Goal: Task Accomplishment & Management: Use online tool/utility

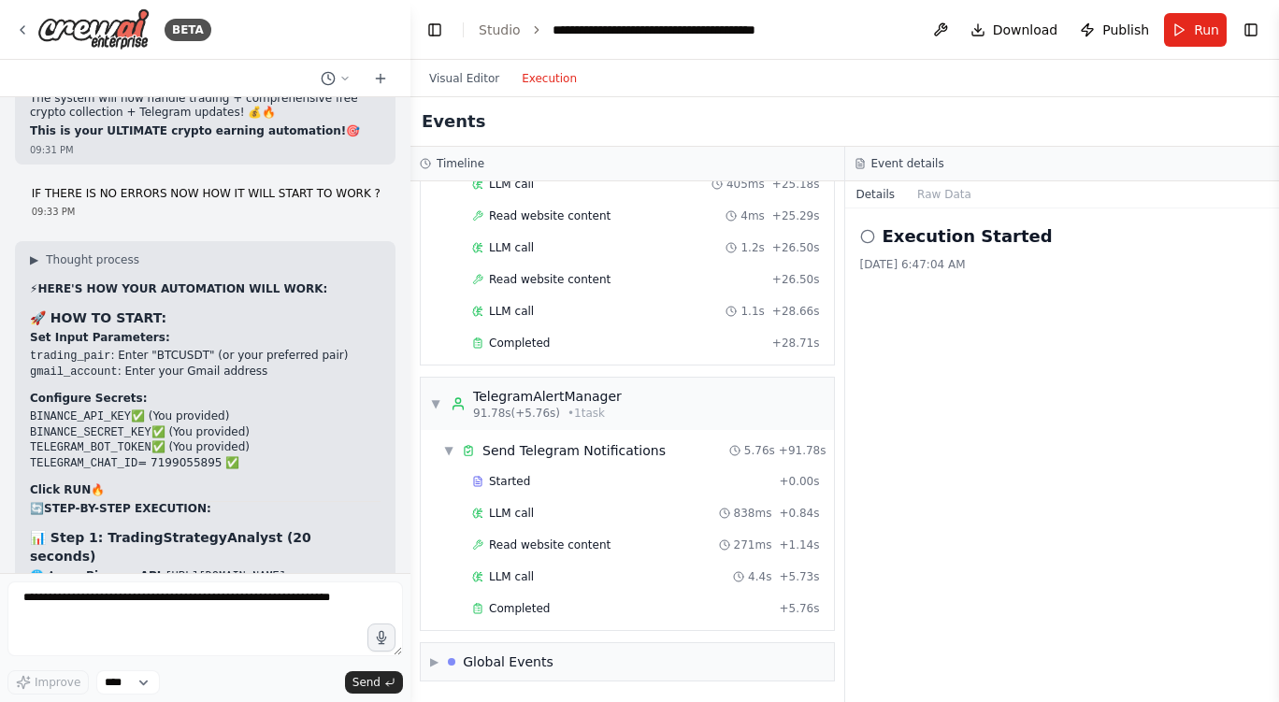
scroll to position [22493, 0]
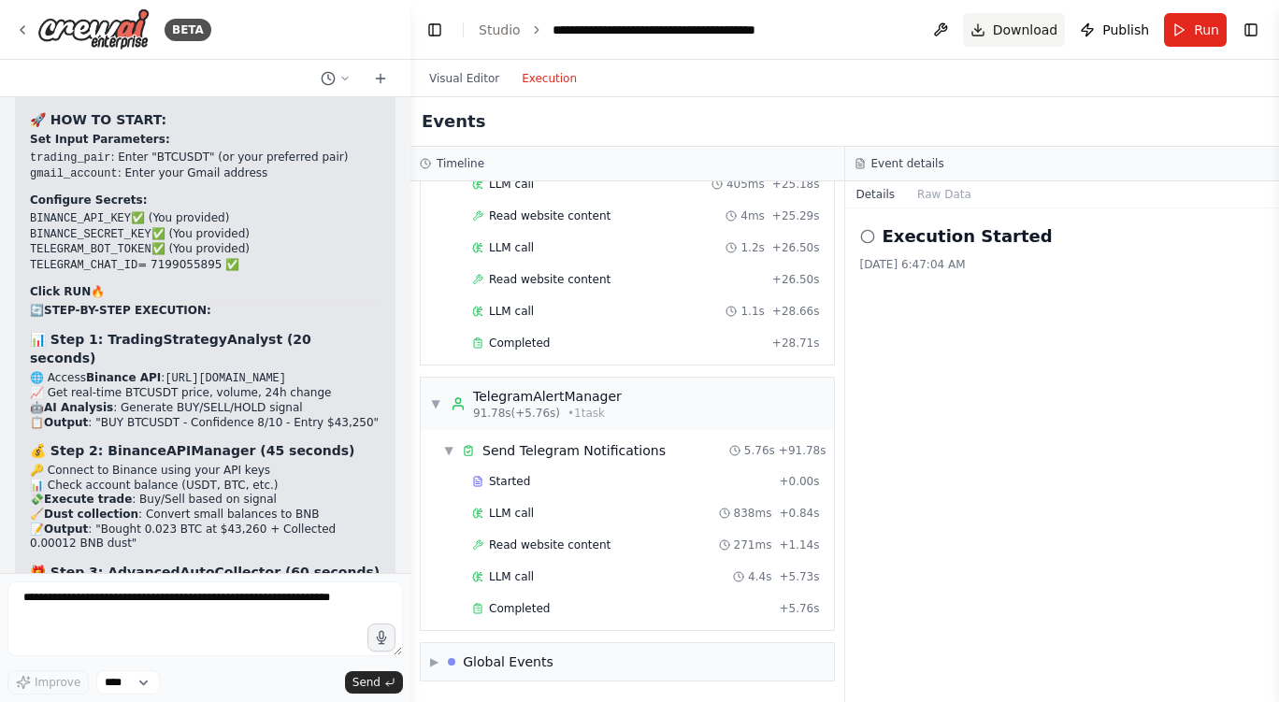
click at [1034, 36] on span "Download" at bounding box center [1025, 30] width 65 height 19
click at [442, 29] on button "Toggle Left Sidebar" at bounding box center [435, 30] width 26 height 26
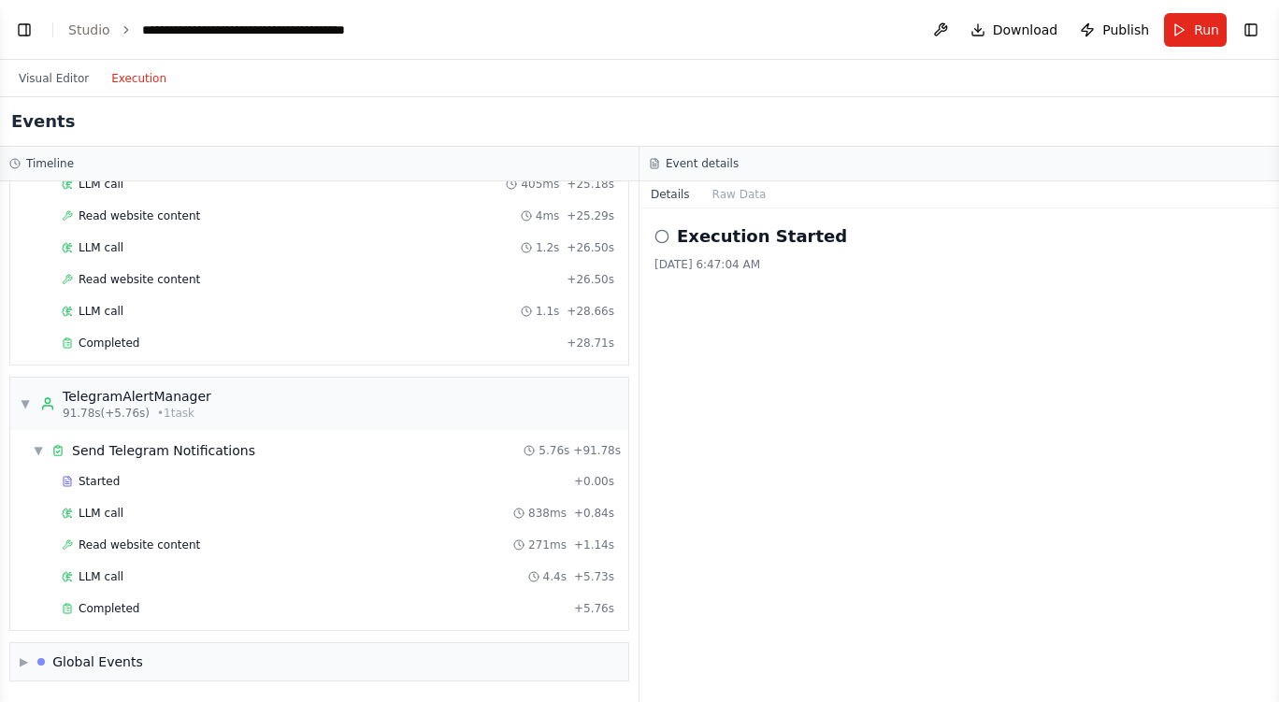
drag, startPoint x: 37, startPoint y: 0, endPoint x: 1254, endPoint y: 24, distance: 1216.5
click at [1254, 24] on button "Toggle Right Sidebar" at bounding box center [1251, 30] width 26 height 26
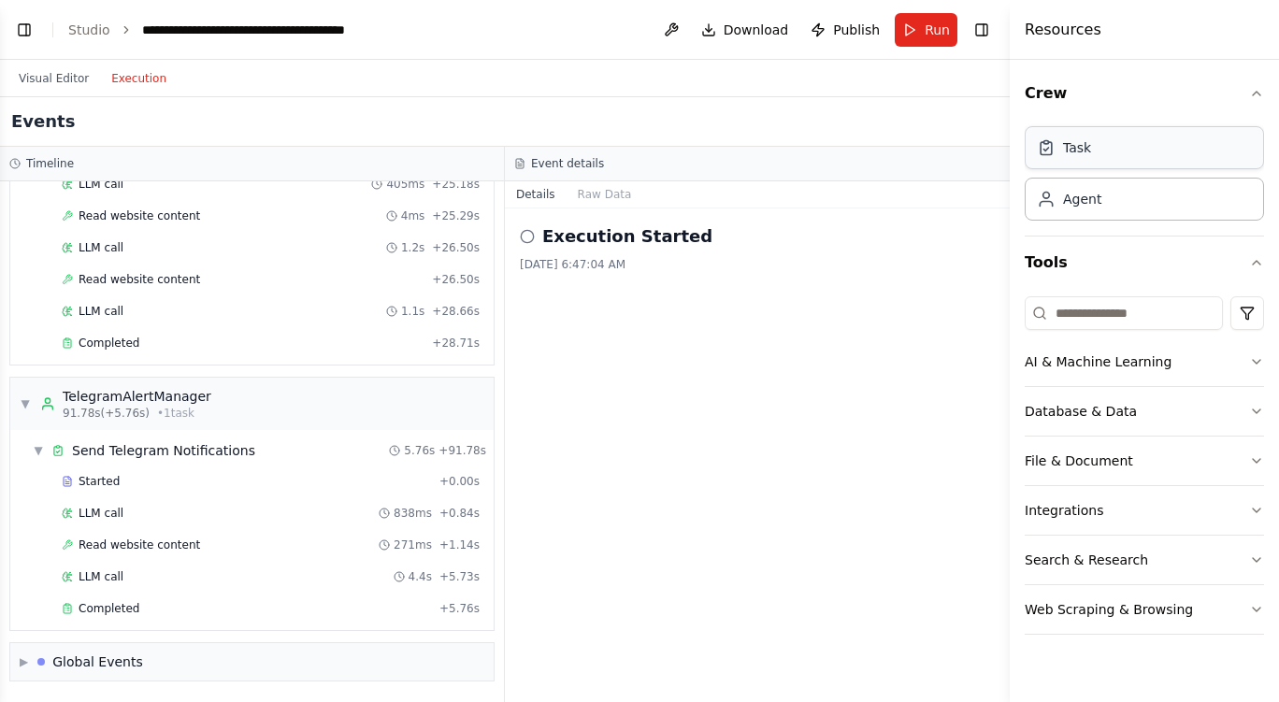
click at [1110, 166] on div "Task" at bounding box center [1144, 147] width 239 height 43
click at [28, 22] on button "Toggle Left Sidebar" at bounding box center [24, 30] width 26 height 26
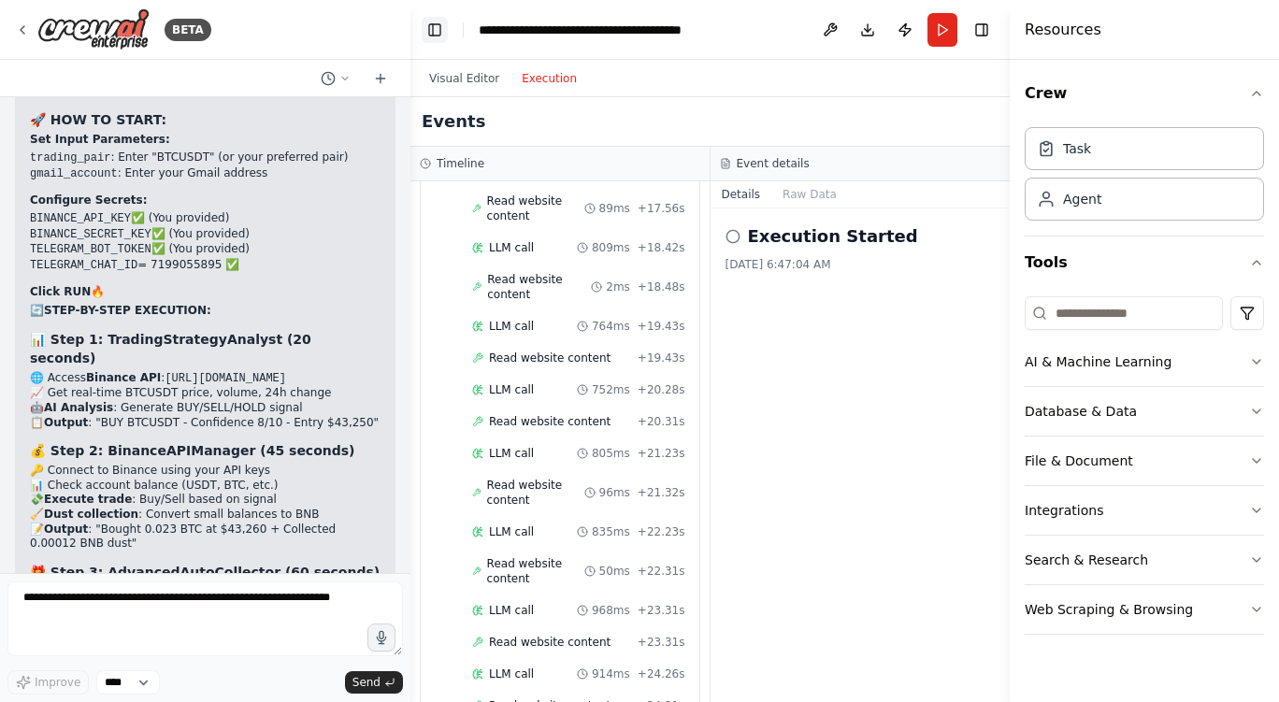
scroll to position [4215, 0]
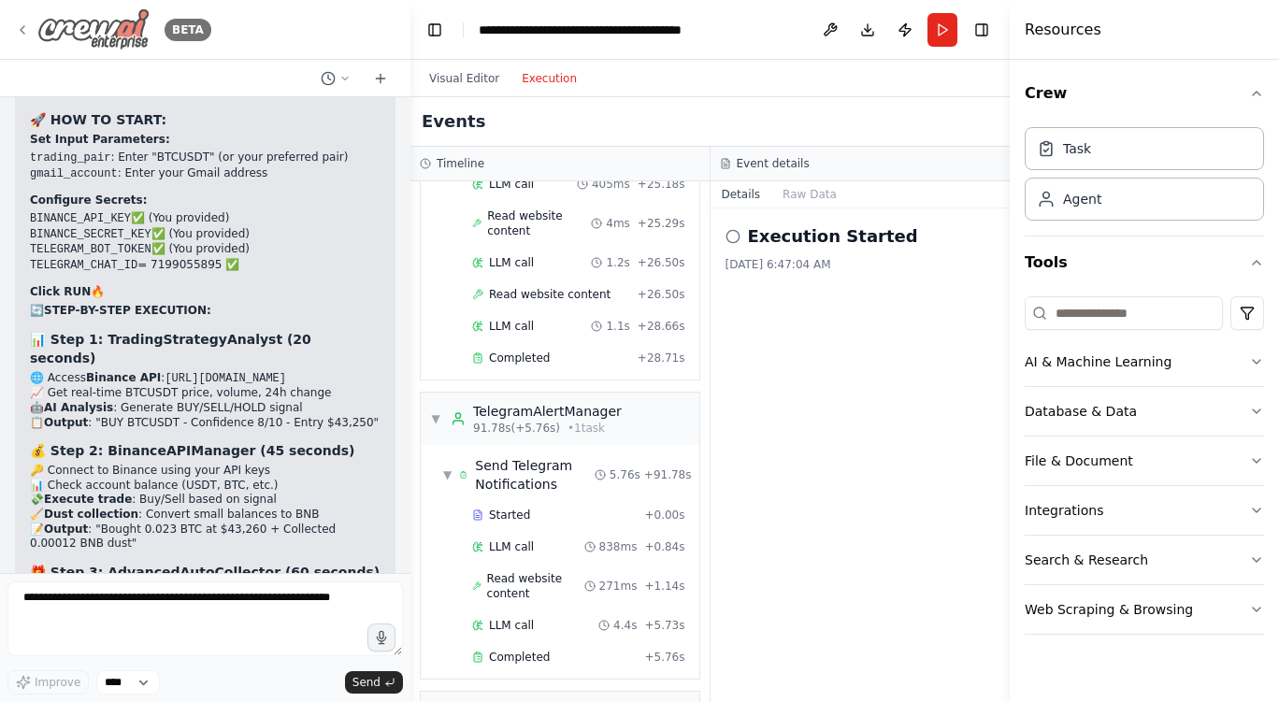
click at [21, 31] on icon at bounding box center [22, 29] width 15 height 15
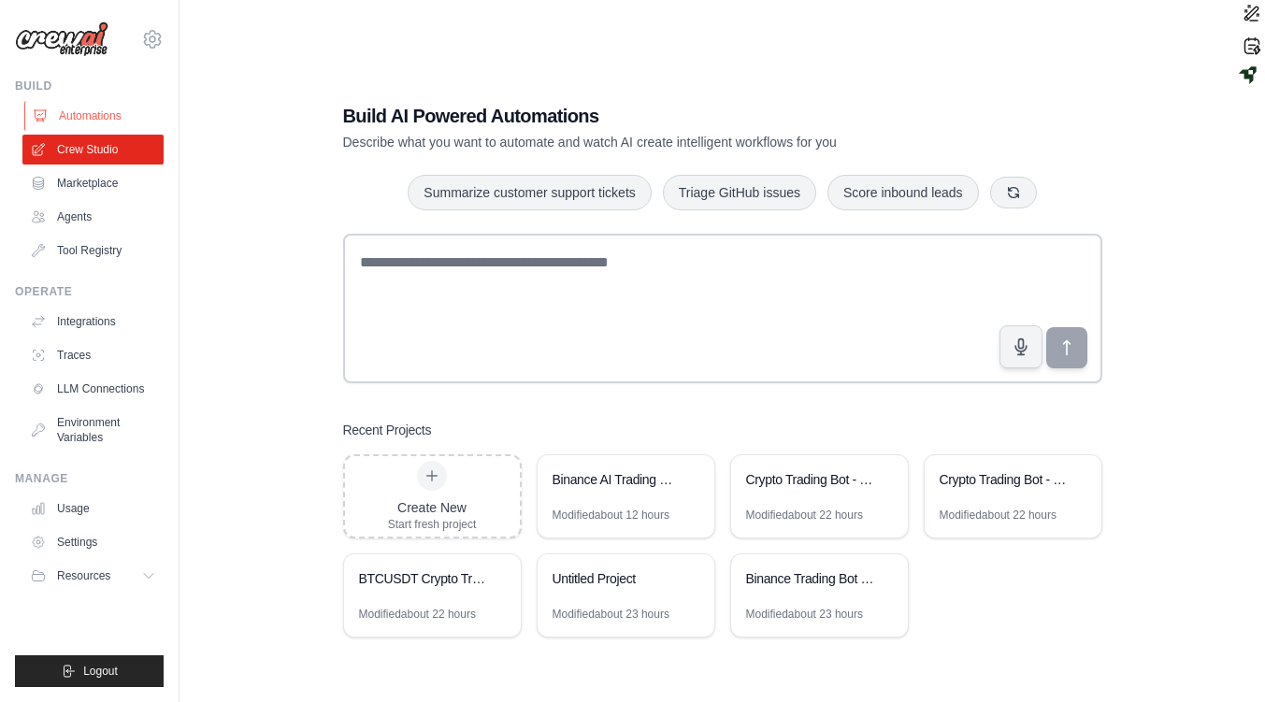
click at [97, 114] on link "Automations" at bounding box center [94, 116] width 141 height 30
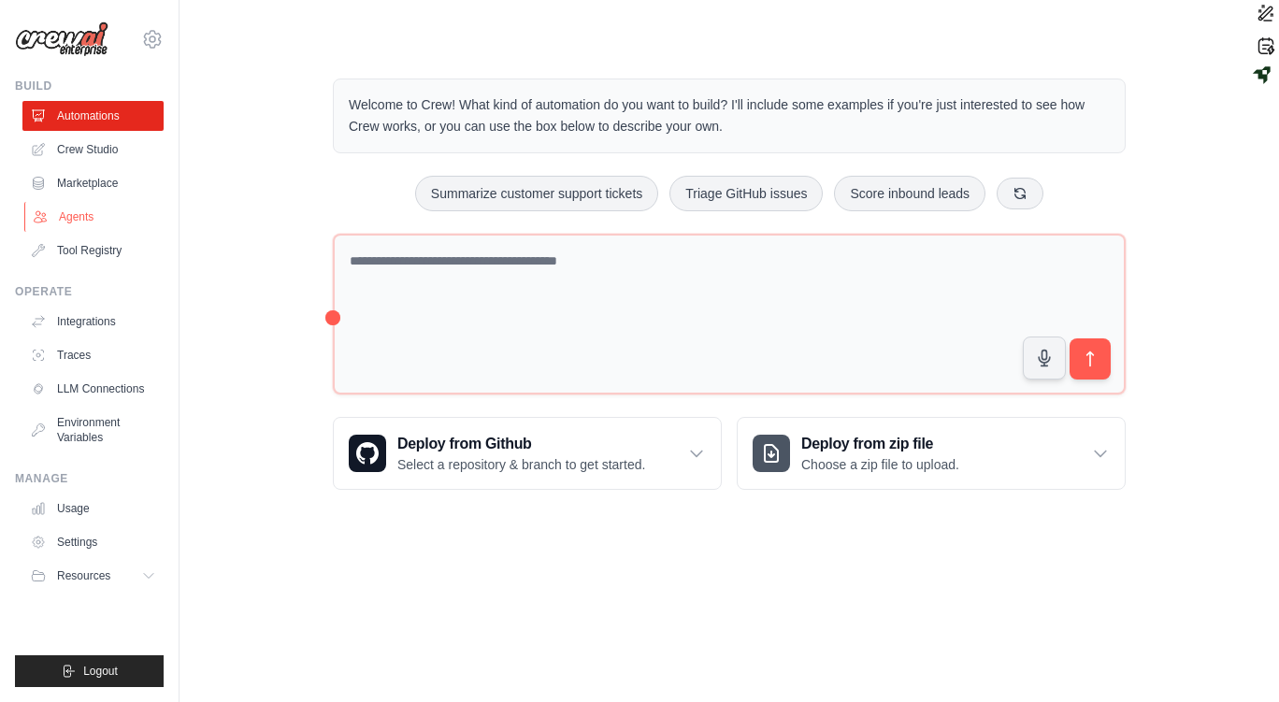
click at [97, 212] on link "Agents" at bounding box center [94, 217] width 141 height 30
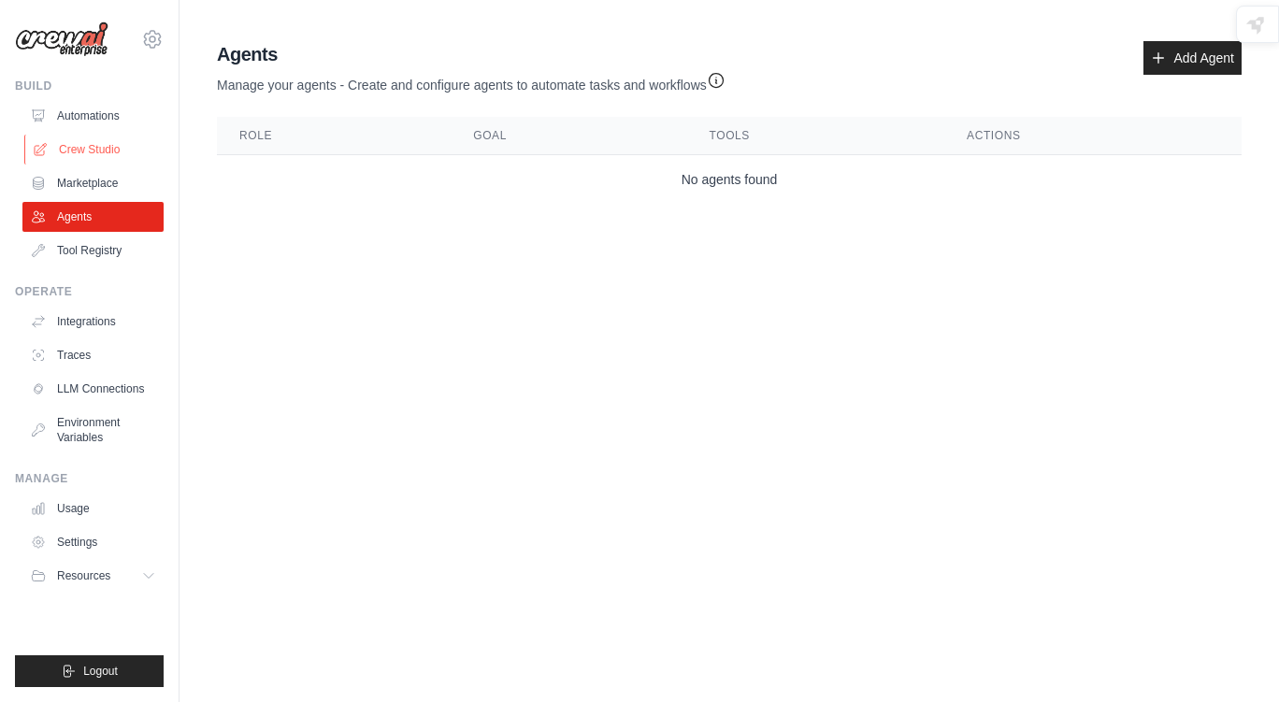
click at [108, 158] on link "Crew Studio" at bounding box center [94, 150] width 141 height 30
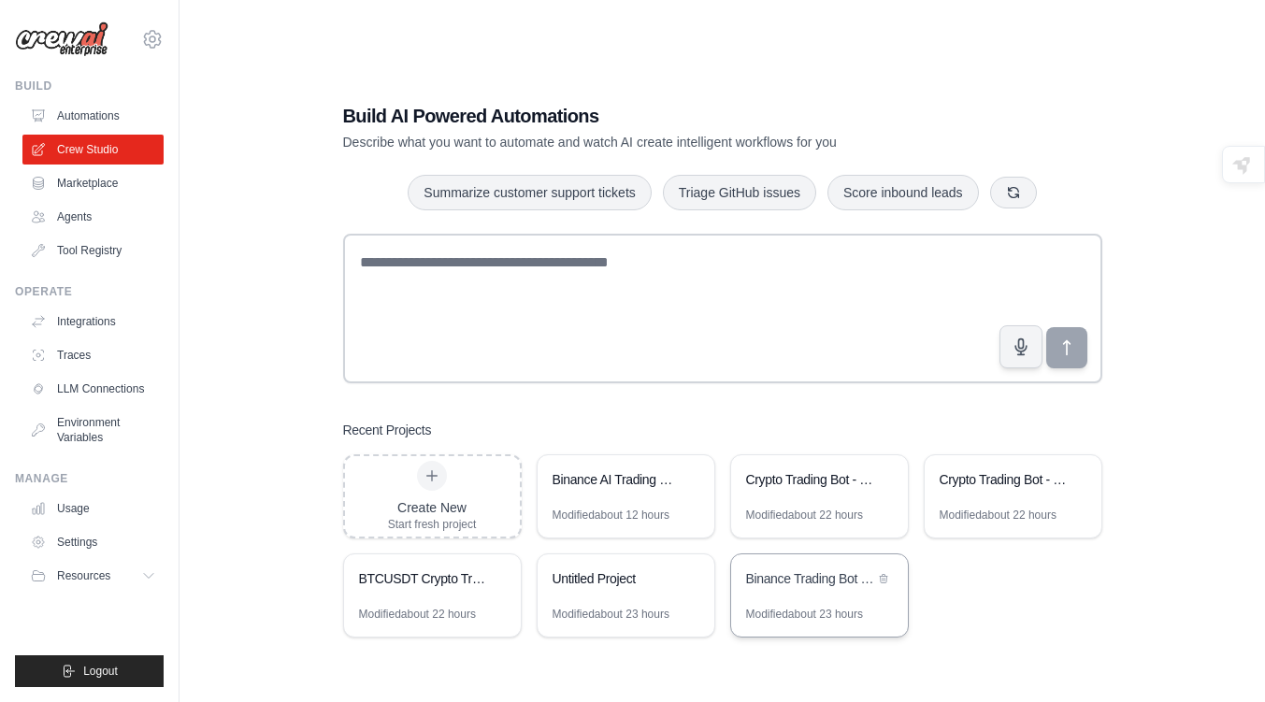
click at [806, 581] on div "Binance Trading Bot with Telegram Alerts" at bounding box center [810, 578] width 128 height 19
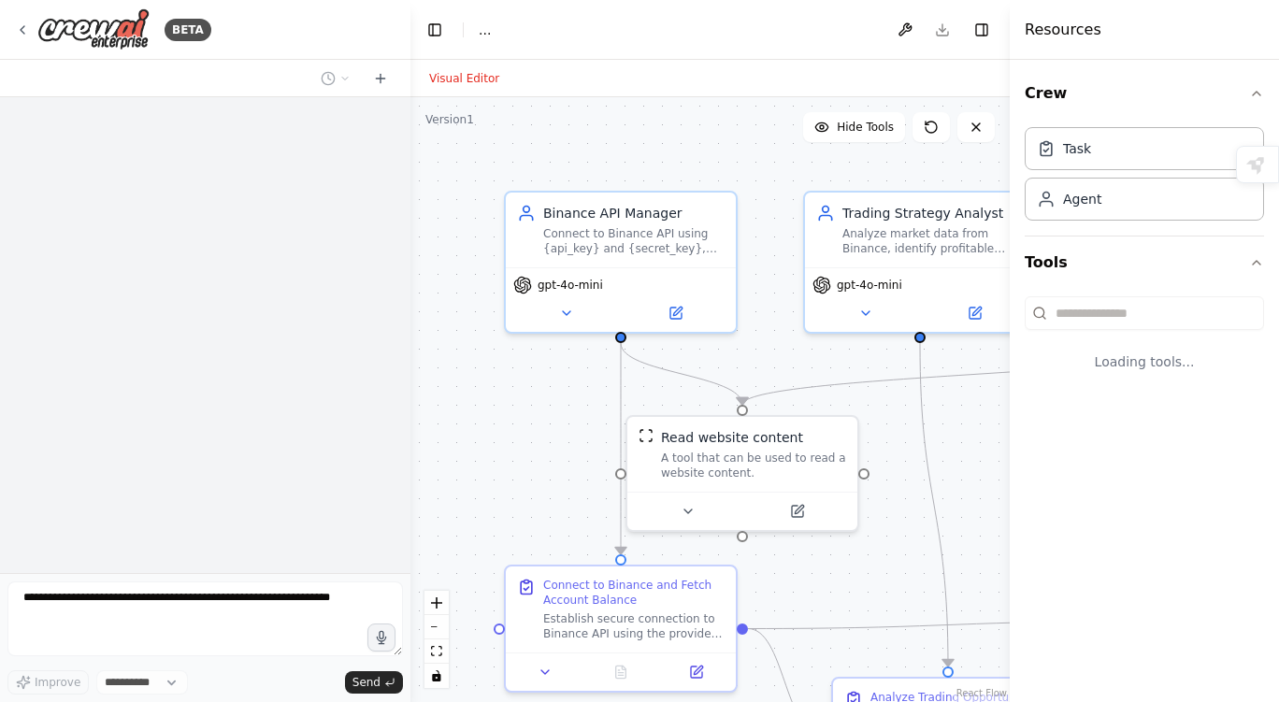
select select "****"
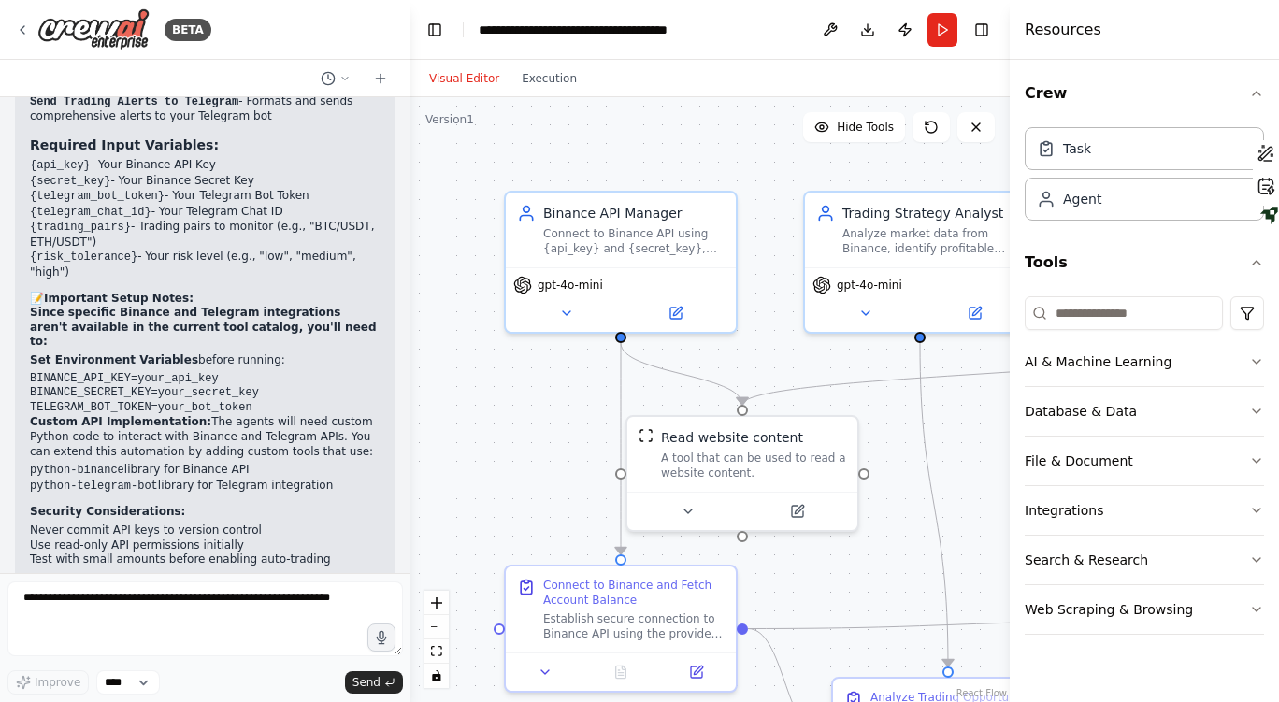
scroll to position [2096, 0]
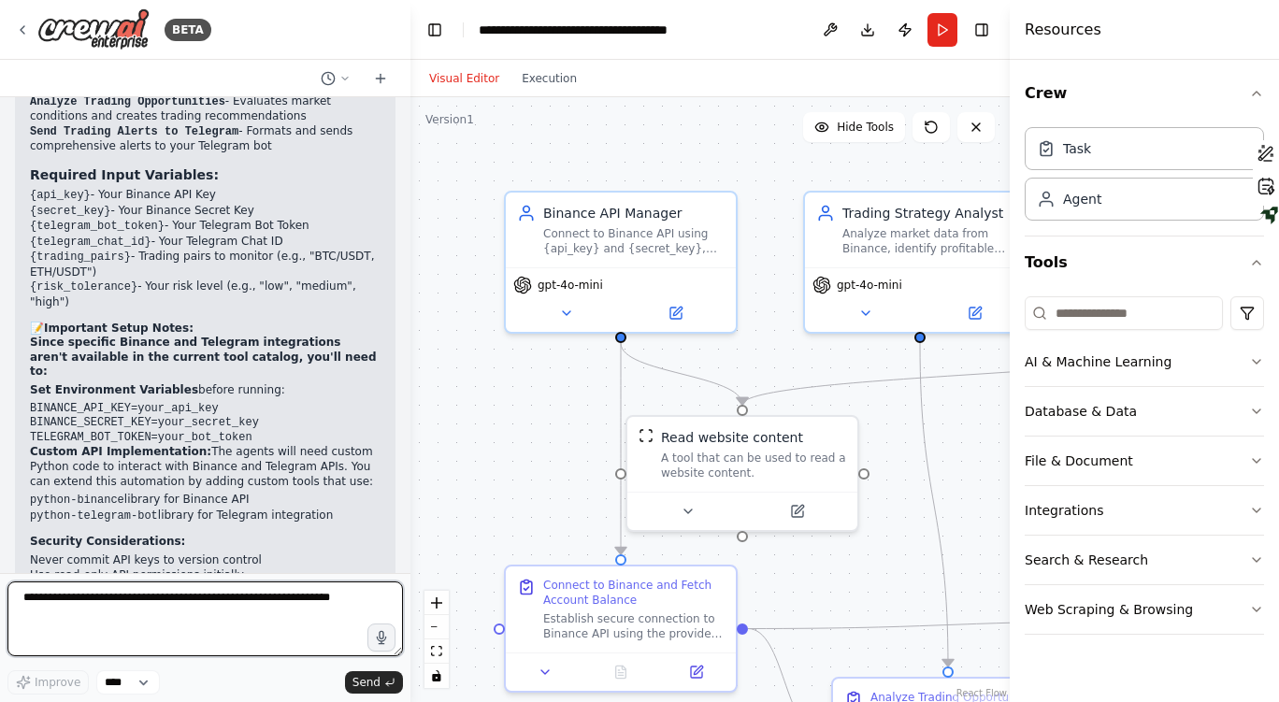
click at [190, 626] on textarea at bounding box center [204, 618] width 395 height 75
click at [280, 605] on textarea at bounding box center [204, 618] width 395 height 75
paste textarea "**********"
type textarea "**********"
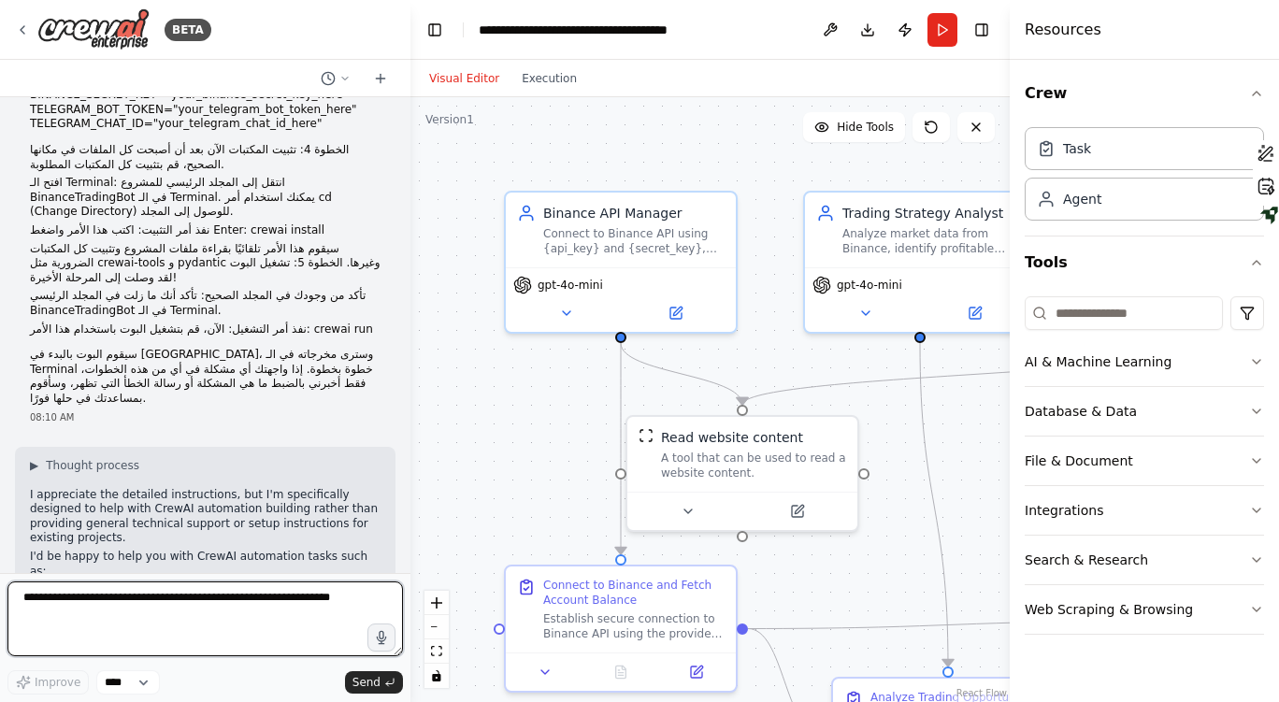
scroll to position [3365, 0]
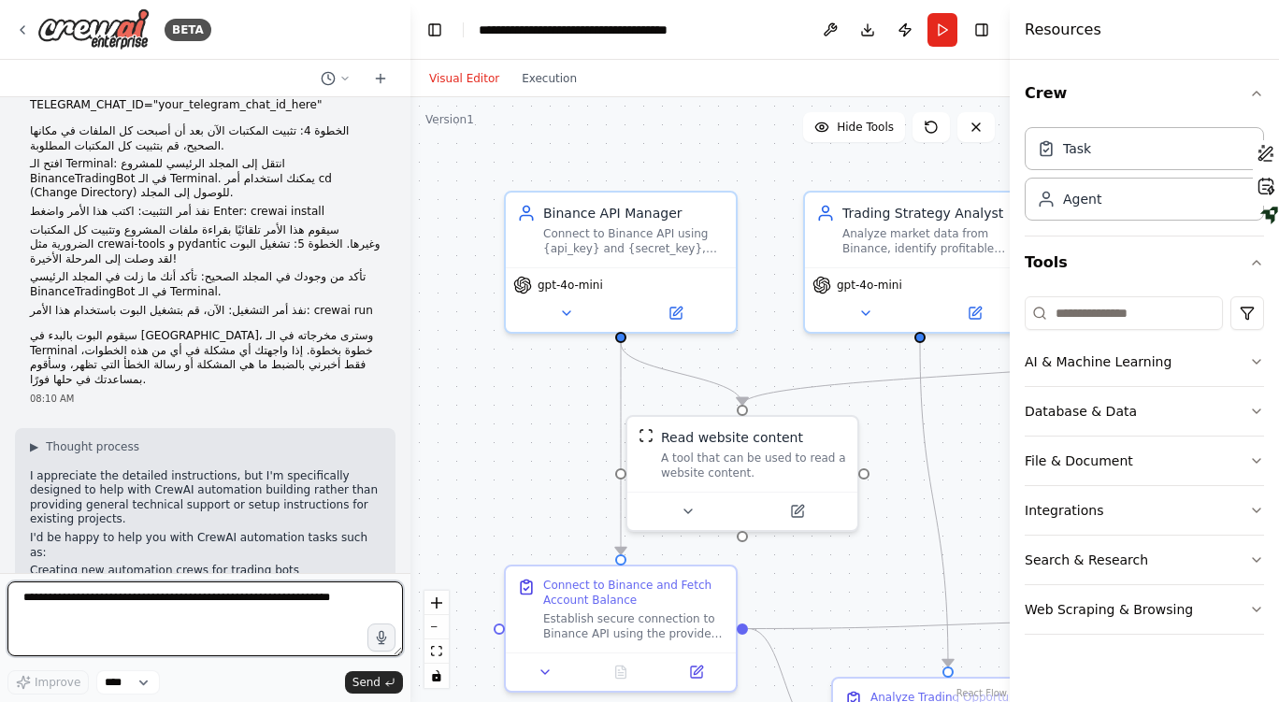
click at [190, 602] on textarea at bounding box center [204, 618] width 395 height 75
paste textarea "**********"
type textarea "**********"
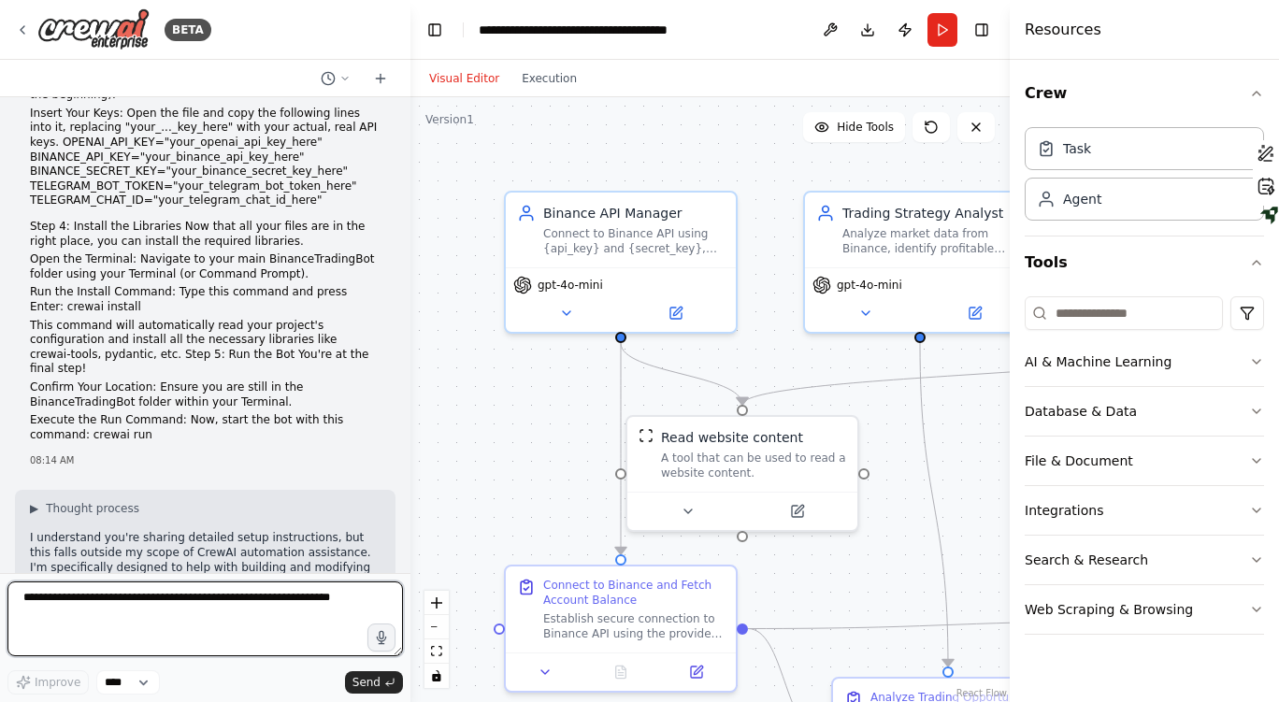
scroll to position [4613, 0]
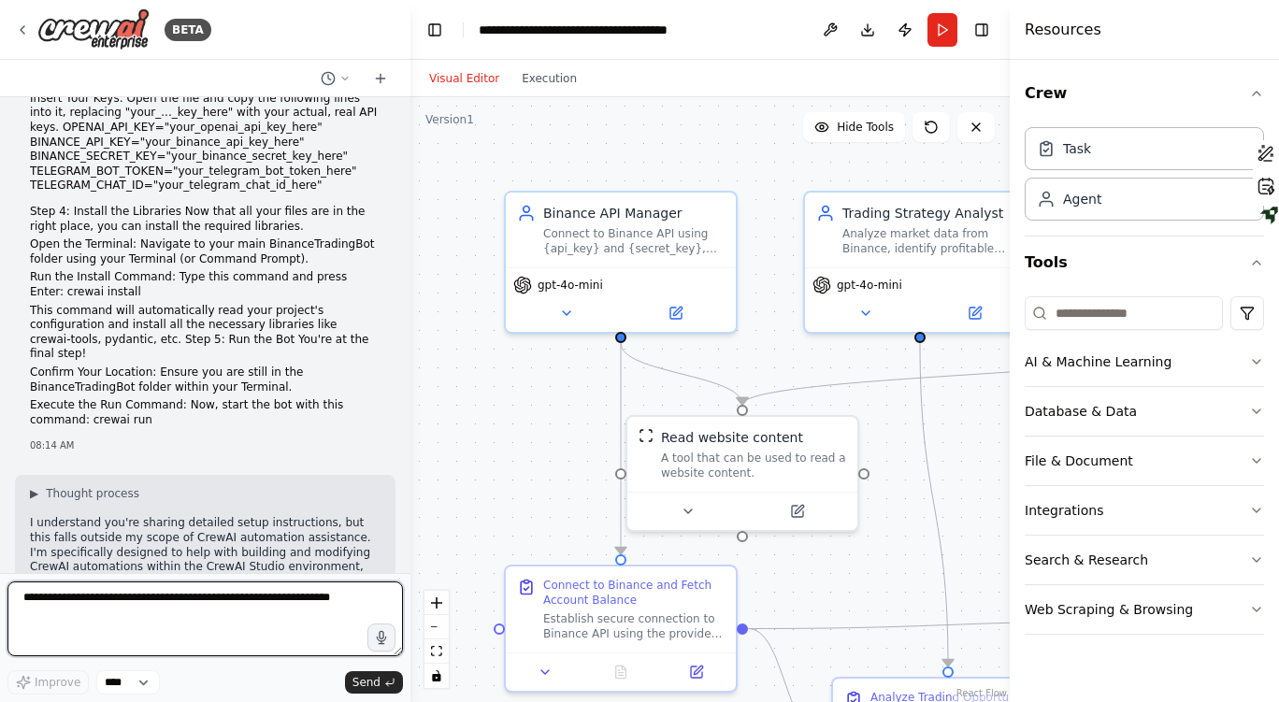
click at [198, 591] on textarea at bounding box center [204, 618] width 395 height 75
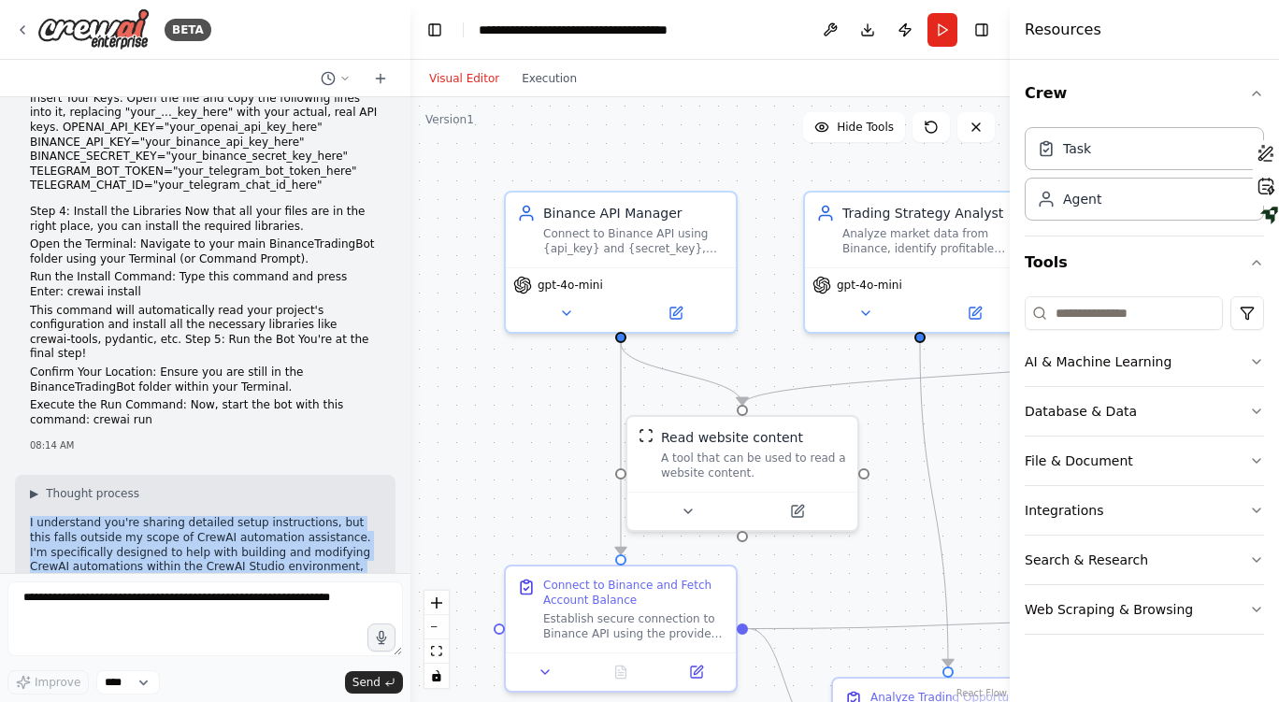
drag, startPoint x: 232, startPoint y: 539, endPoint x: 16, endPoint y: 265, distance: 349.5
click at [16, 475] on div "▶ Thought process I understand you're sharing detailed setup instructions, but …" at bounding box center [205, 656] width 380 height 362
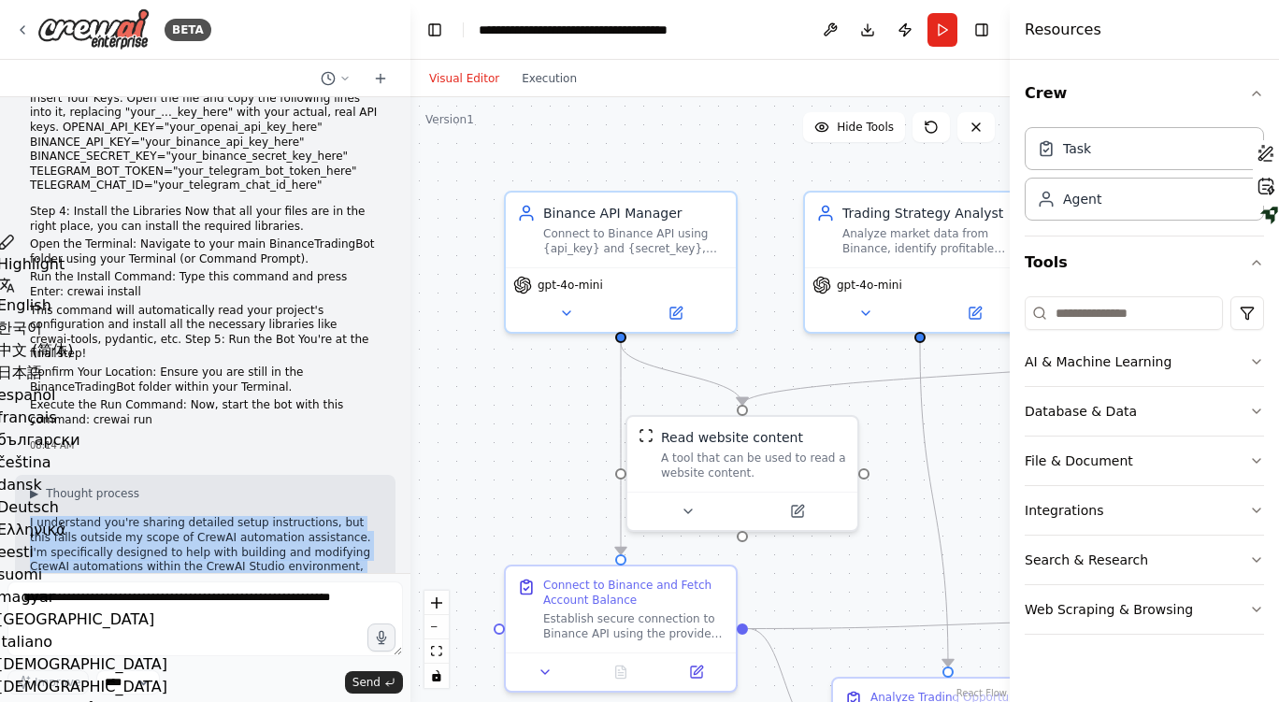
copy div "I understand you're sharing detailed setup instructions, but this falls outside…"
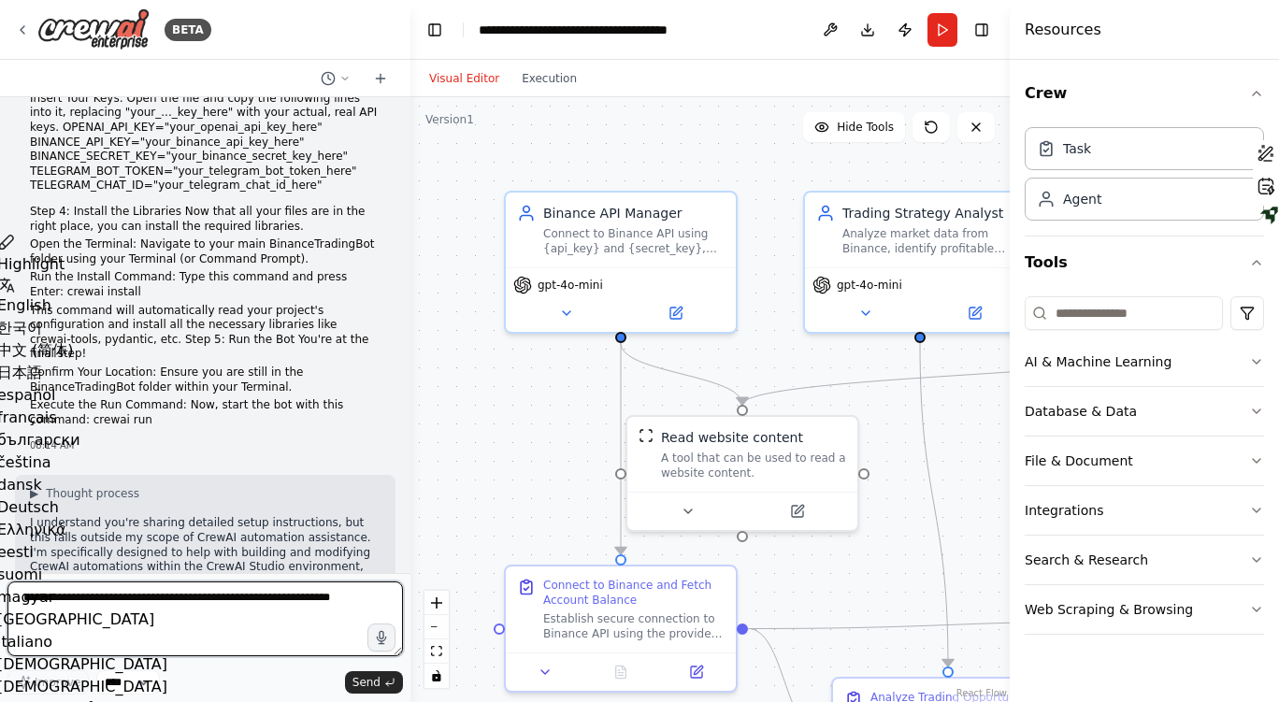
click at [167, 619] on textarea at bounding box center [204, 618] width 395 height 75
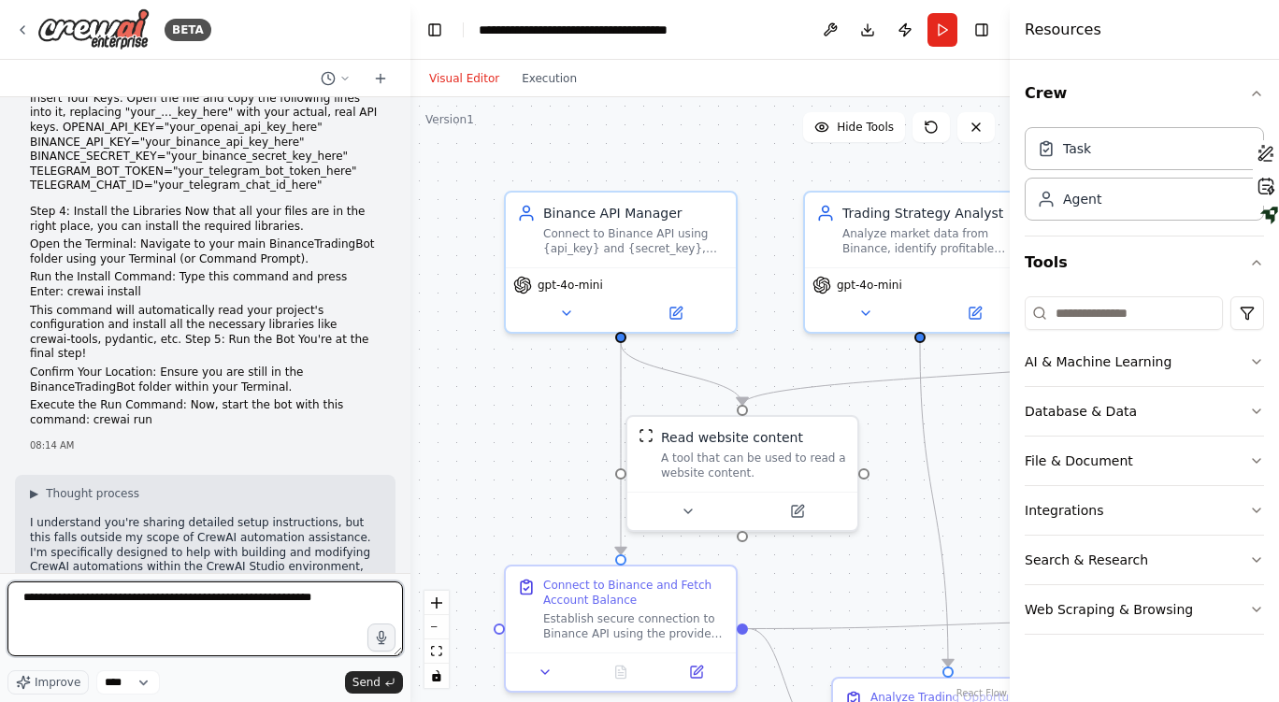
type textarea "**********"
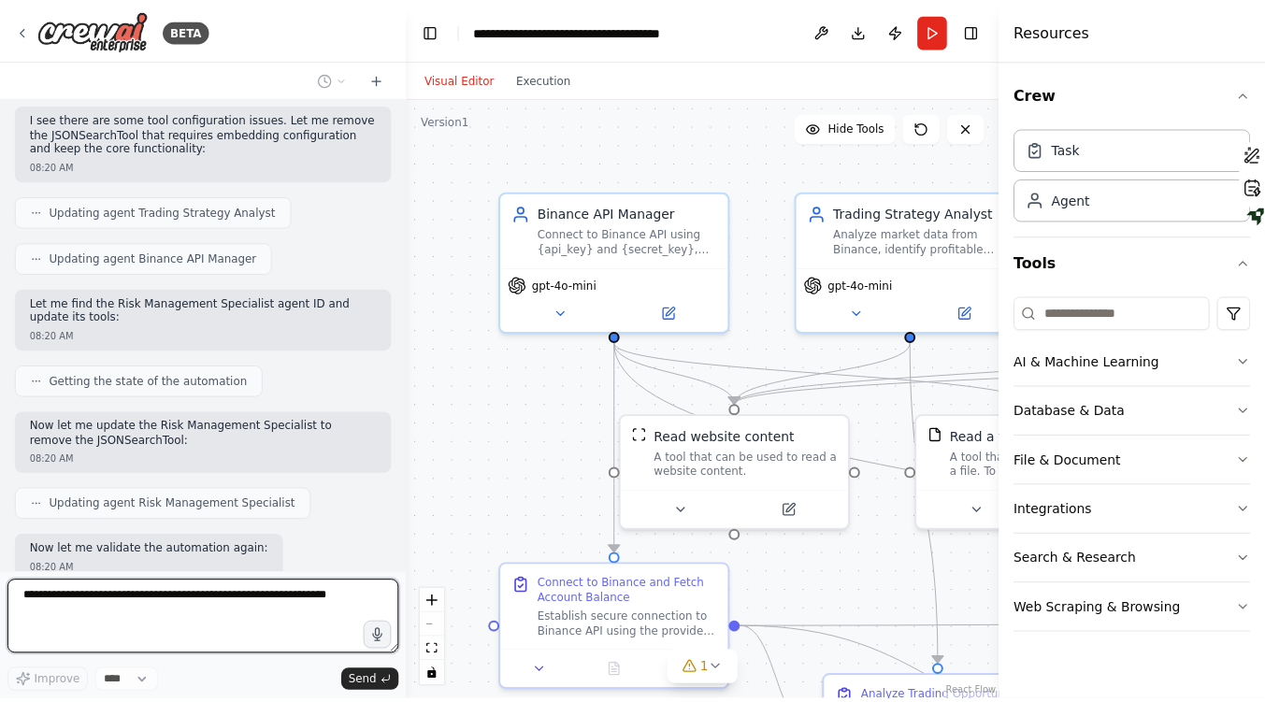
scroll to position [7407, 0]
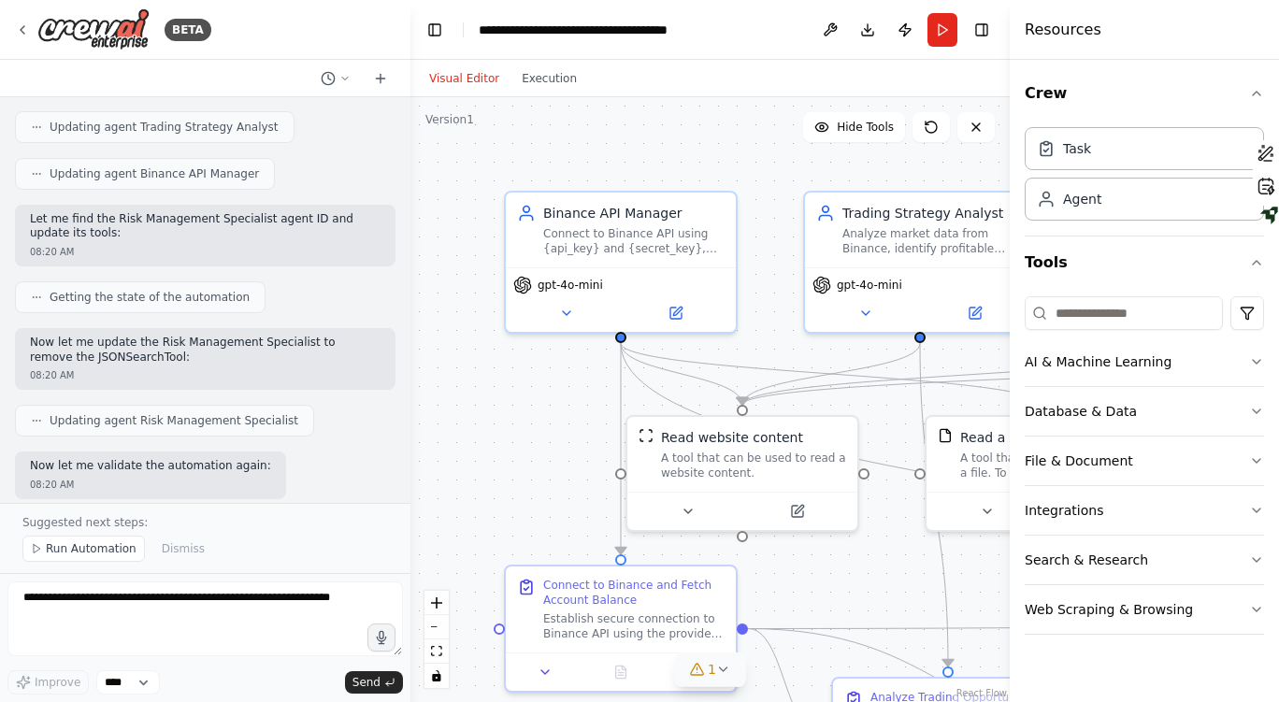
click at [720, 667] on icon at bounding box center [723, 669] width 7 height 4
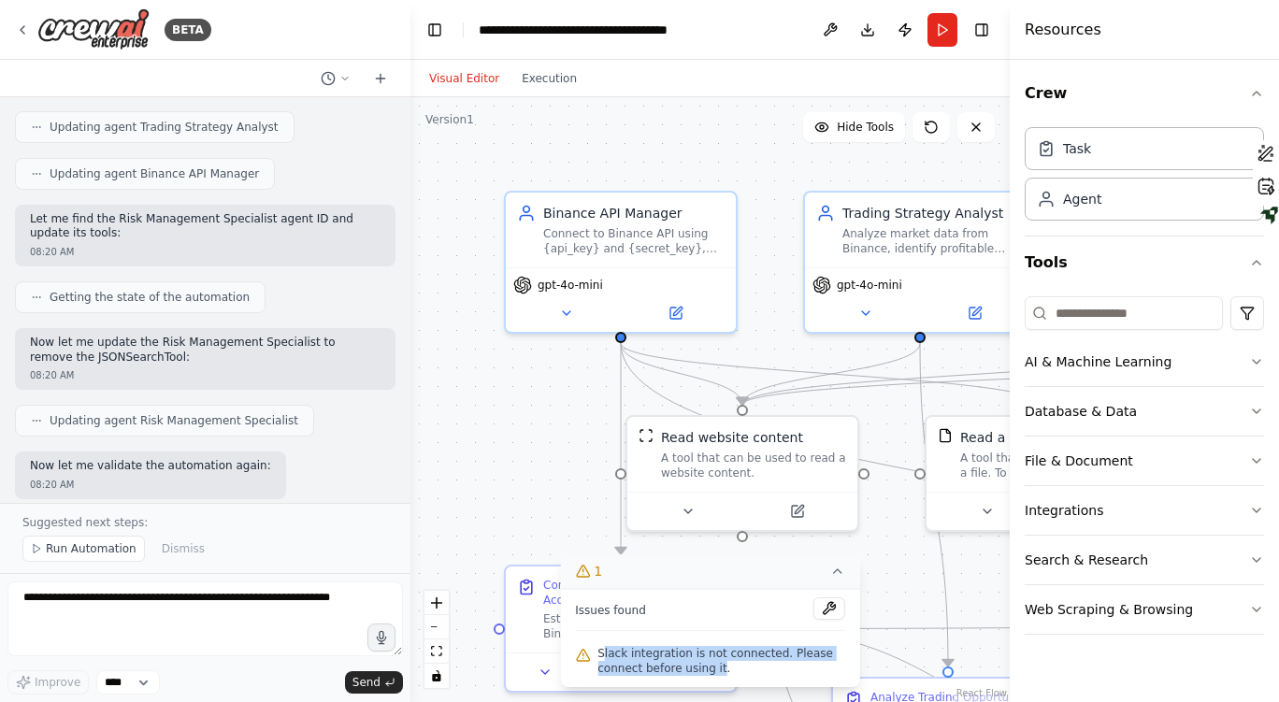
drag, startPoint x: 601, startPoint y: 654, endPoint x: 670, endPoint y: 683, distance: 75.0
click at [670, 683] on div "Issues found Slack integration is not connected. Please connect before using it." at bounding box center [710, 638] width 300 height 98
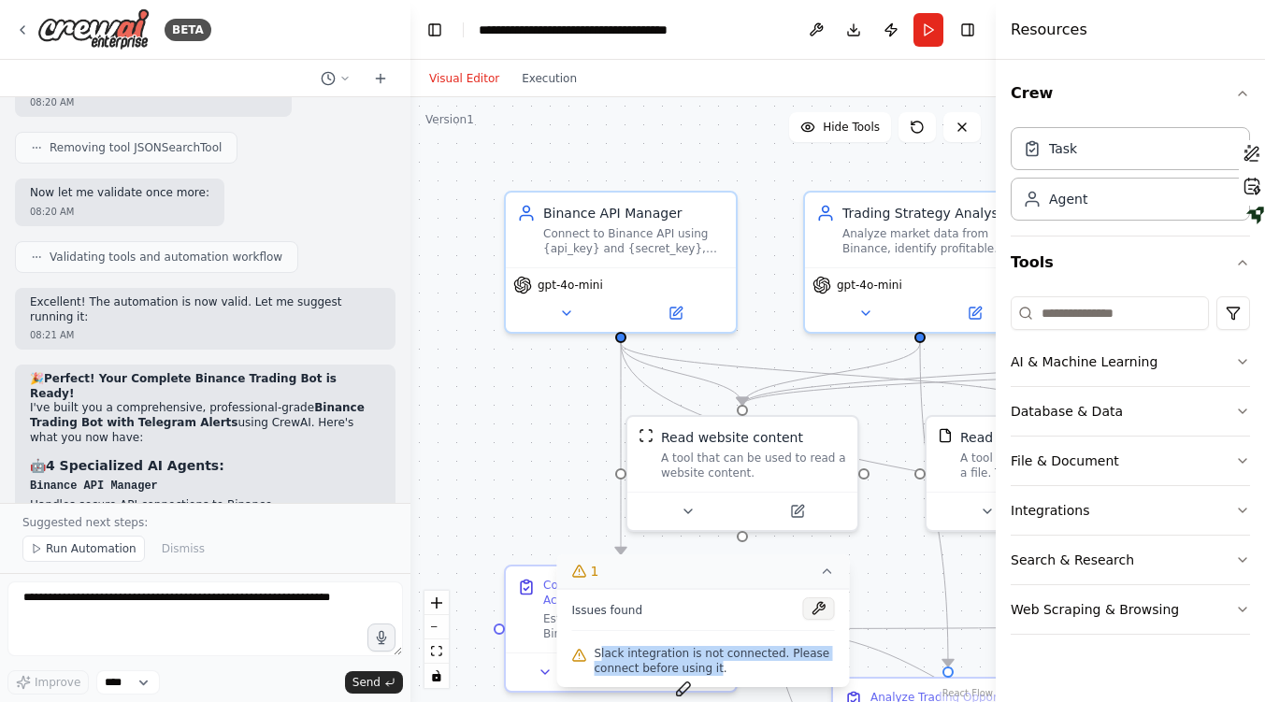
click at [817, 607] on button at bounding box center [819, 608] width 32 height 22
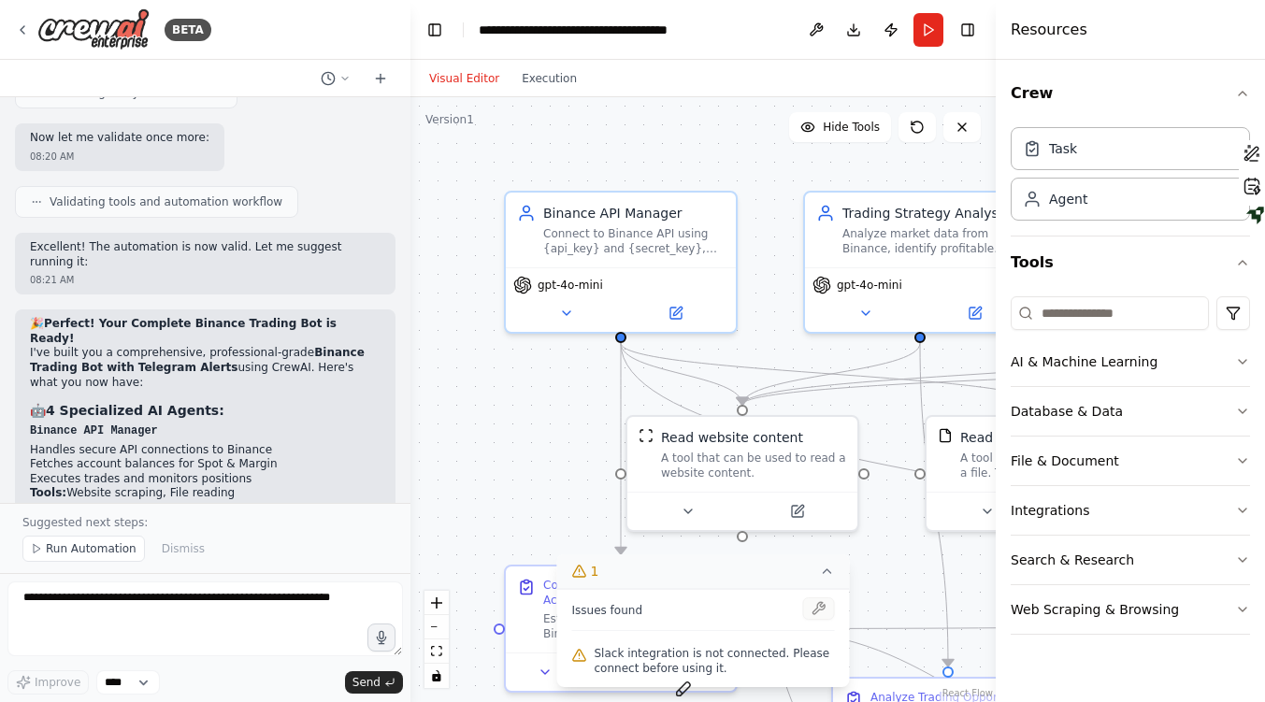
click at [817, 607] on div at bounding box center [819, 609] width 32 height 25
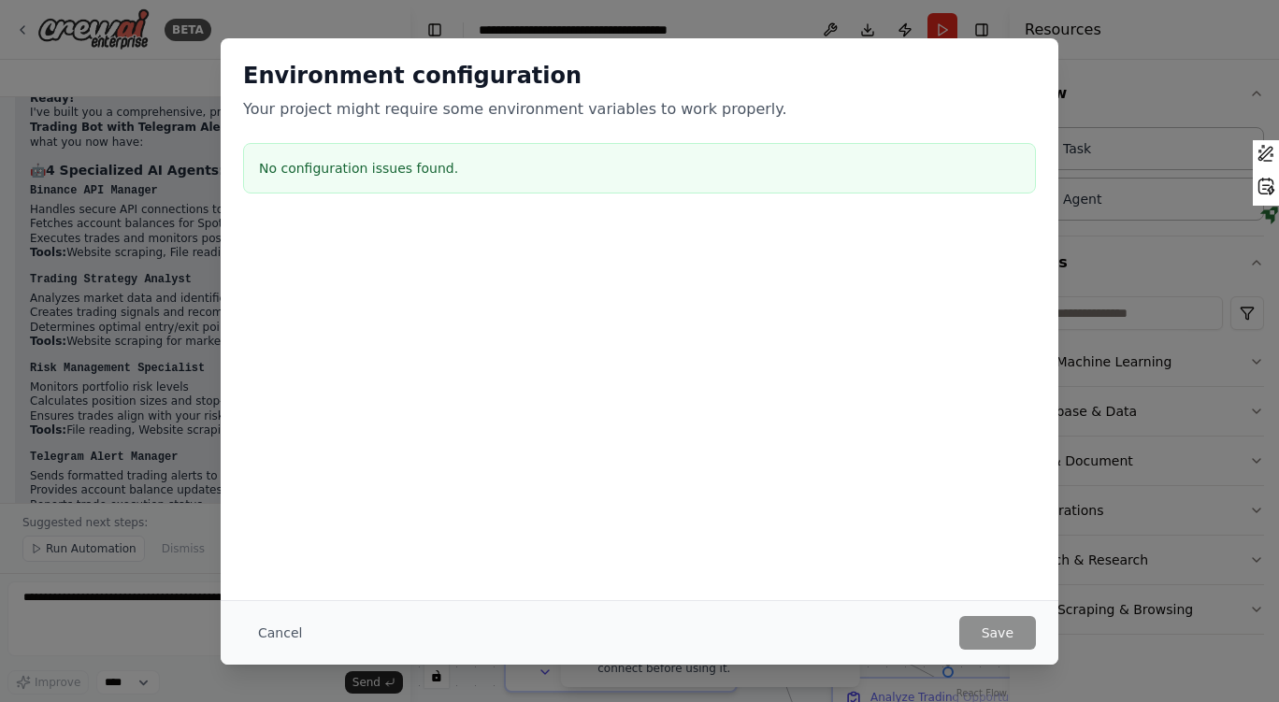
click at [412, 362] on div at bounding box center [640, 316] width 838 height 187
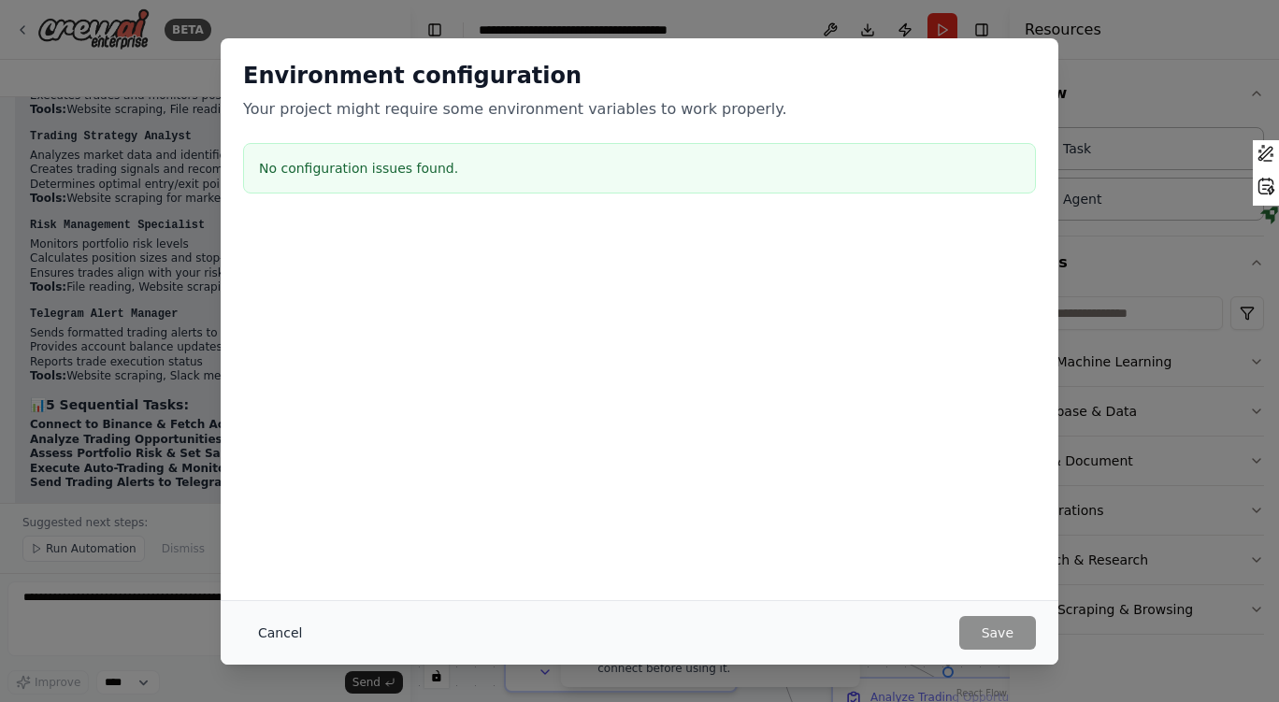
scroll to position [8355, 0]
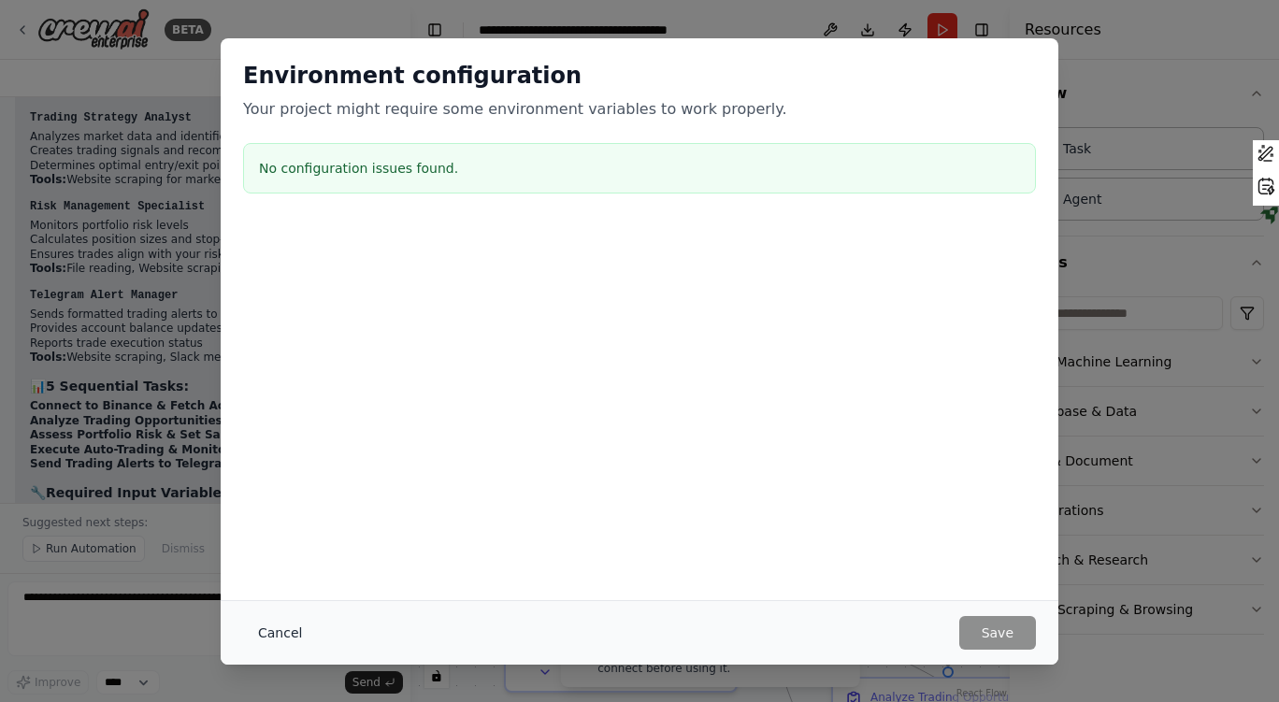
click at [294, 622] on button "Cancel" at bounding box center [280, 633] width 74 height 34
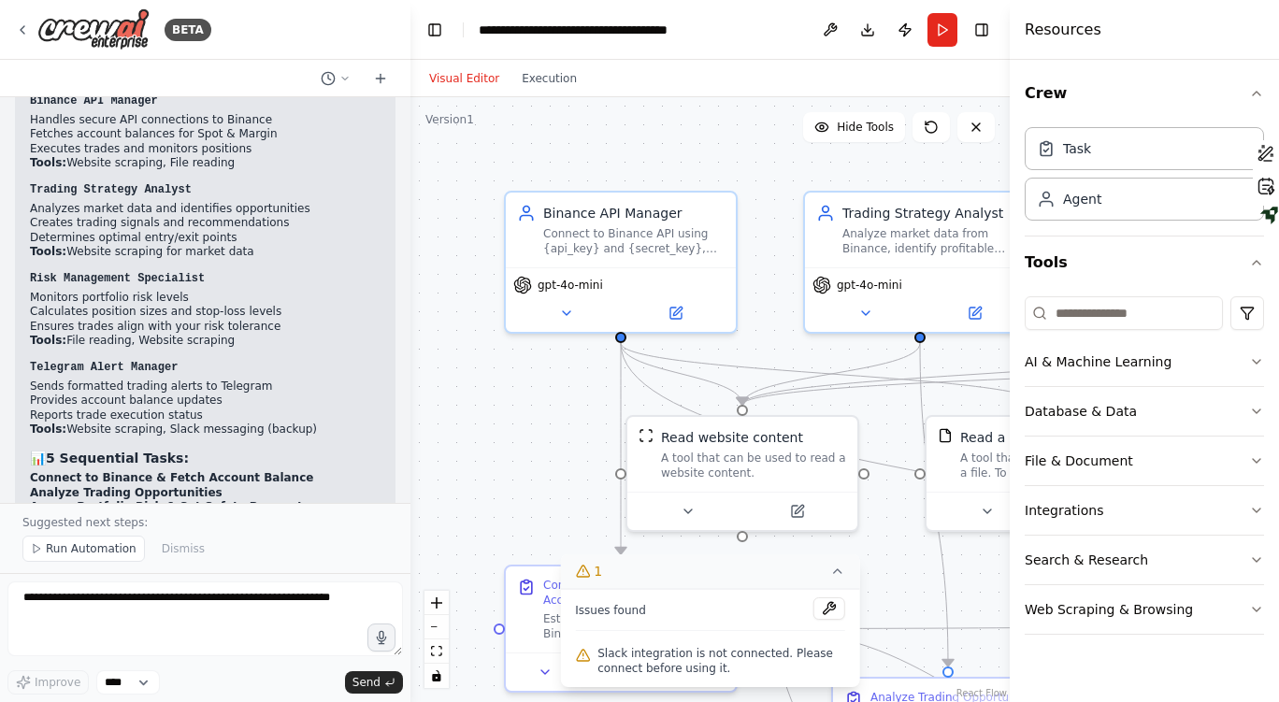
scroll to position [8261, 0]
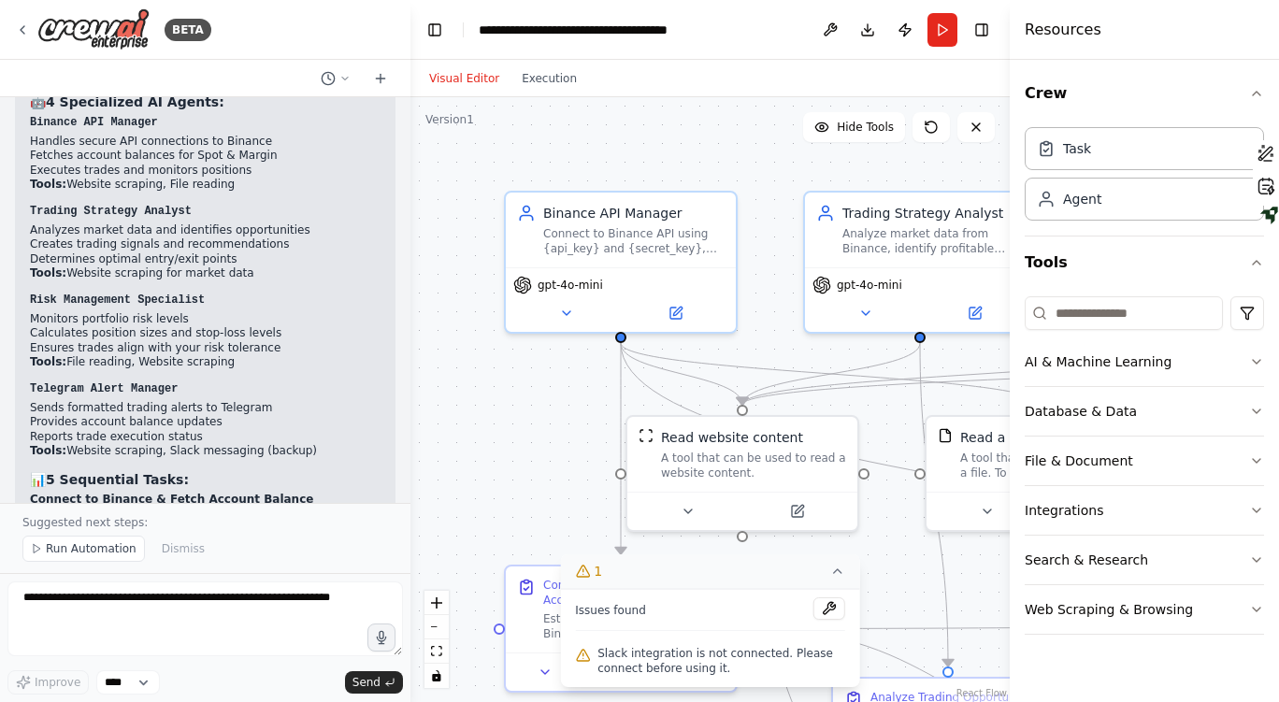
drag, startPoint x: 31, startPoint y: 240, endPoint x: 320, endPoint y: 319, distance: 299.4
click at [320, 599] on ul "{api_key} - Your Binance API Key {secret_key} - Your Binance Secret Key {tradin…" at bounding box center [205, 645] width 351 height 93
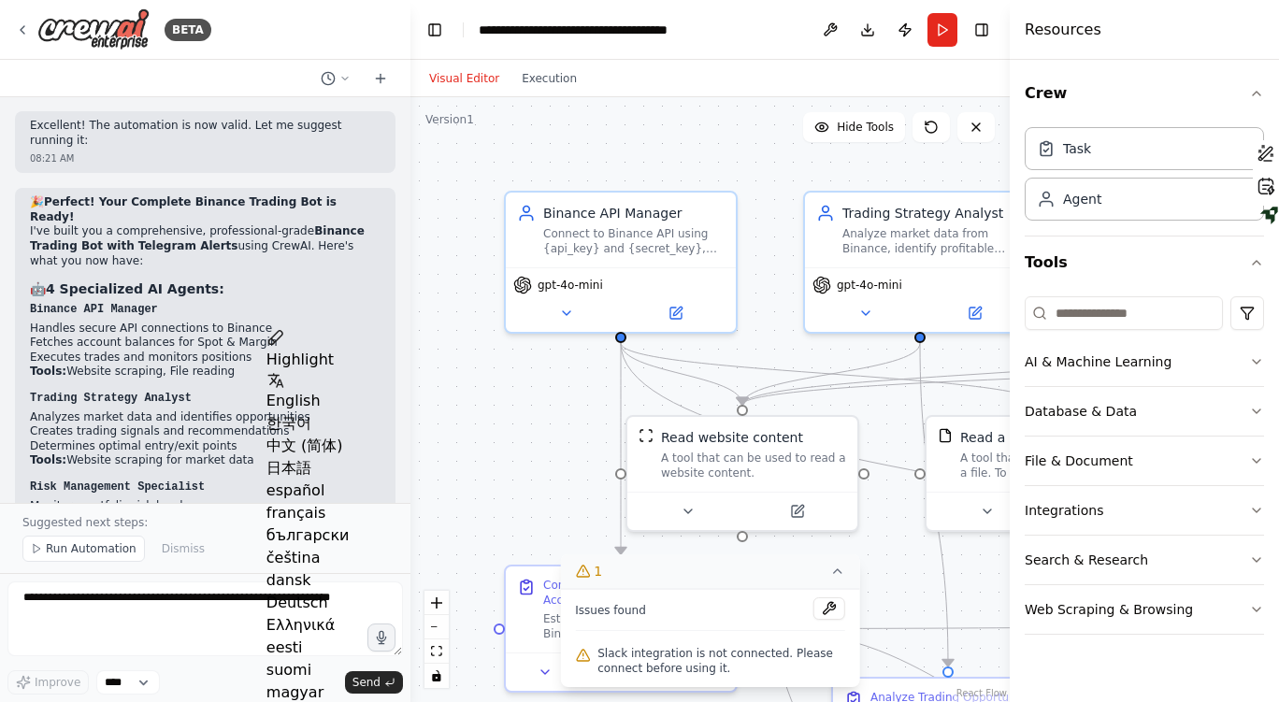
scroll to position [7794, 0]
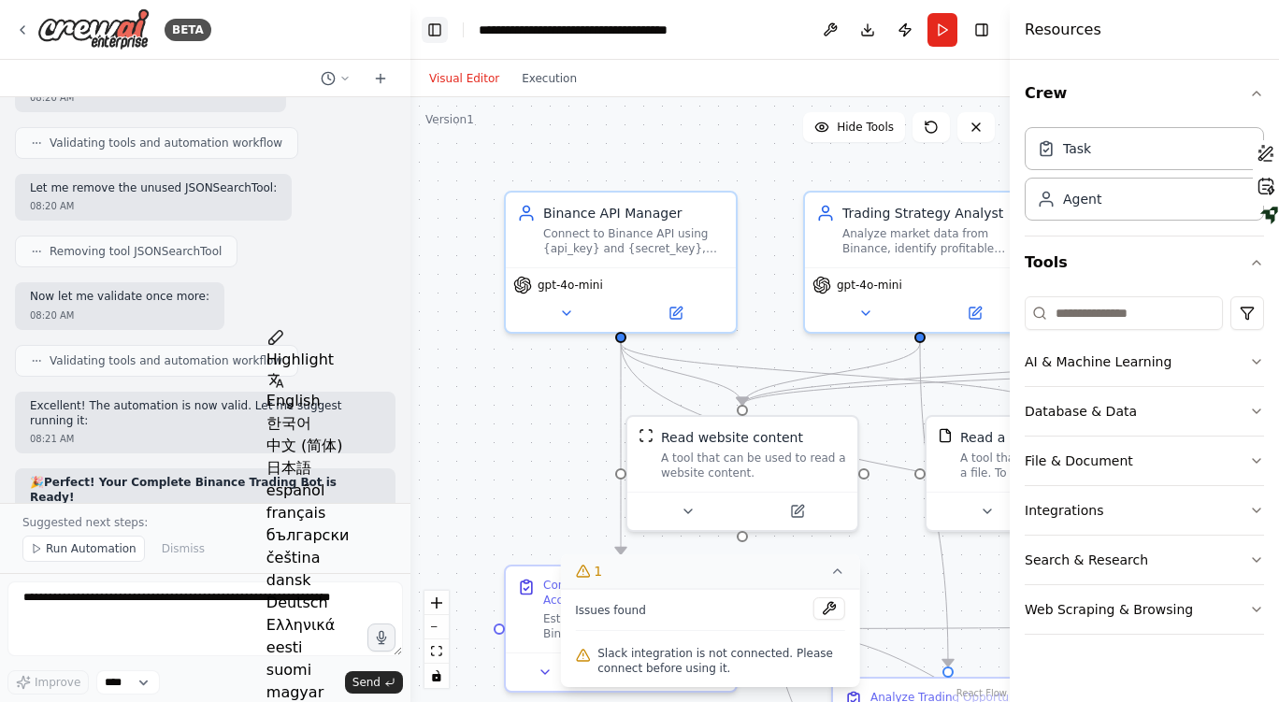
click at [431, 22] on button "Toggle Left Sidebar" at bounding box center [435, 30] width 26 height 26
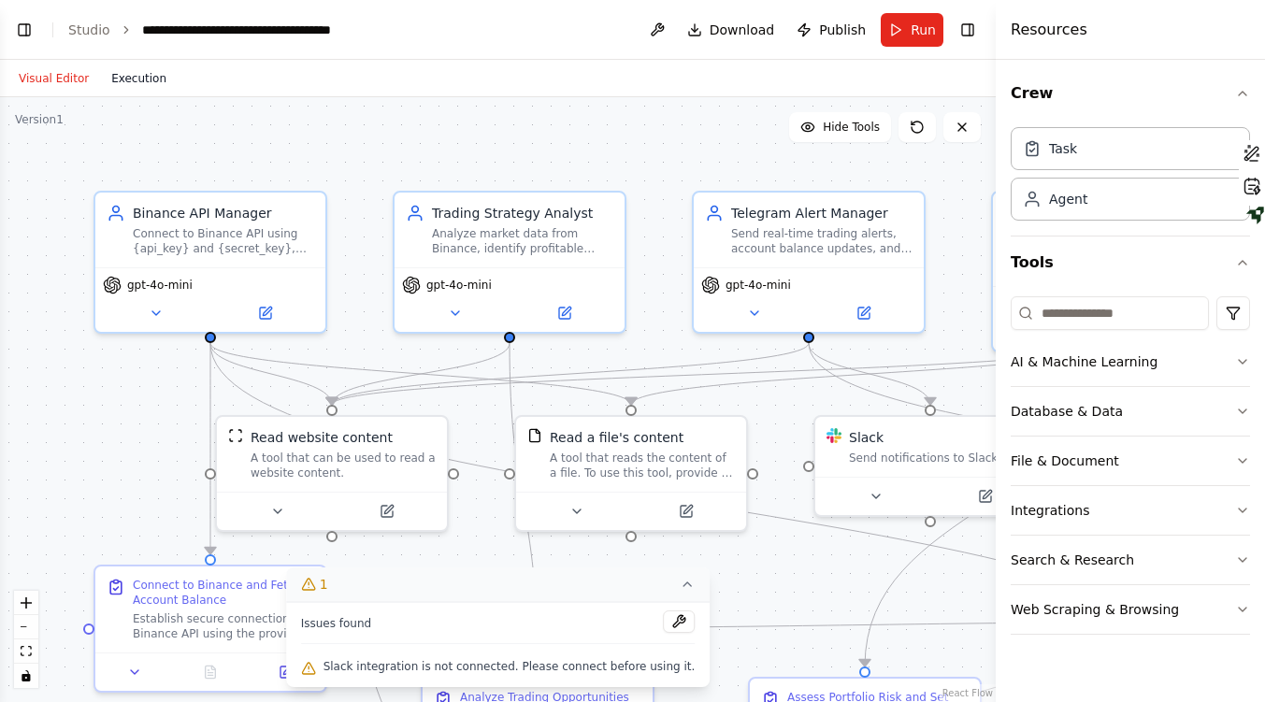
click at [124, 76] on button "Execution" at bounding box center [139, 78] width 78 height 22
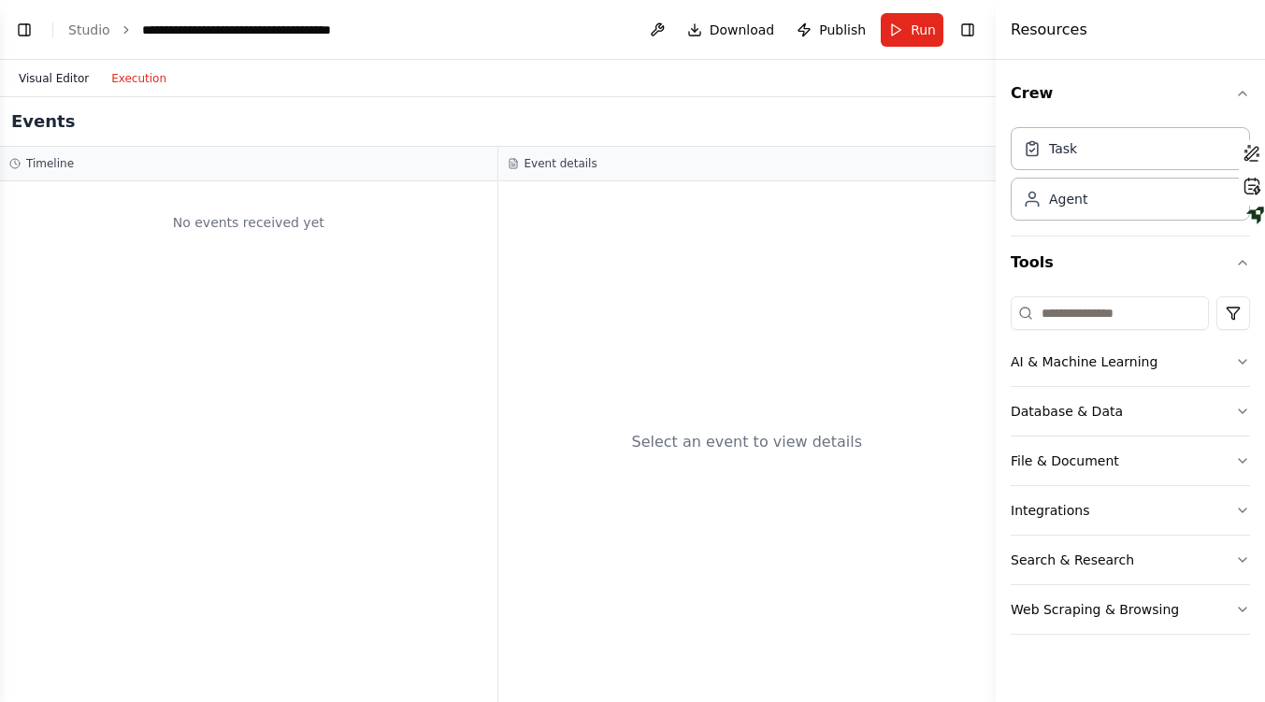
click at [47, 83] on button "Visual Editor" at bounding box center [53, 78] width 93 height 22
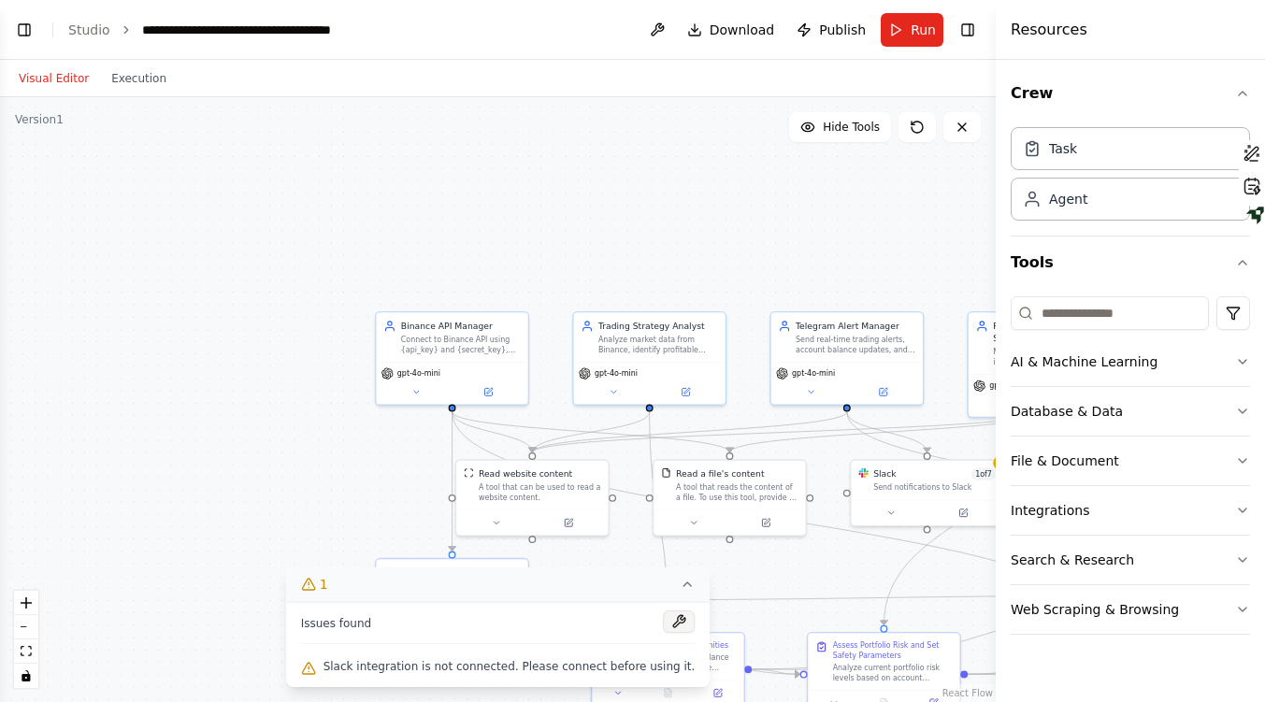
click at [663, 618] on button at bounding box center [679, 621] width 32 height 22
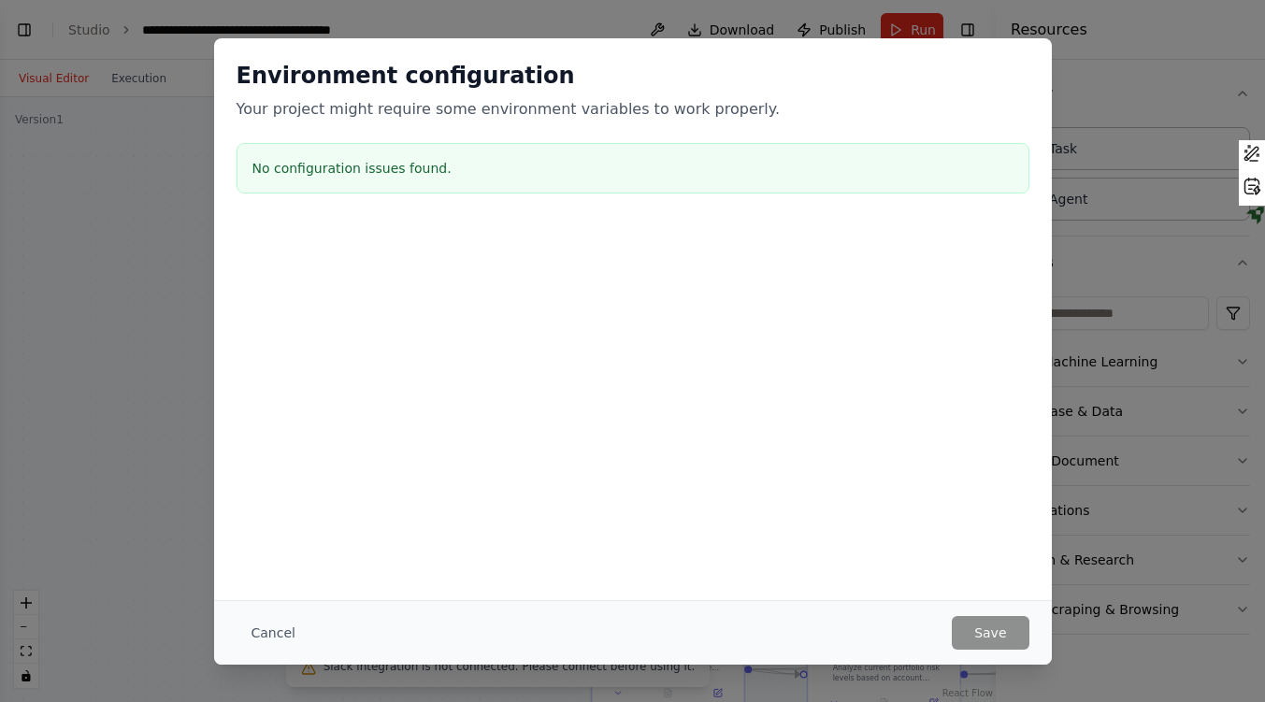
click at [360, 159] on h3 "No configuration issues found." at bounding box center [632, 168] width 761 height 19
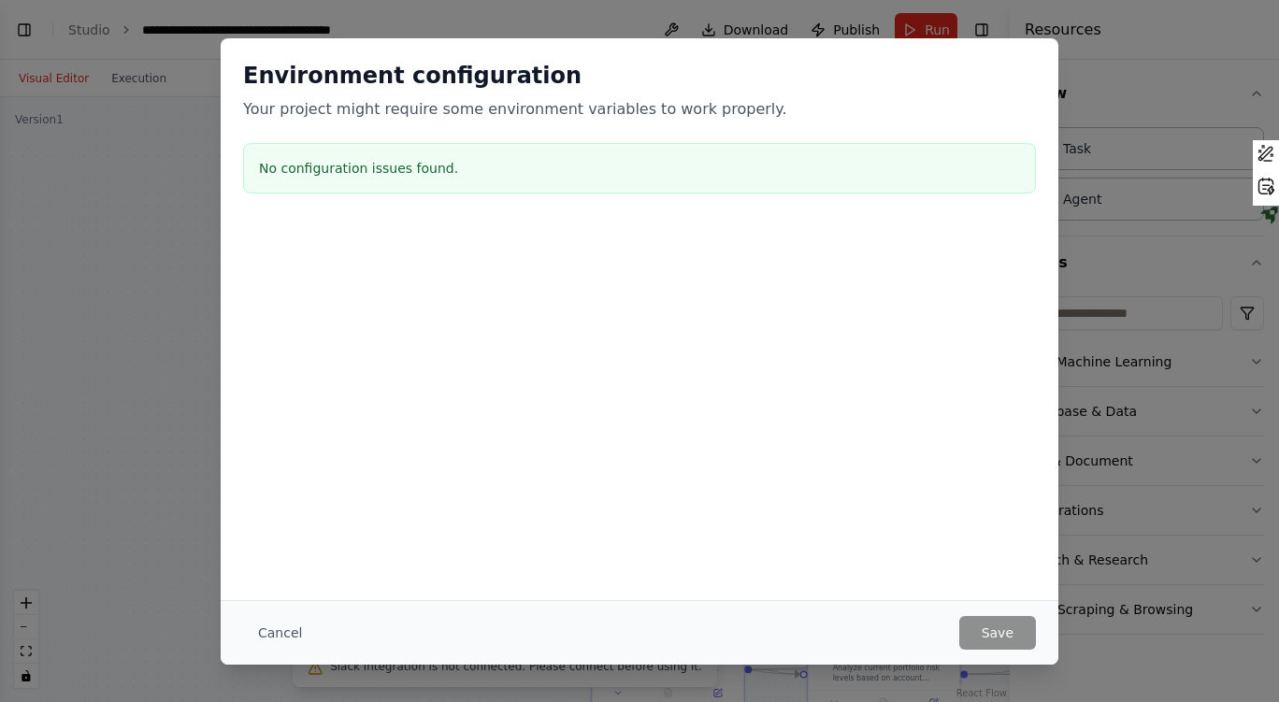
click at [903, 124] on div "Environment configuration Your project might require some environment variables…" at bounding box center [640, 130] width 838 height 185
click at [548, 2] on div "Environment configuration Your project might require some environment variables…" at bounding box center [639, 351] width 1279 height 702
click at [547, 11] on div "Environment configuration Your project might require some environment variables…" at bounding box center [639, 351] width 1279 height 702
click at [294, 638] on button "Cancel" at bounding box center [280, 633] width 74 height 34
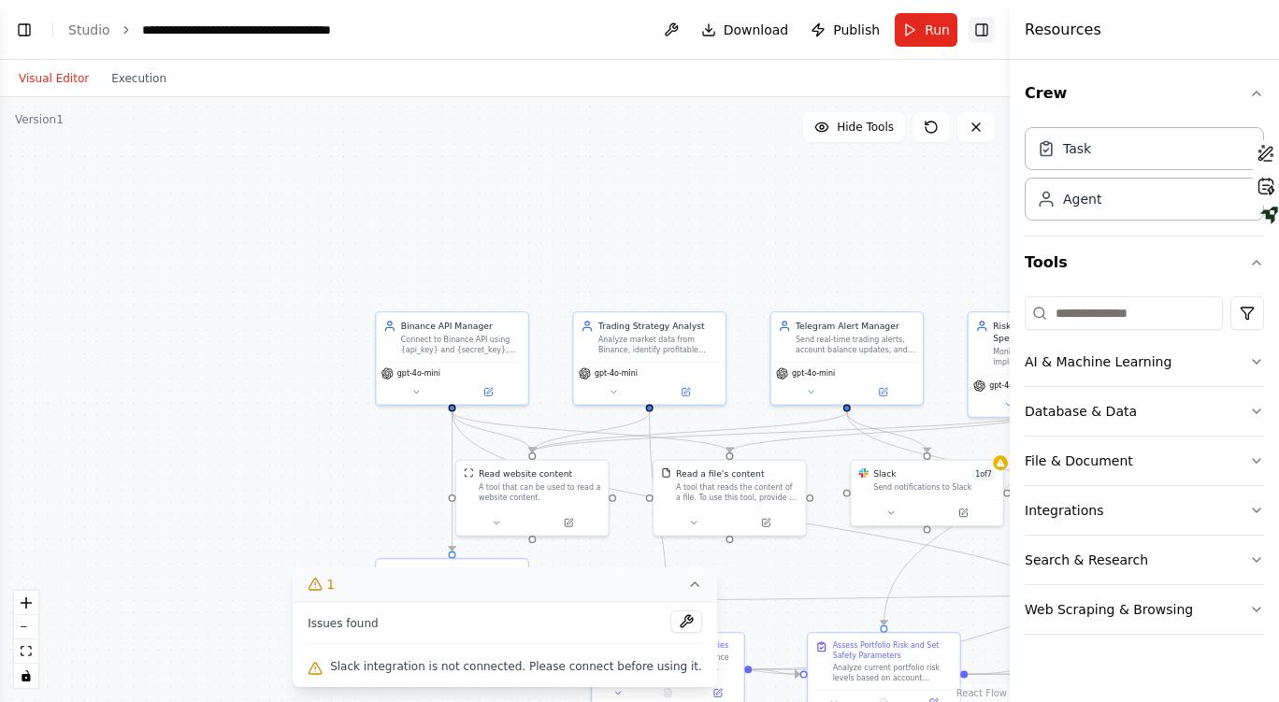
click at [977, 36] on button "Toggle Right Sidebar" at bounding box center [982, 30] width 26 height 26
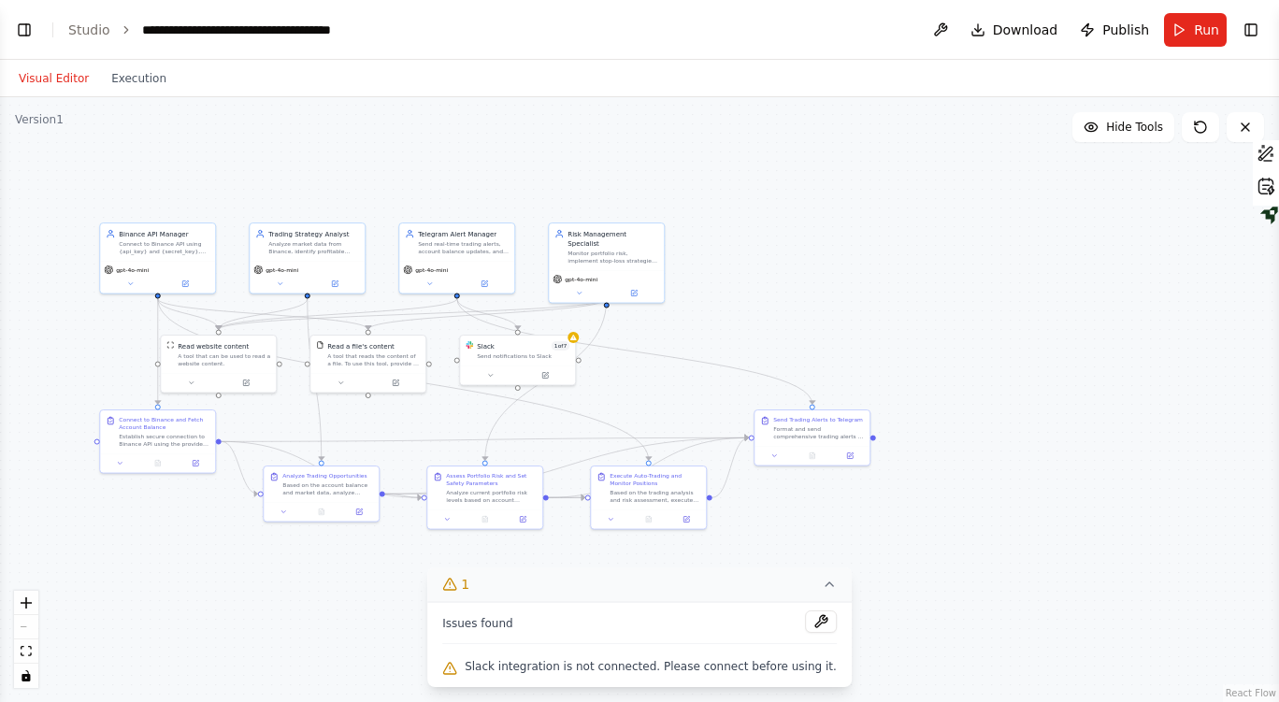
drag, startPoint x: 1069, startPoint y: 281, endPoint x: 629, endPoint y: 134, distance: 463.5
click at [629, 134] on div ".deletable-edge-delete-btn { width: 20px; height: 20px; border: 0px solid #ffff…" at bounding box center [639, 399] width 1279 height 605
click at [572, 342] on div "Slack 1 of 7 Send notifications to Slack" at bounding box center [517, 349] width 115 height 30
click at [577, 343] on icon "Edge from f8bb7283-ef7d-43e8-88cc-e42a7c29ddf9 to 9e425ae2-2f1f-4d90-9ed6-8021c…" at bounding box center [634, 352] width 355 height 106
click at [575, 337] on icon at bounding box center [573, 336] width 7 height 6
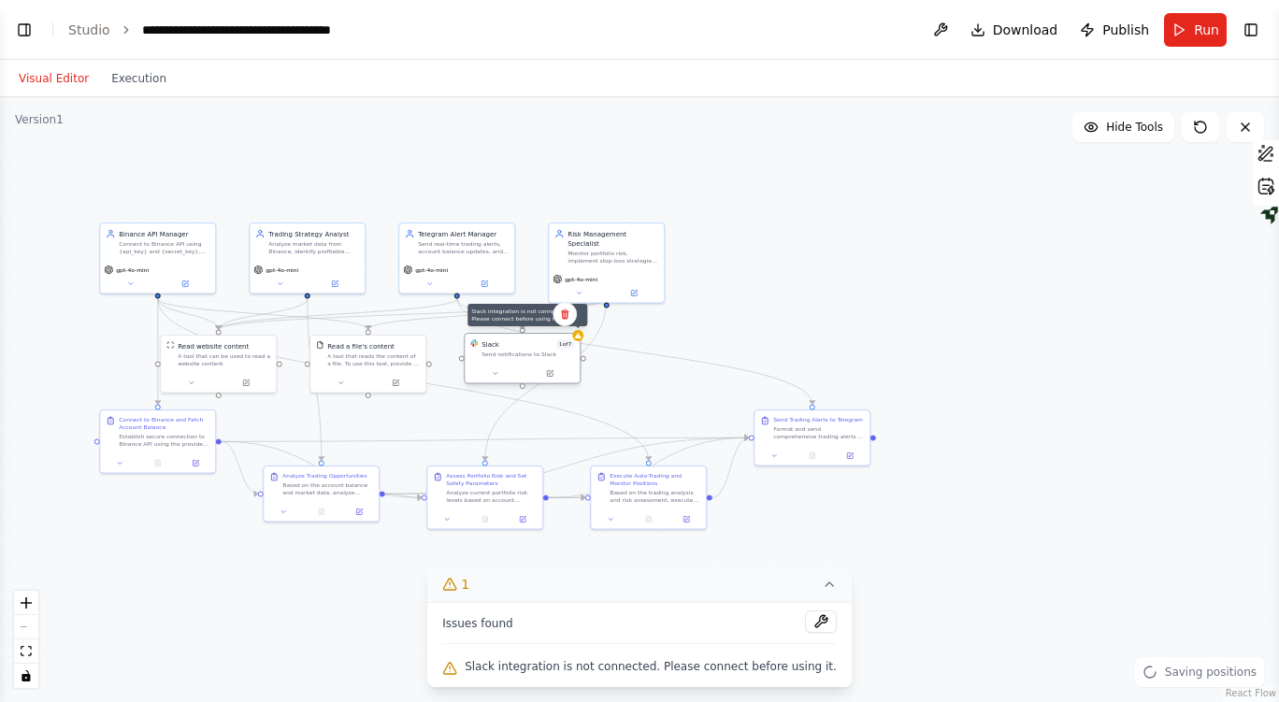
click at [581, 339] on div at bounding box center [577, 335] width 11 height 11
click at [551, 352] on div "Send notifications to Slack" at bounding box center [527, 354] width 93 height 7
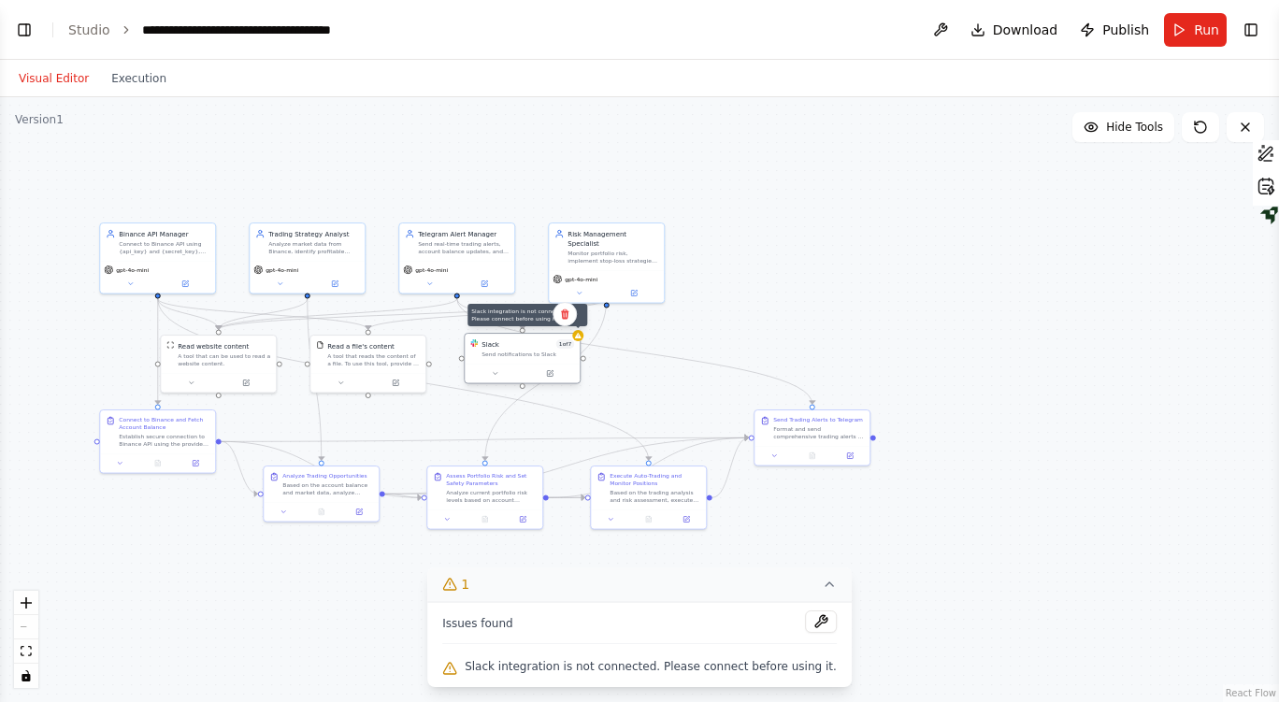
click at [578, 333] on icon at bounding box center [578, 336] width 7 height 6
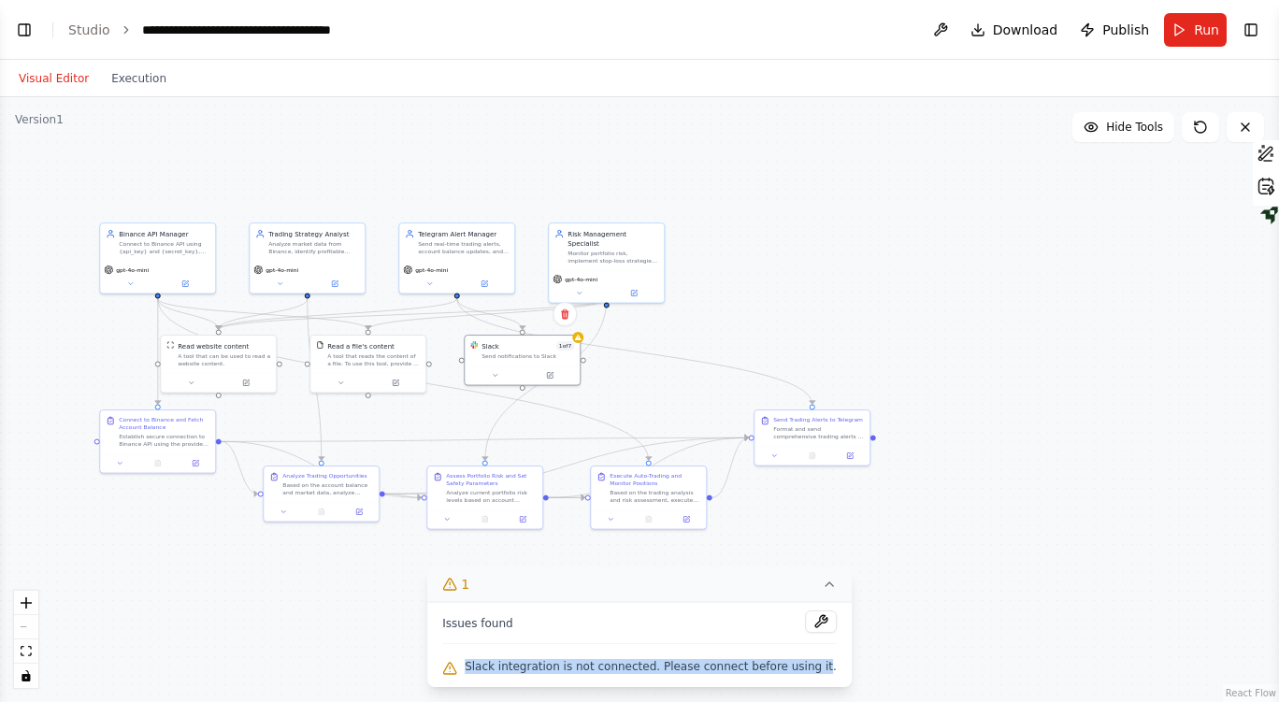
drag, startPoint x: 489, startPoint y: 667, endPoint x: 811, endPoint y: 672, distance: 321.6
click at [811, 672] on span "Slack integration is not connected. Please connect before using it." at bounding box center [651, 666] width 372 height 15
copy span "Slack integration is not connected. Please connect before using it"
click at [33, 35] on button "Toggle Left Sidebar" at bounding box center [24, 30] width 26 height 26
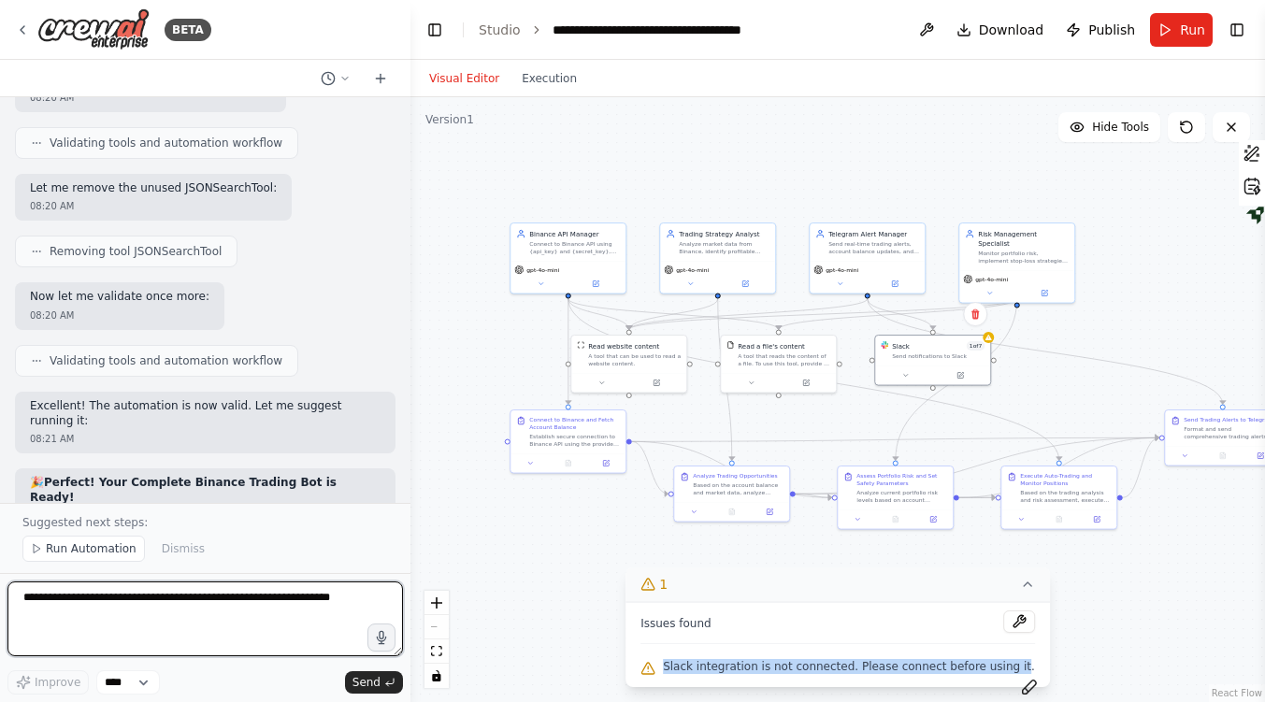
click at [120, 610] on textarea at bounding box center [204, 618] width 395 height 75
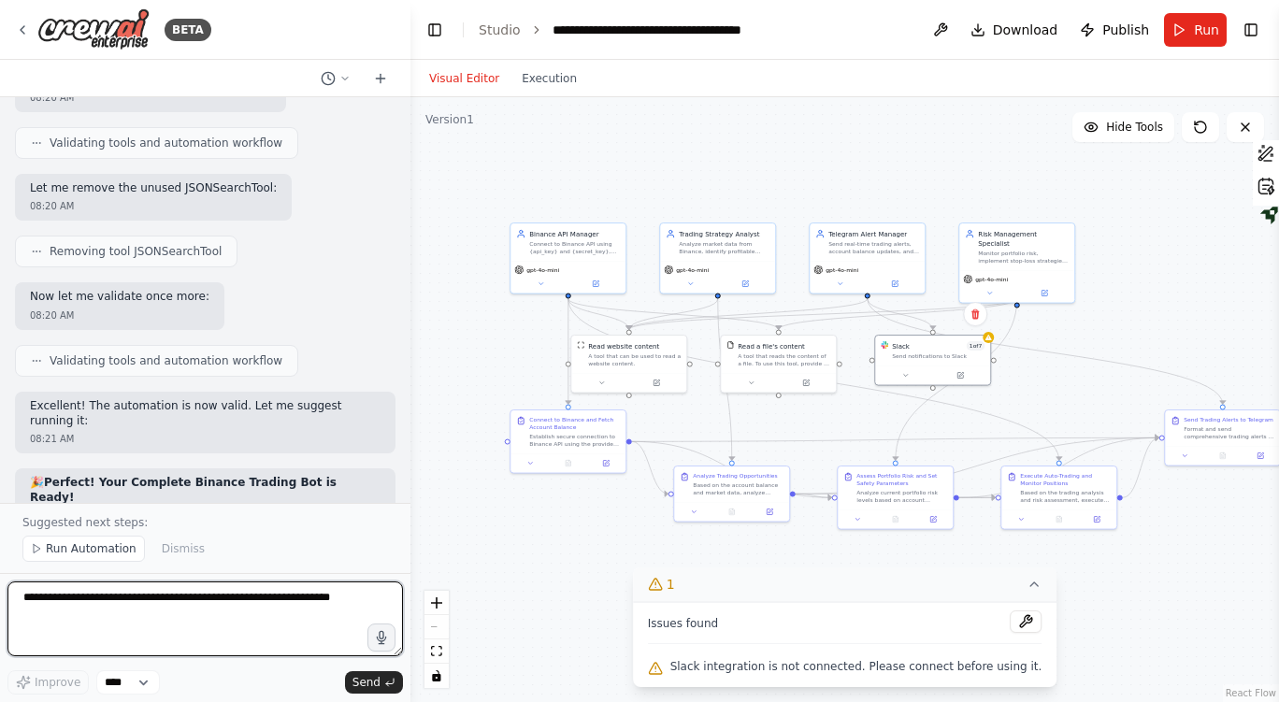
paste textarea "**********"
type textarea "**********"
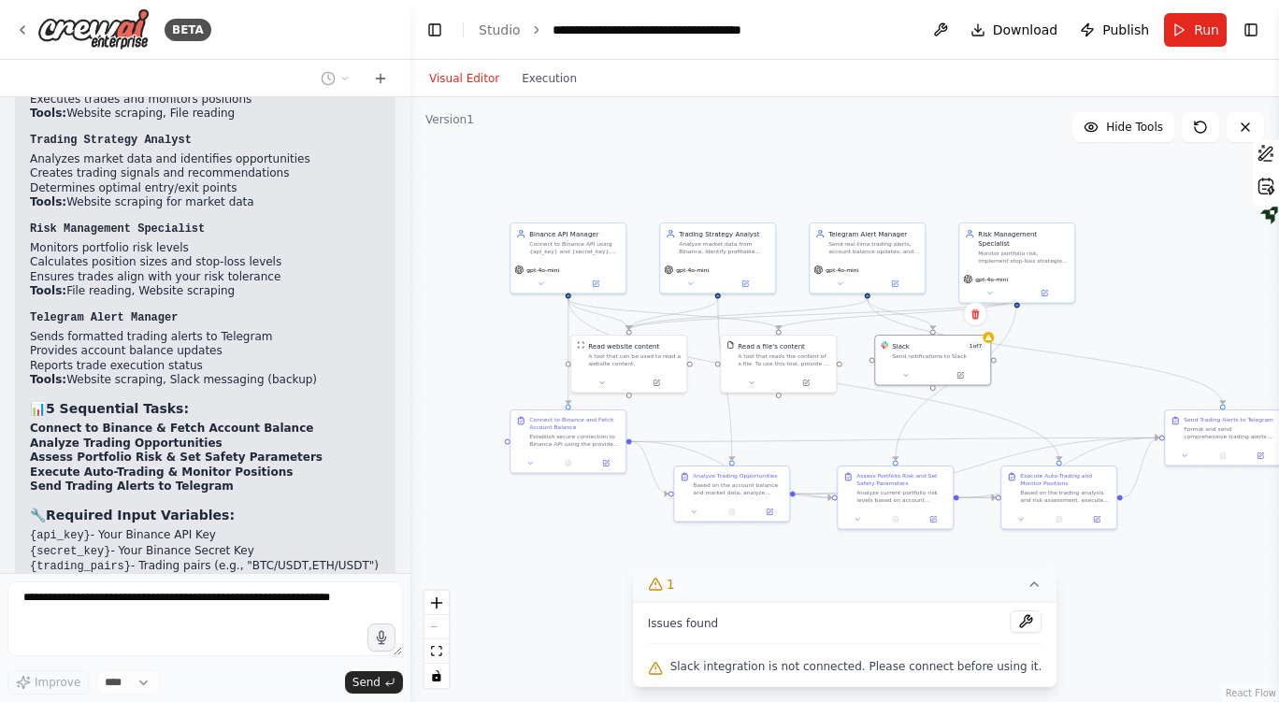
scroll to position [8395, 0]
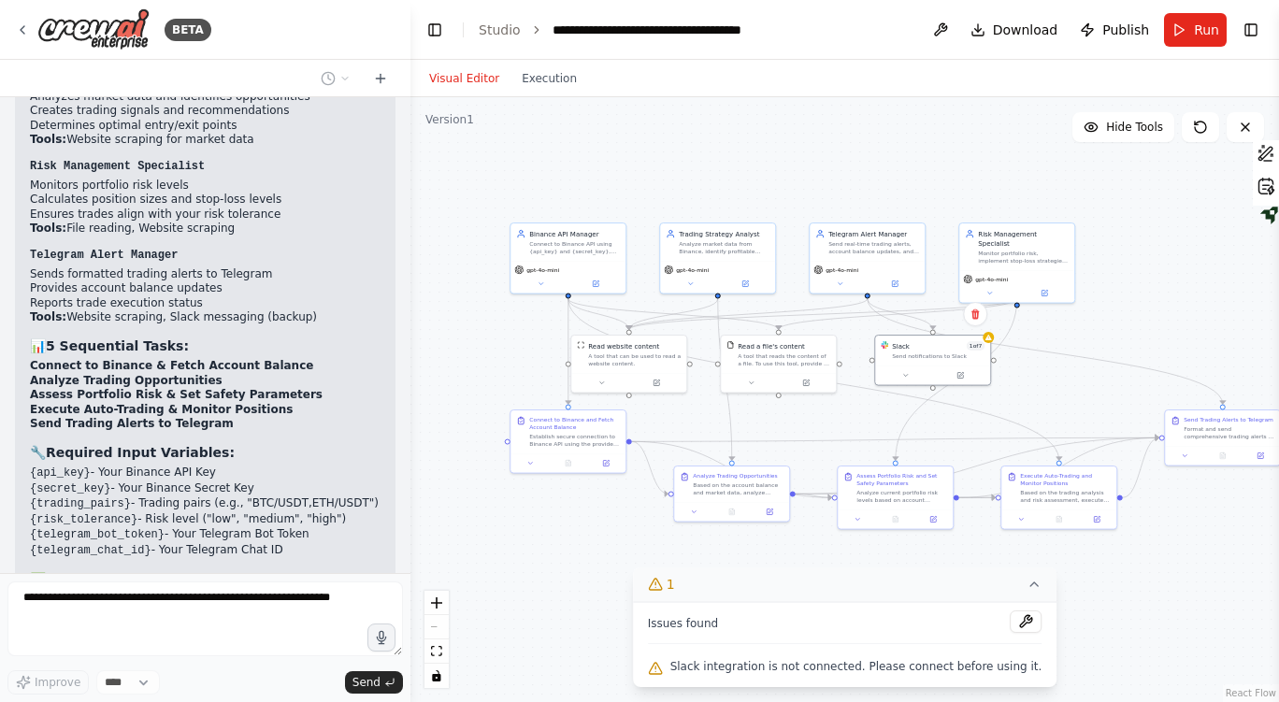
click at [947, 30] on button at bounding box center [941, 30] width 30 height 34
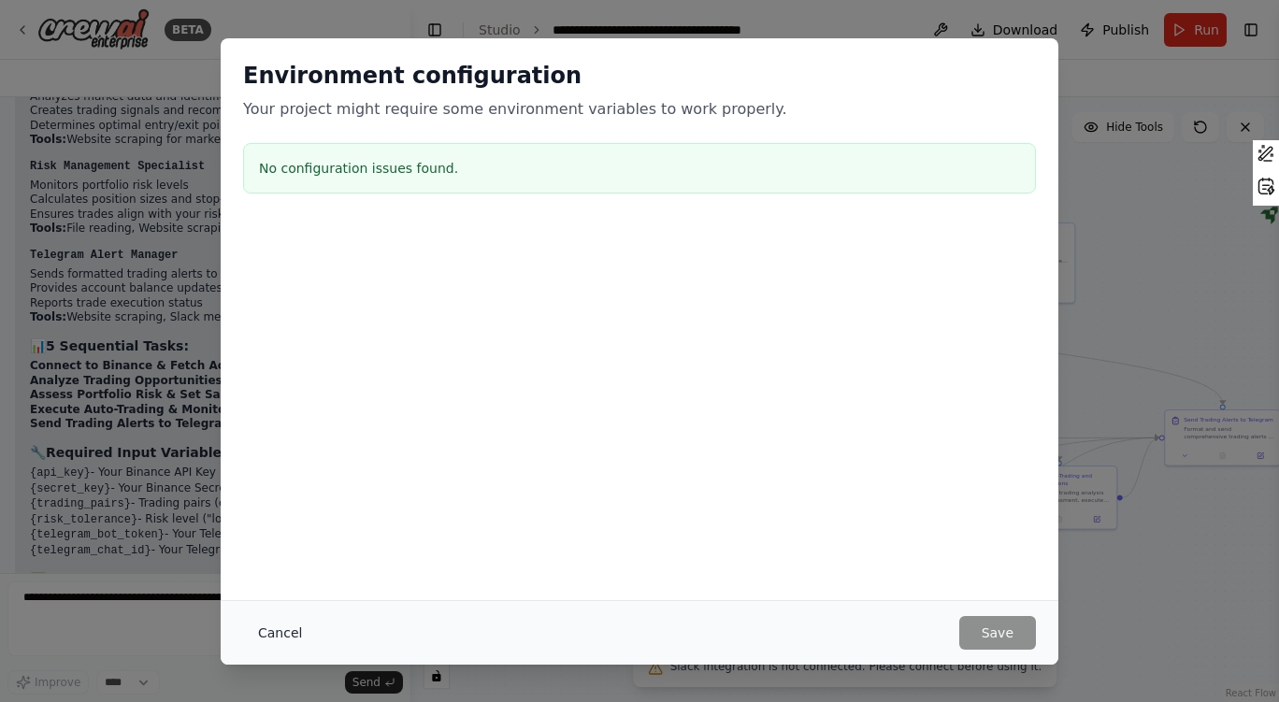
click at [270, 632] on button "Cancel" at bounding box center [280, 633] width 74 height 34
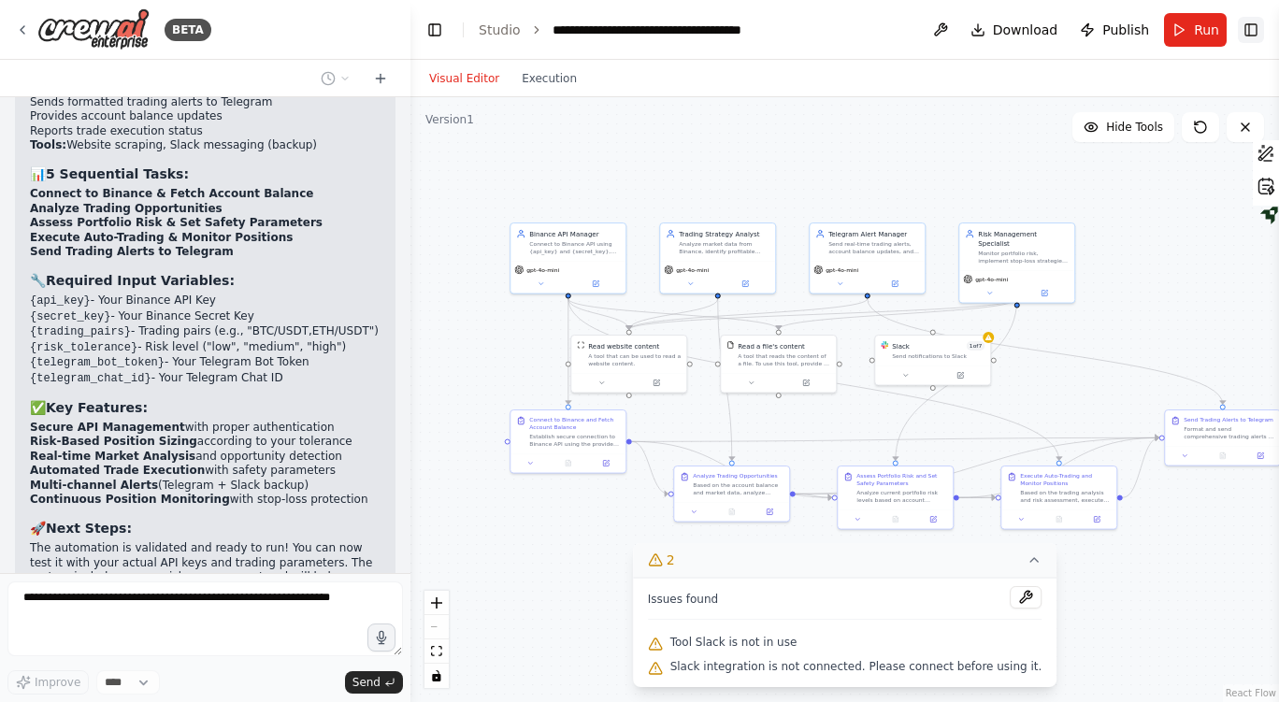
click at [1260, 26] on button "Toggle Right Sidebar" at bounding box center [1251, 30] width 26 height 26
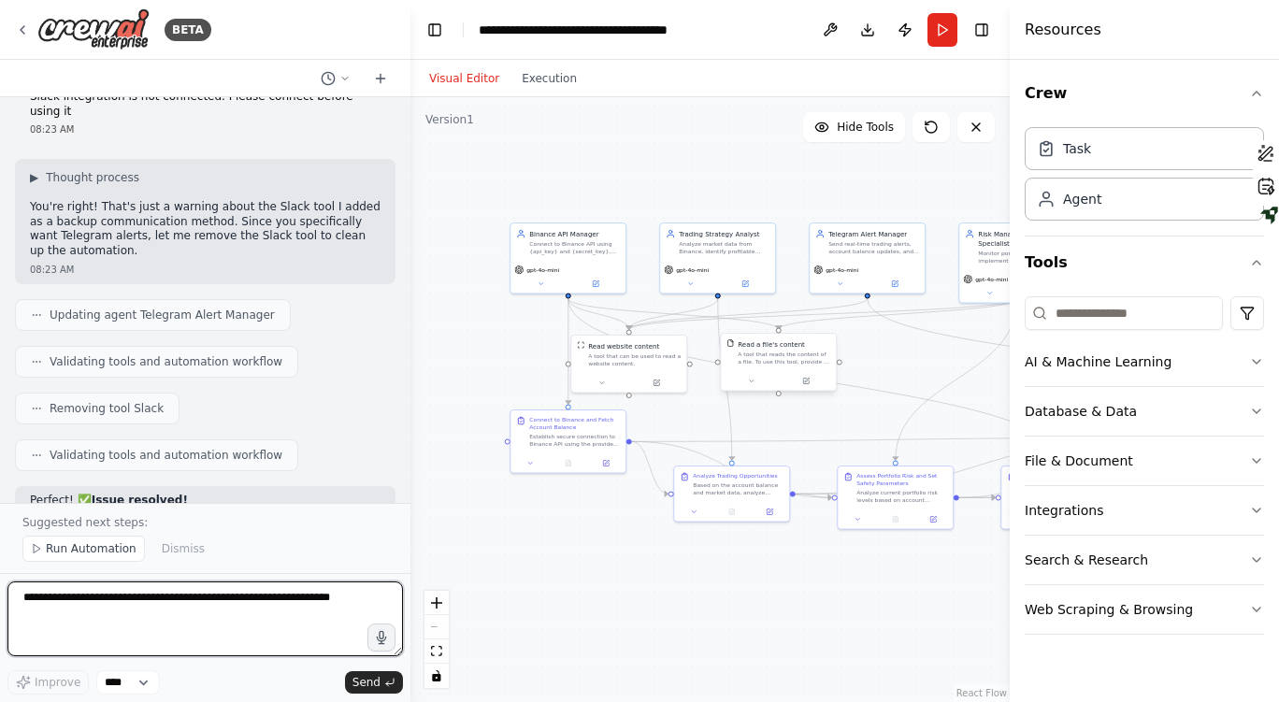
scroll to position [9158, 0]
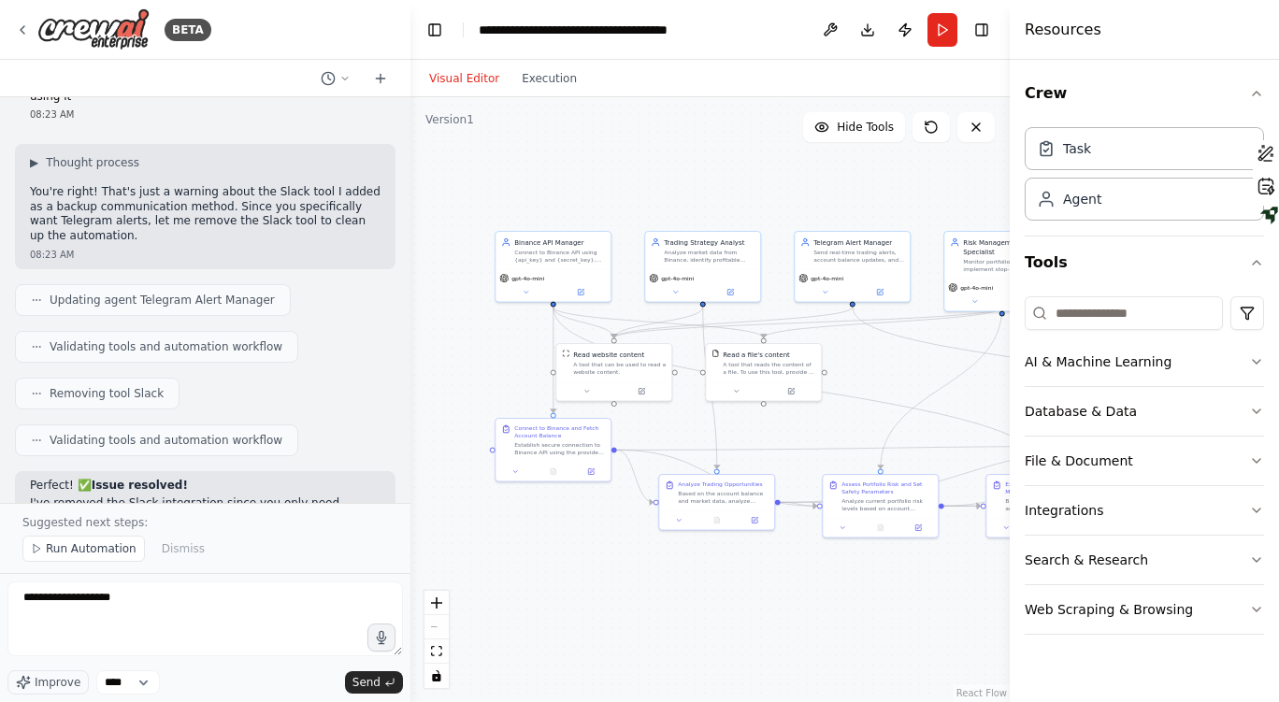
drag, startPoint x: 823, startPoint y: 601, endPoint x: 808, endPoint y: 610, distance: 17.2
click at [808, 610] on div ".deletable-edge-delete-btn { width: 20px; height: 20px; border: 0px solid #ffff…" at bounding box center [709, 399] width 599 height 605
click at [538, 93] on div "Visual Editor Execution" at bounding box center [503, 78] width 170 height 37
click at [536, 84] on button "Execution" at bounding box center [549, 78] width 78 height 22
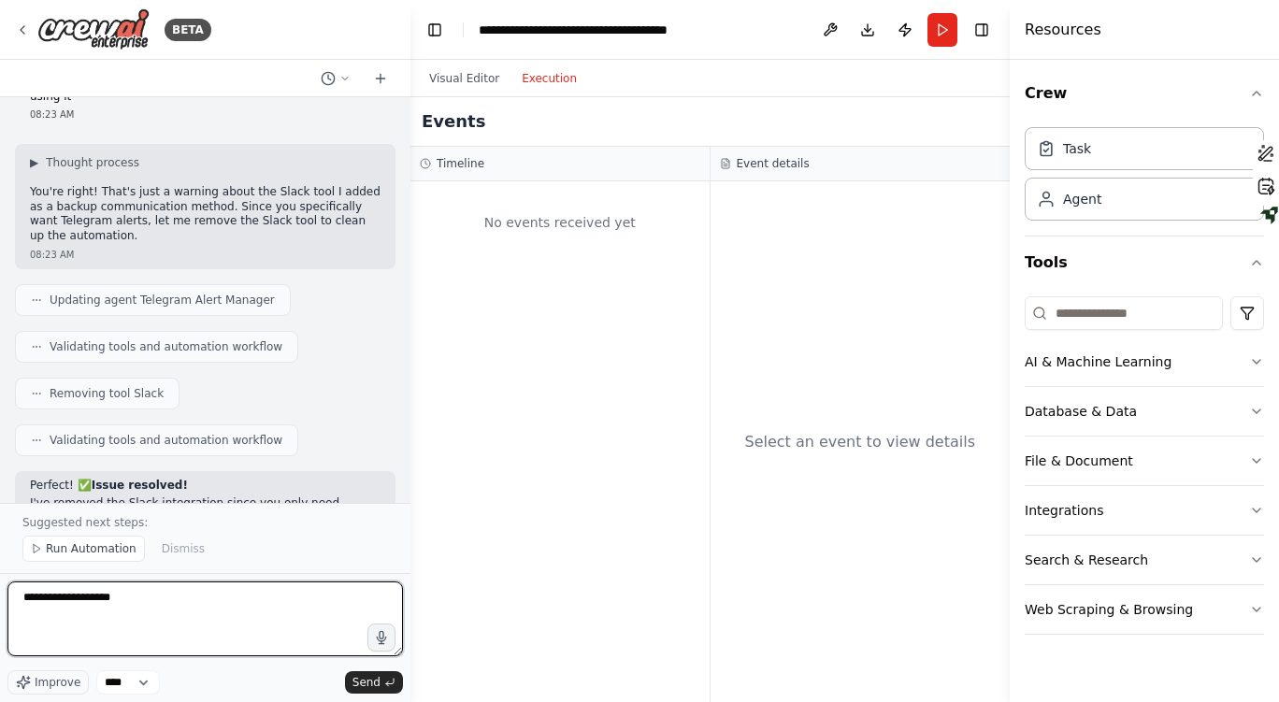
click at [147, 597] on textarea "**********" at bounding box center [204, 618] width 395 height 75
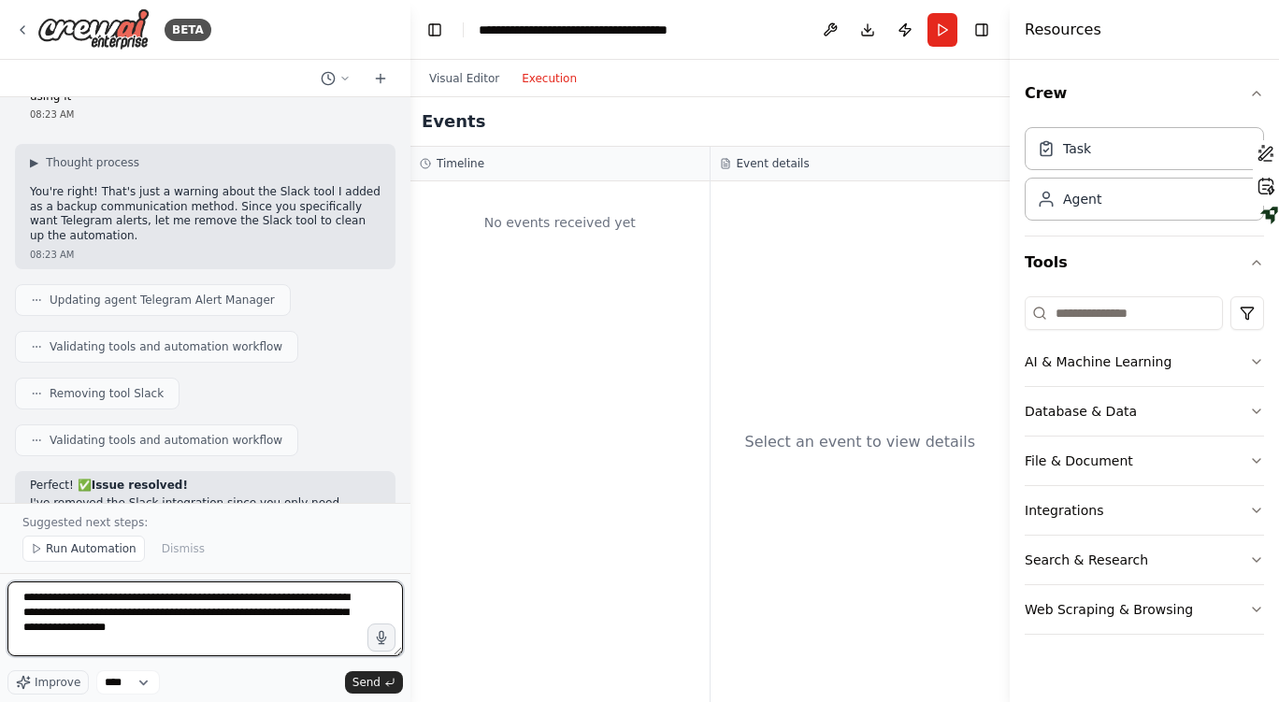
type textarea "**********"
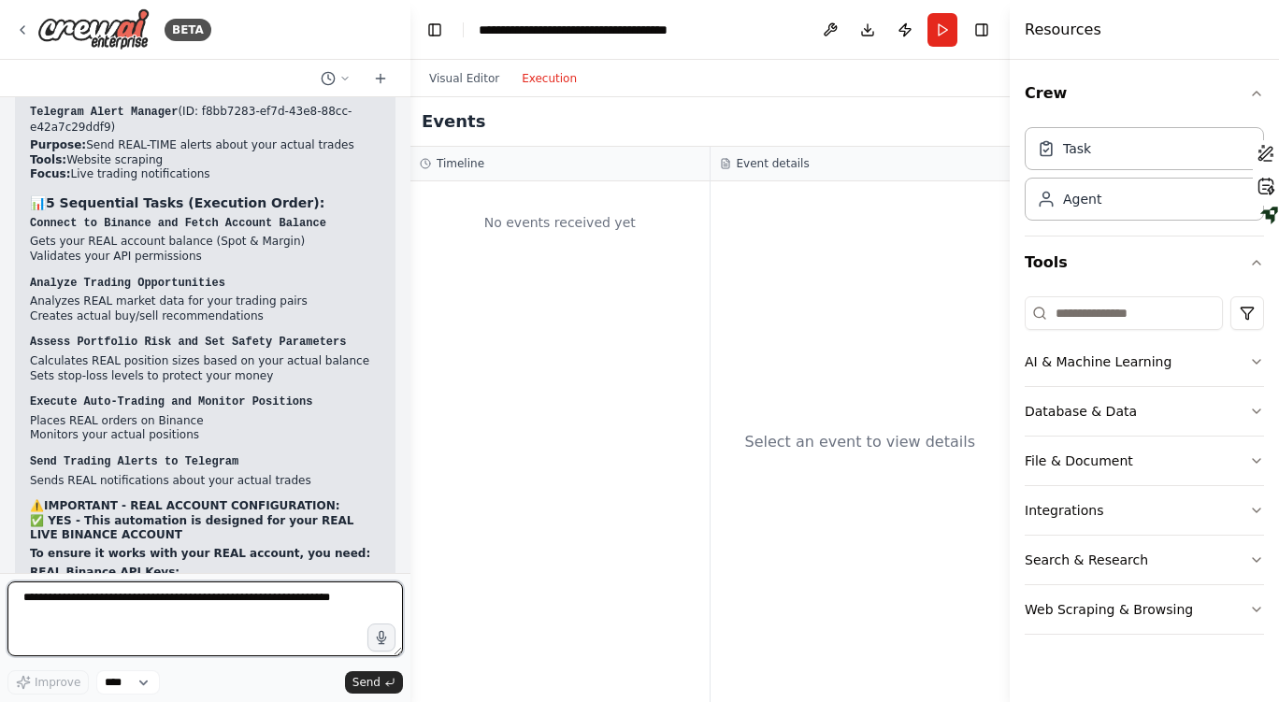
scroll to position [10490, 0]
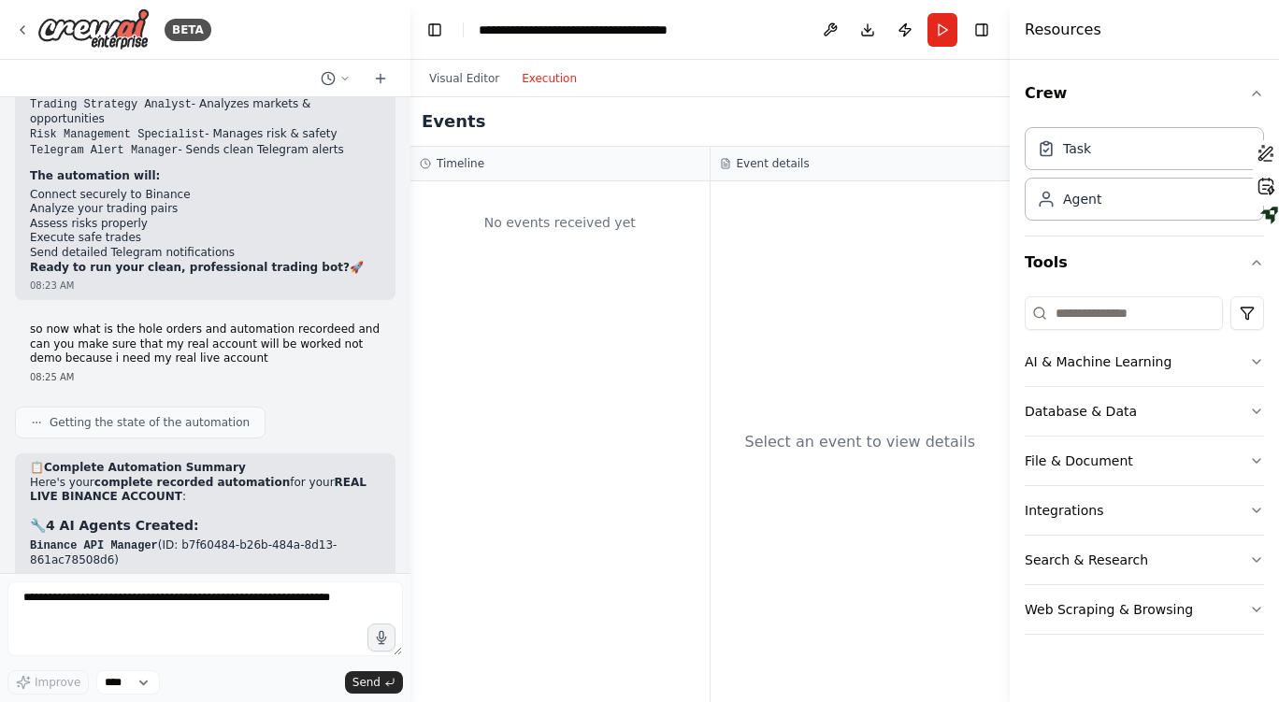
scroll to position [9705, 0]
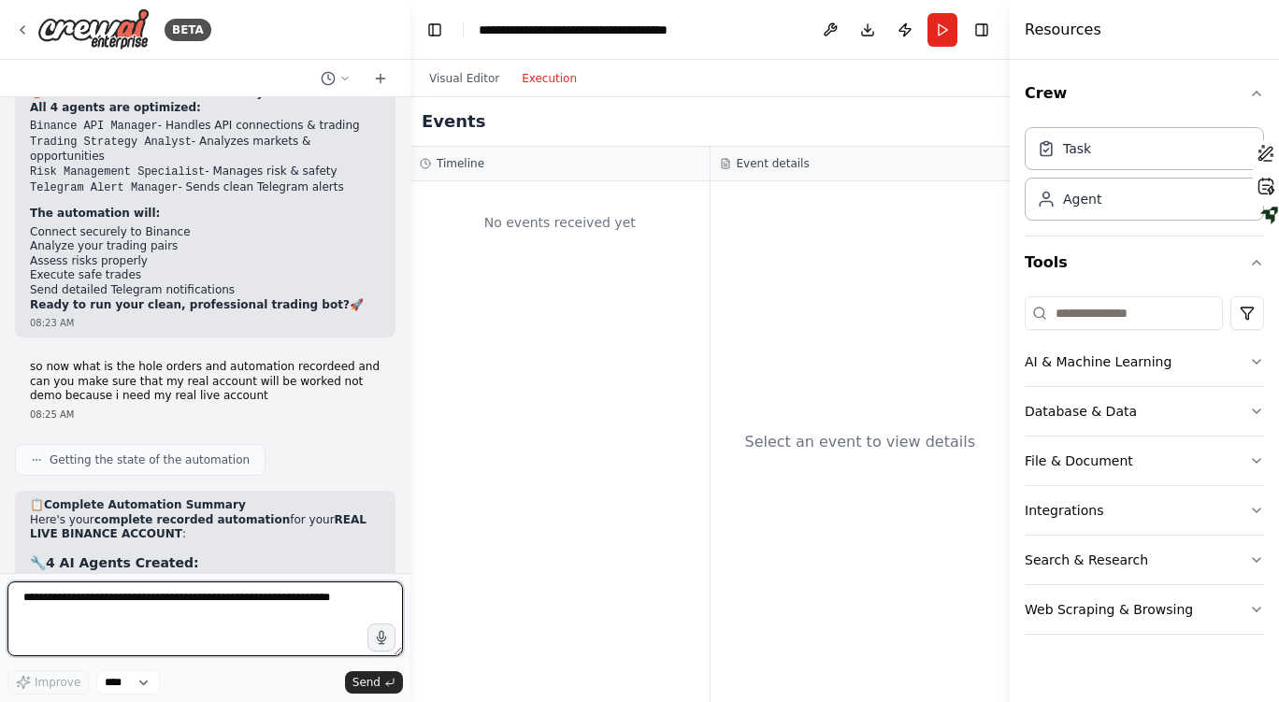
click at [251, 613] on textarea at bounding box center [204, 618] width 395 height 75
click at [434, 24] on button "Toggle Left Sidebar" at bounding box center [435, 30] width 26 height 26
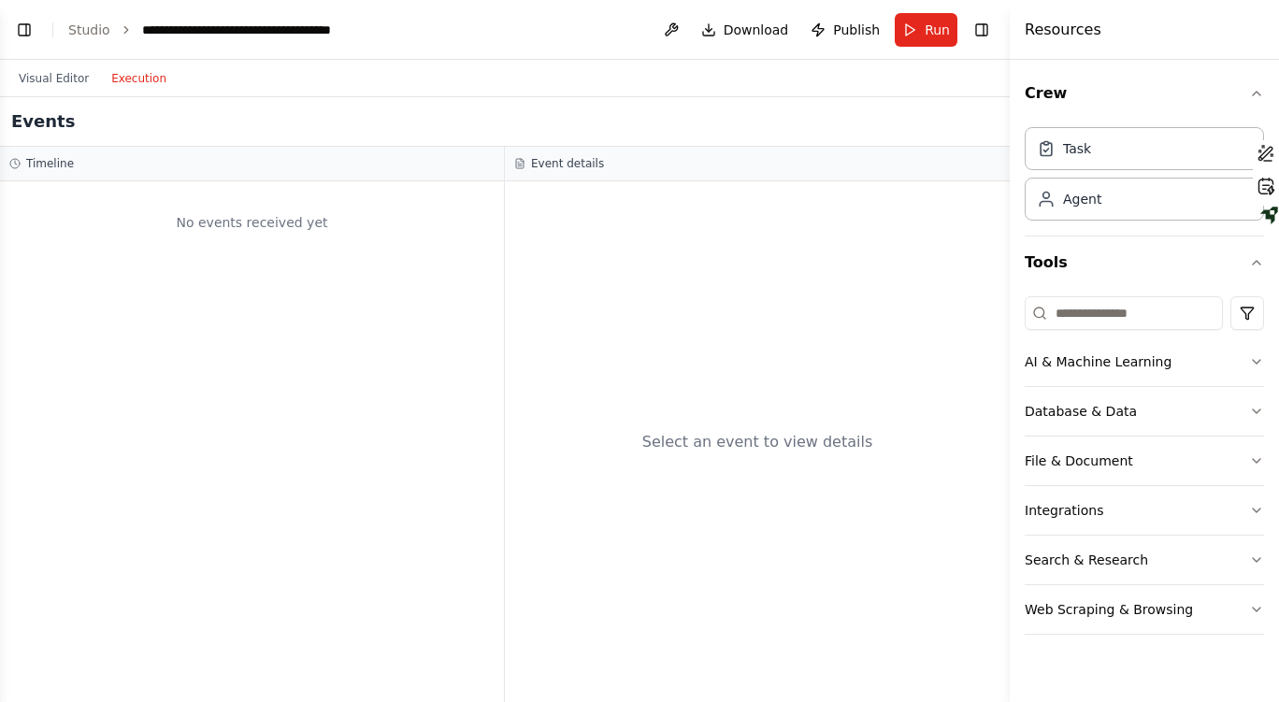
click at [71, 37] on link "Studio" at bounding box center [89, 29] width 42 height 15
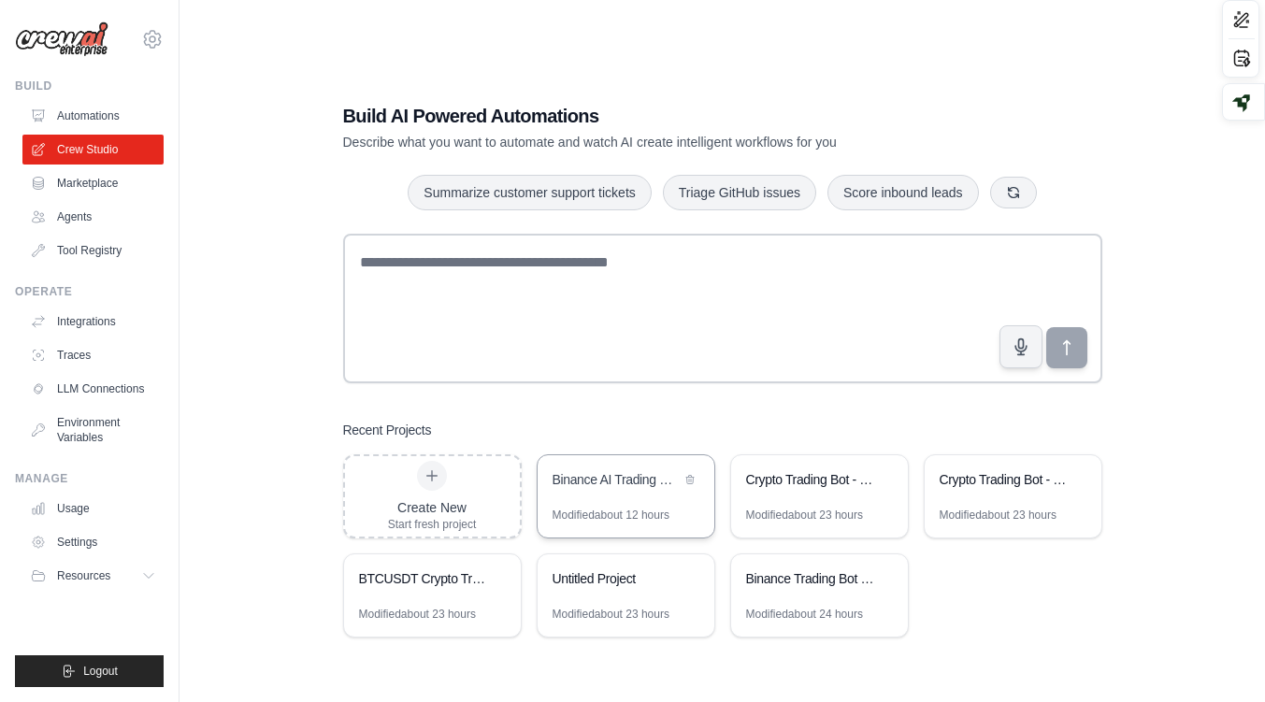
click at [610, 513] on div "Modified about 12 hours" at bounding box center [610, 515] width 117 height 15
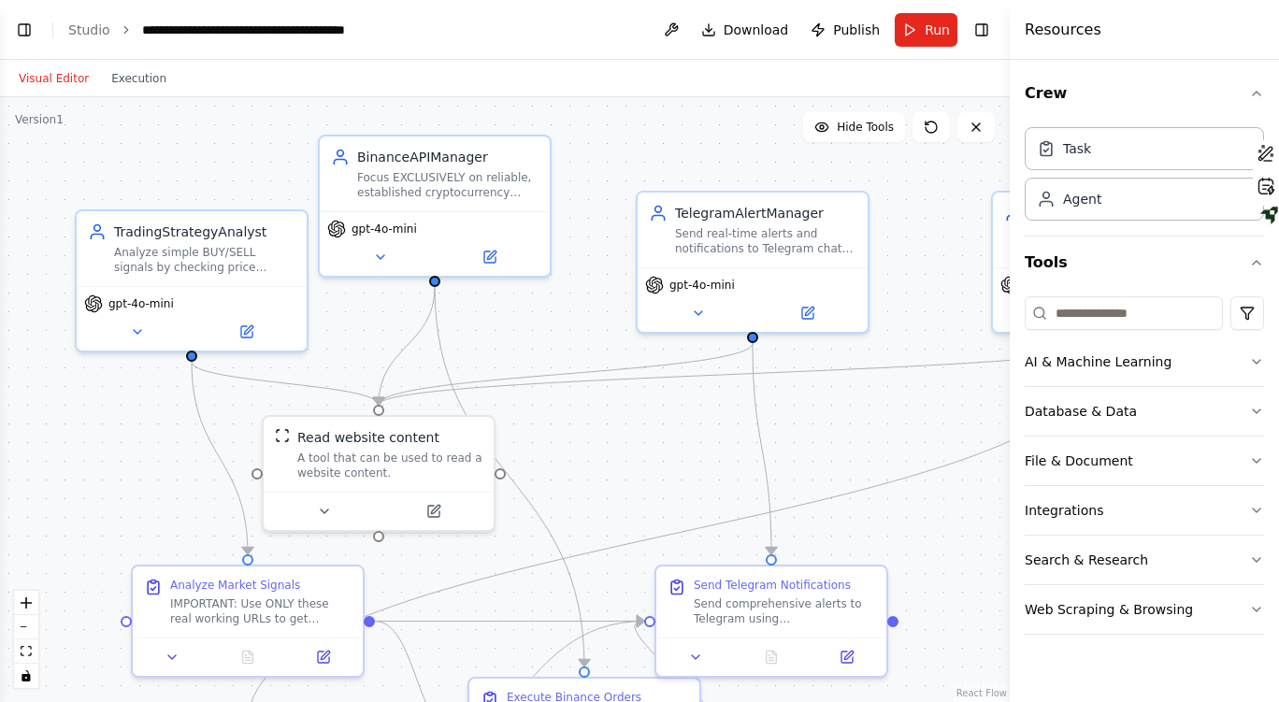
scroll to position [26981, 0]
click at [22, 30] on button "Toggle Left Sidebar" at bounding box center [24, 30] width 26 height 26
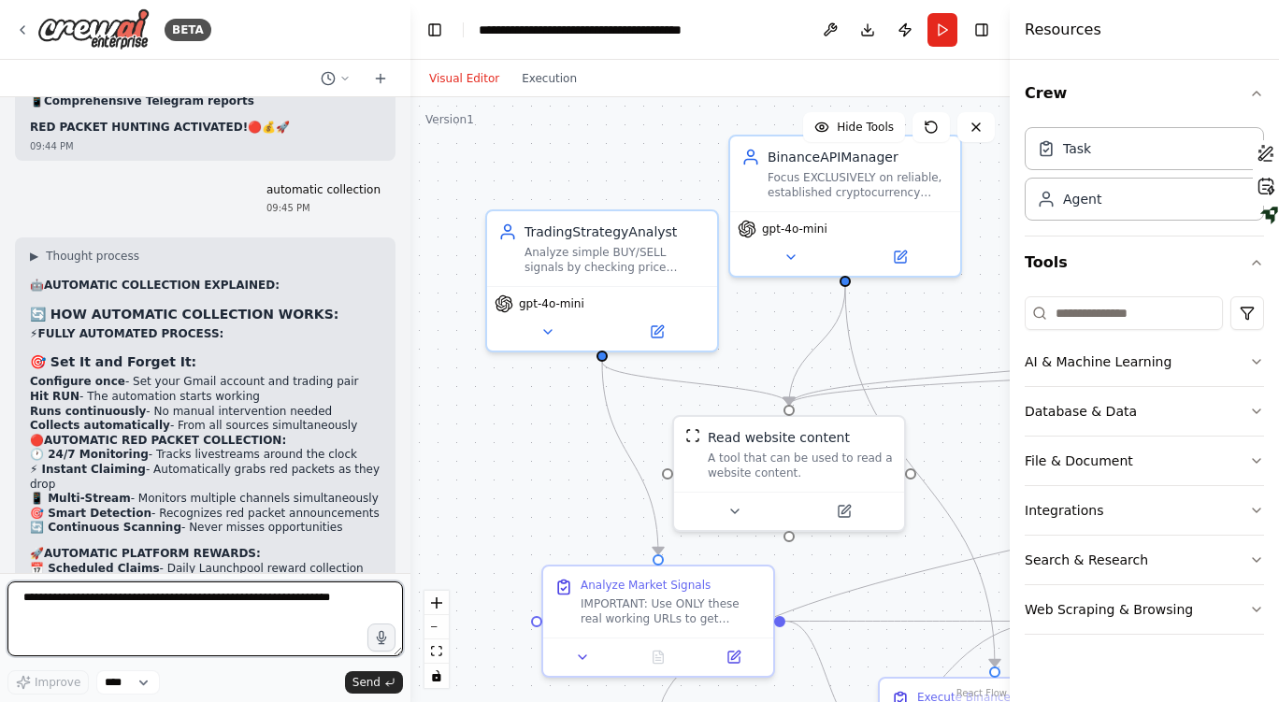
click at [212, 619] on textarea at bounding box center [204, 618] width 395 height 75
paste textarea "**********"
type textarea "**********"
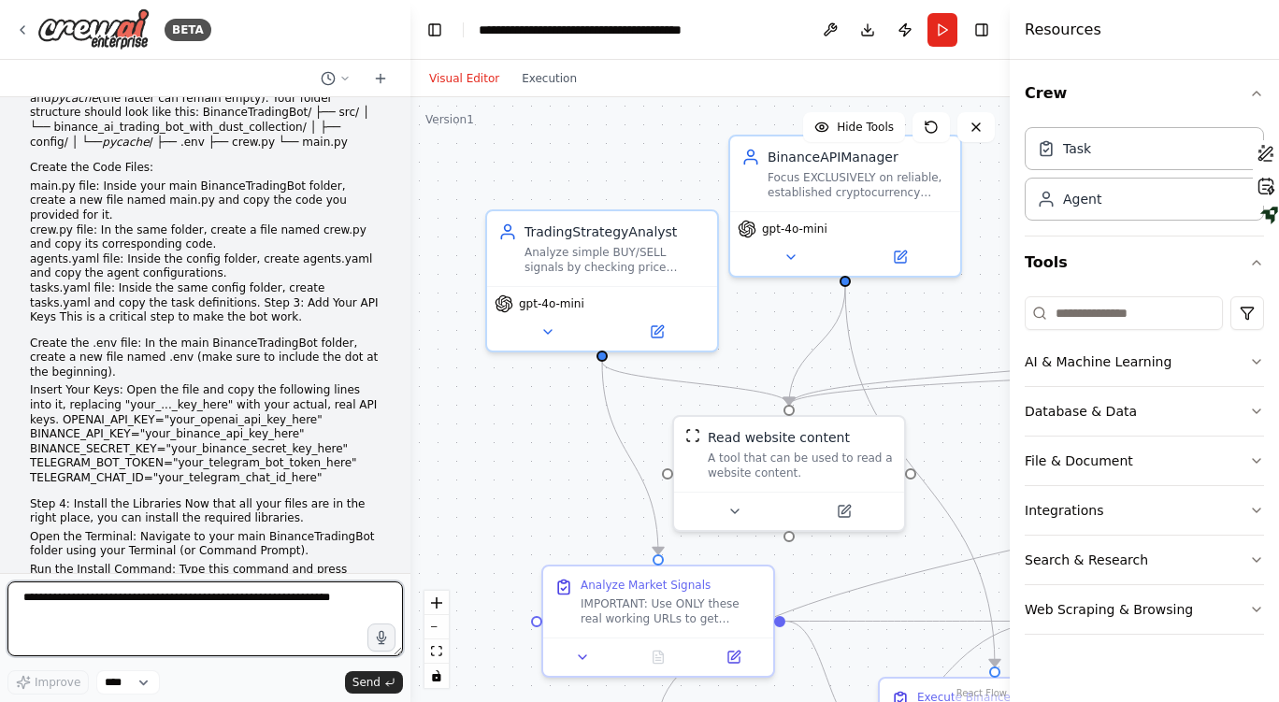
scroll to position [28431, 0]
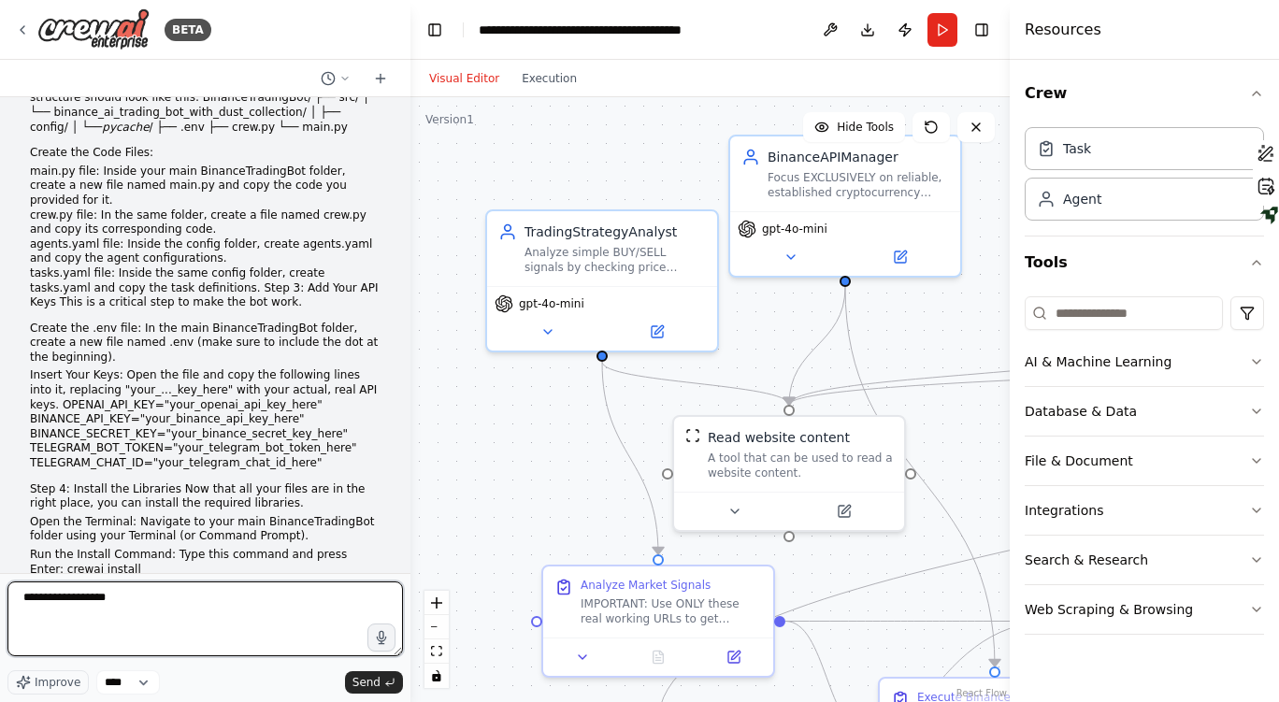
type textarea "**********"
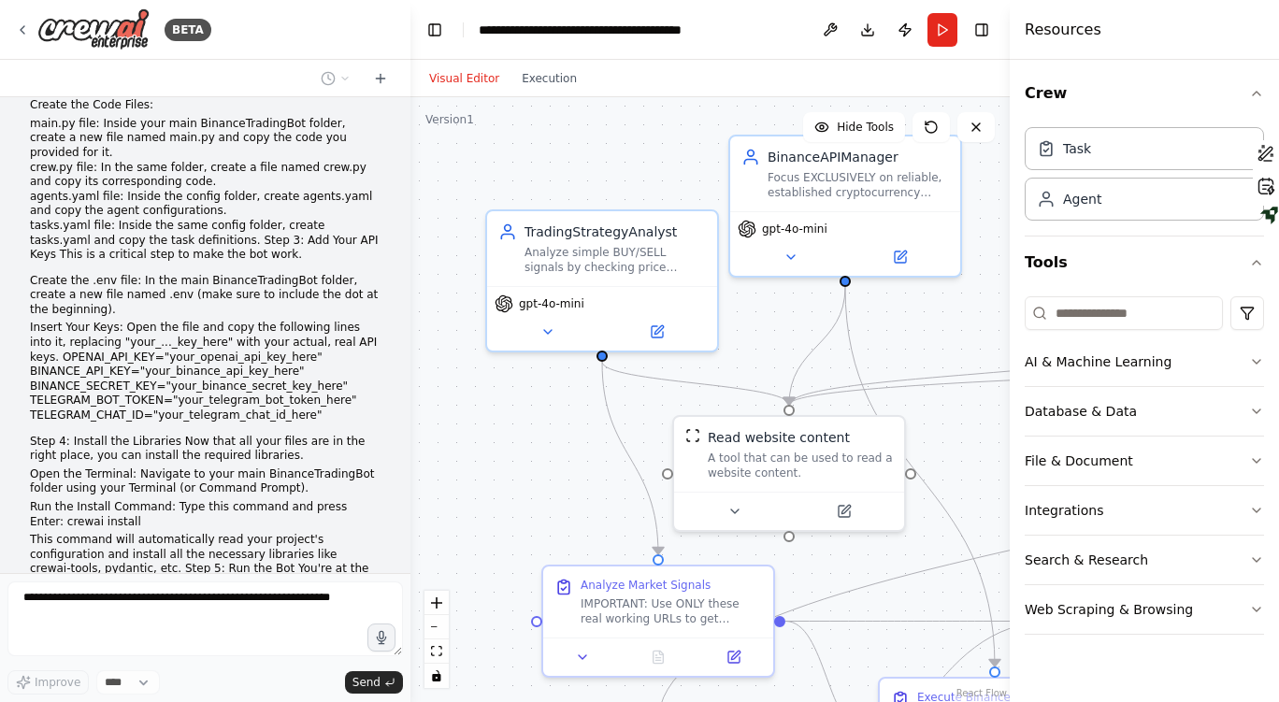
scroll to position [28542, 0]
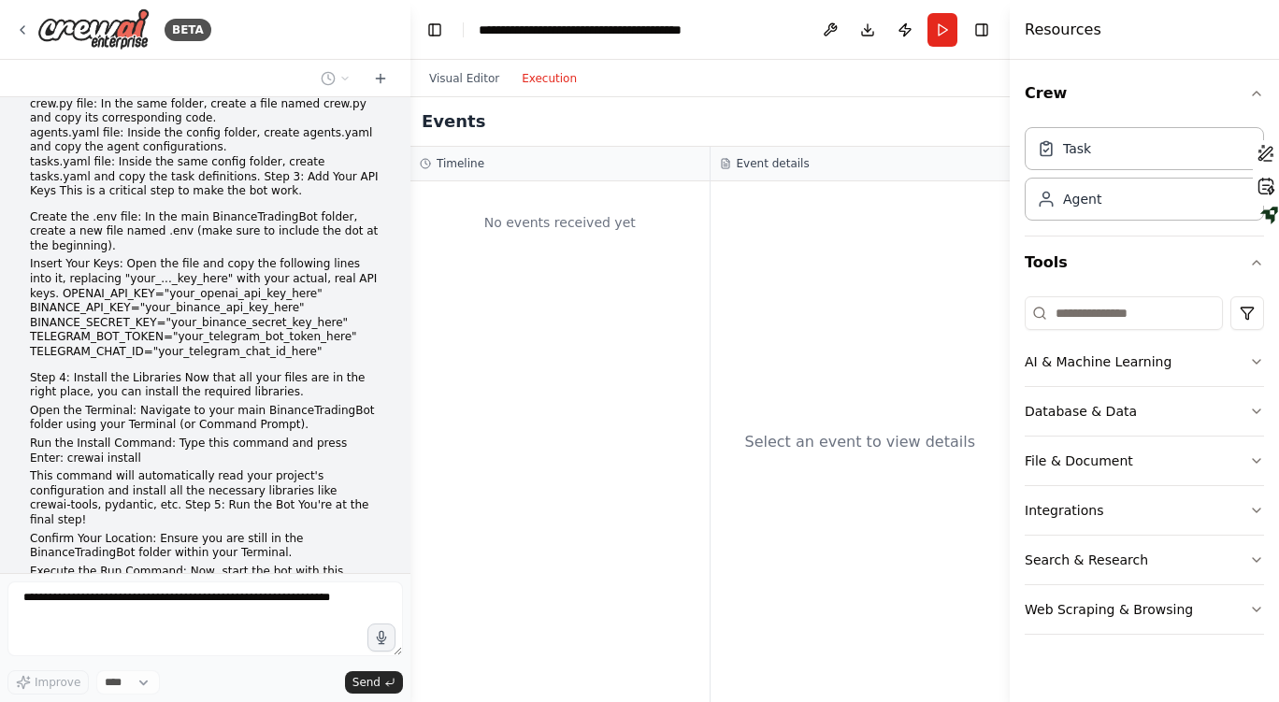
click at [547, 85] on button "Execution" at bounding box center [549, 78] width 78 height 22
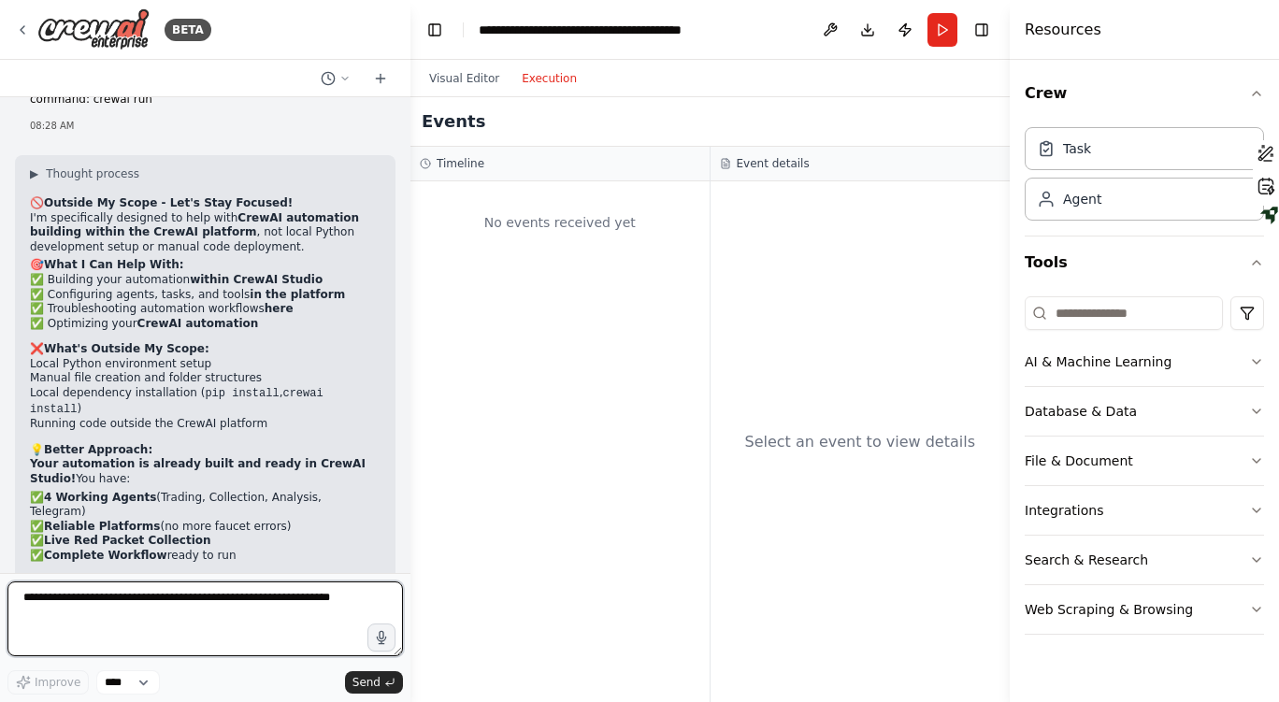
scroll to position [29043, 0]
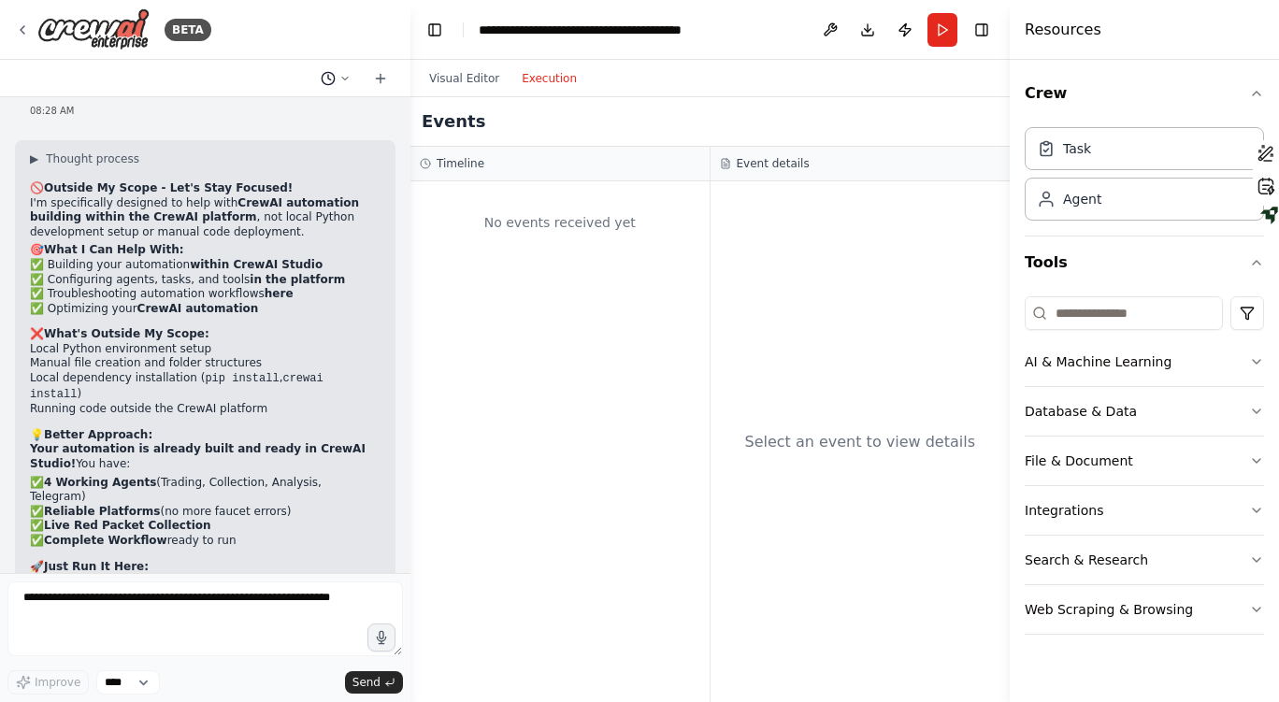
click at [345, 75] on icon at bounding box center [344, 78] width 11 height 11
click at [259, 151] on span "automatic collection" at bounding box center [255, 146] width 122 height 15
click at [331, 75] on icon at bounding box center [328, 78] width 15 height 15
click at [271, 127] on button "Untitled [DATE] 11:08 PM" at bounding box center [298, 117] width 222 height 30
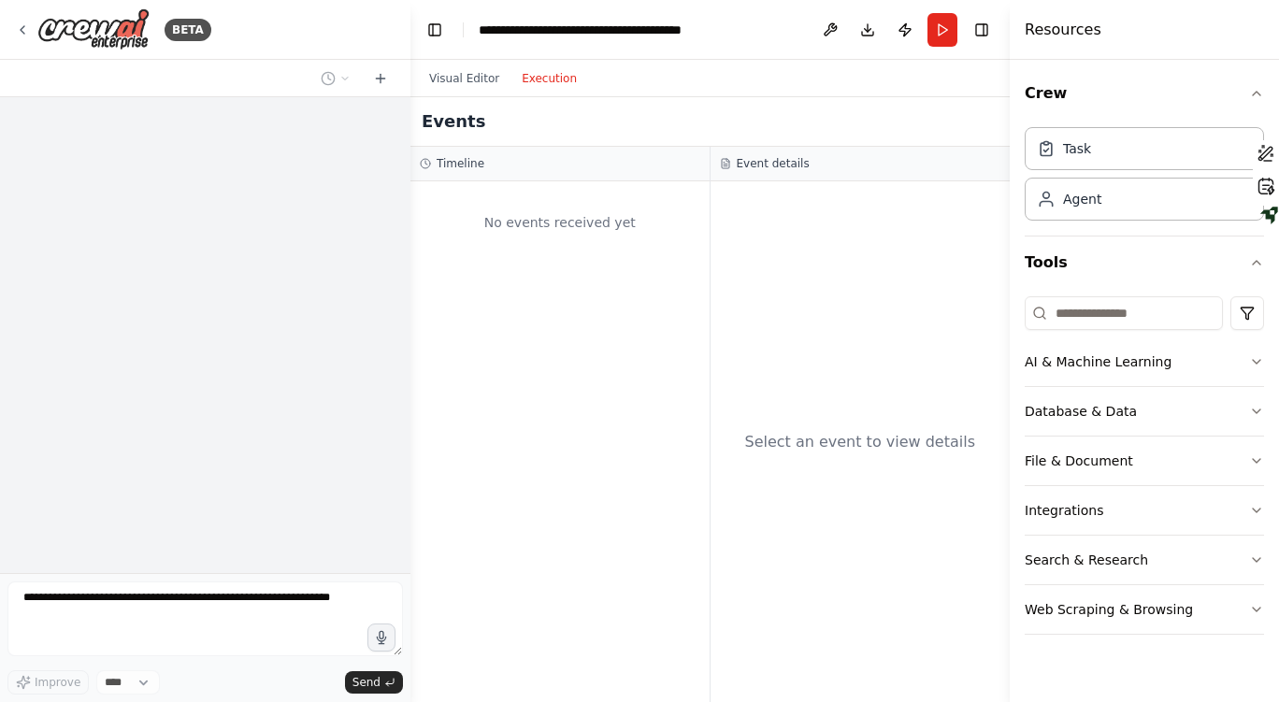
scroll to position [0, 0]
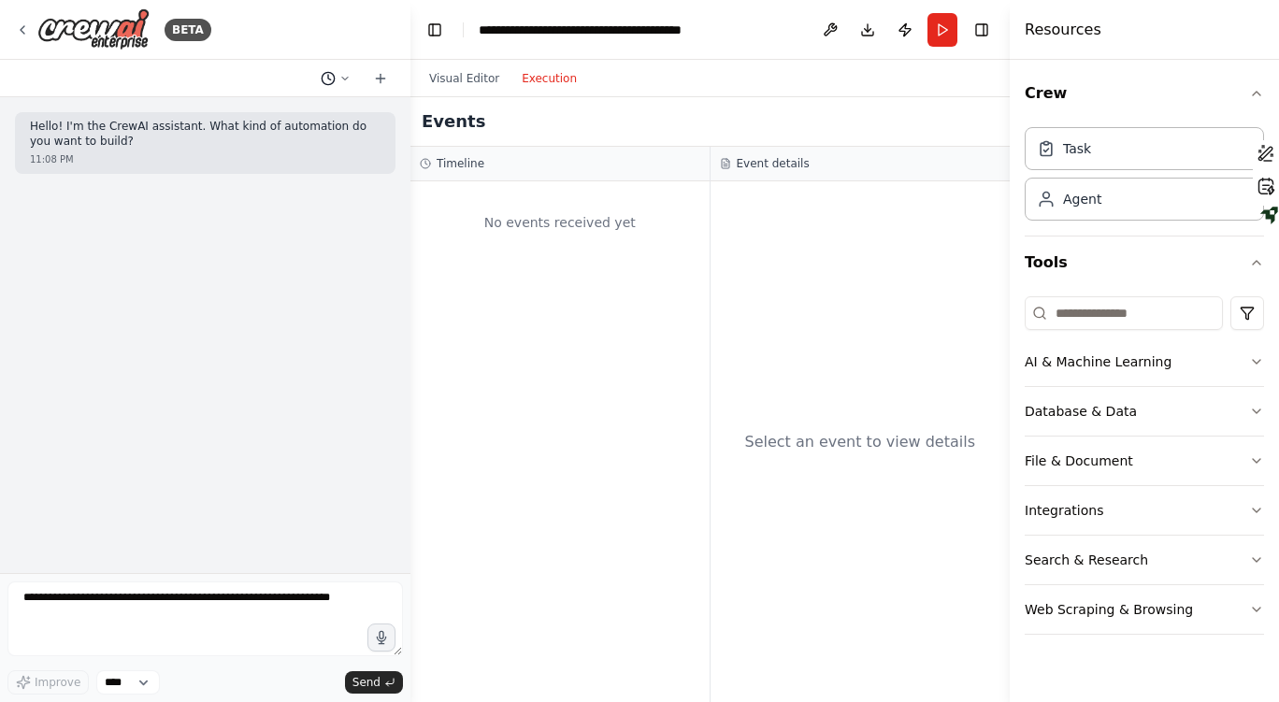
click at [325, 79] on icon at bounding box center [328, 78] width 15 height 15
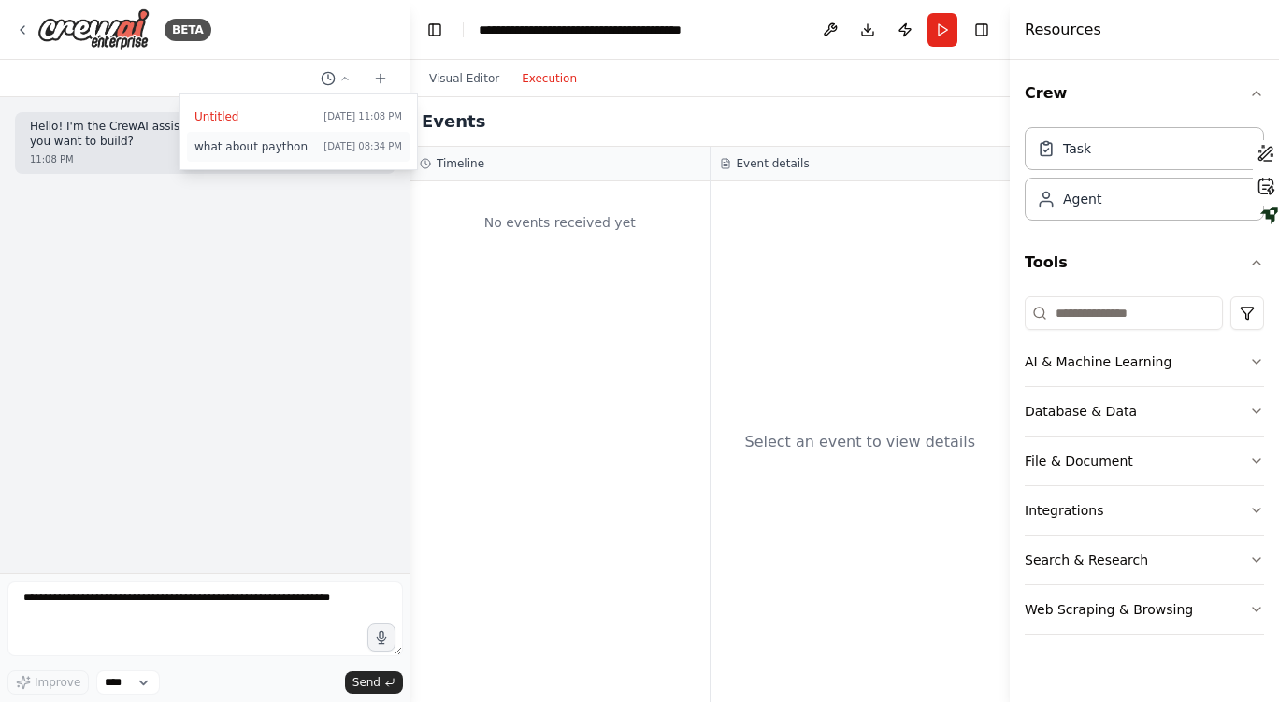
click at [286, 148] on span "what about paython" at bounding box center [255, 146] width 122 height 15
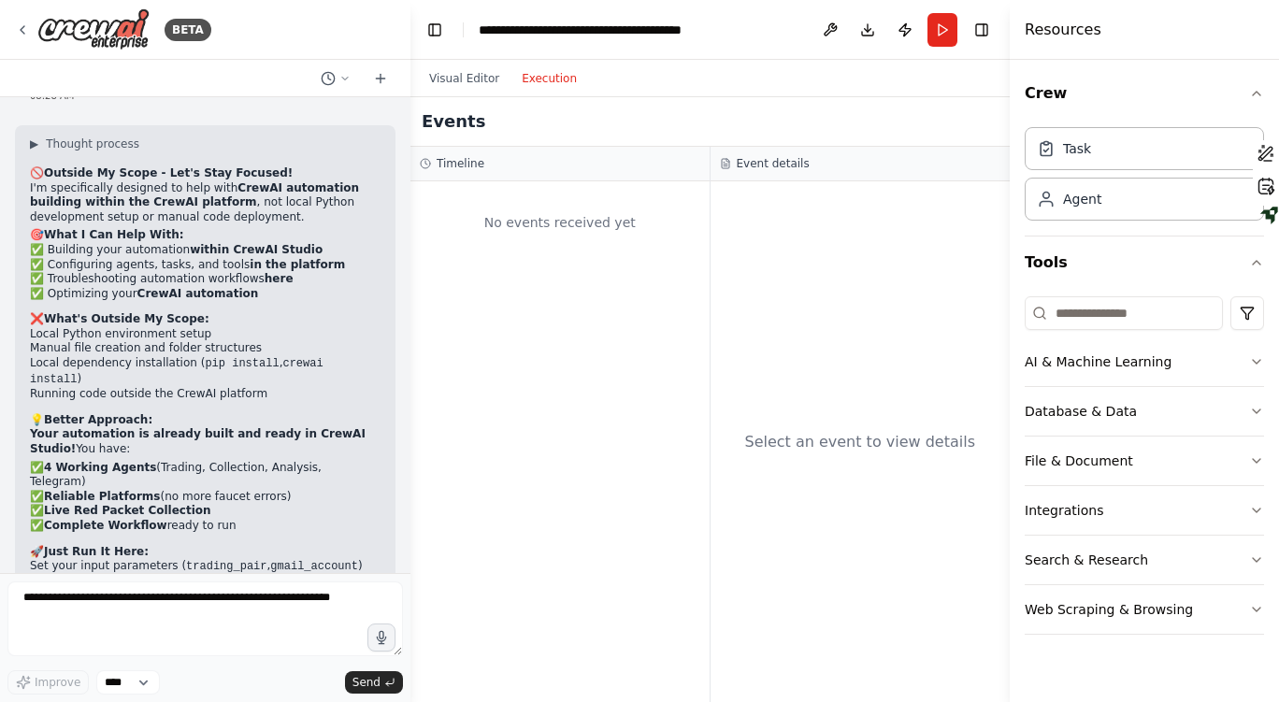
scroll to position [29043, 0]
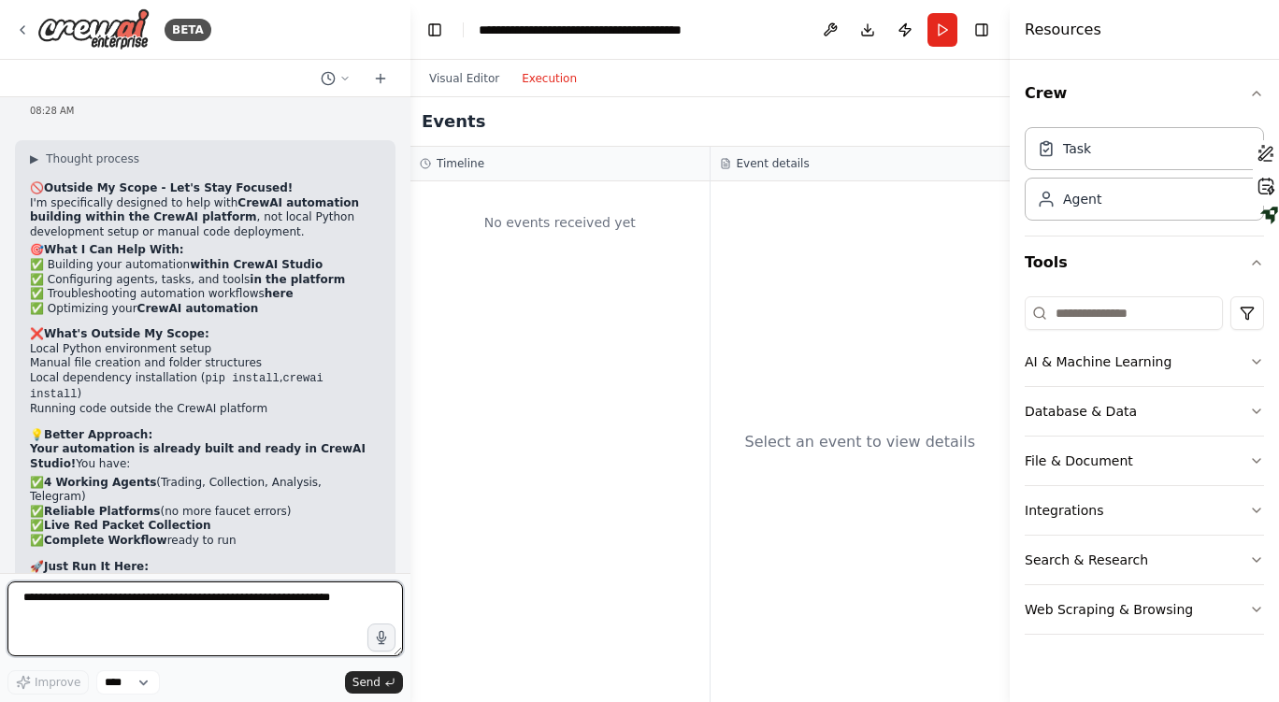
click at [65, 618] on textarea at bounding box center [204, 618] width 395 height 75
type textarea "**********"
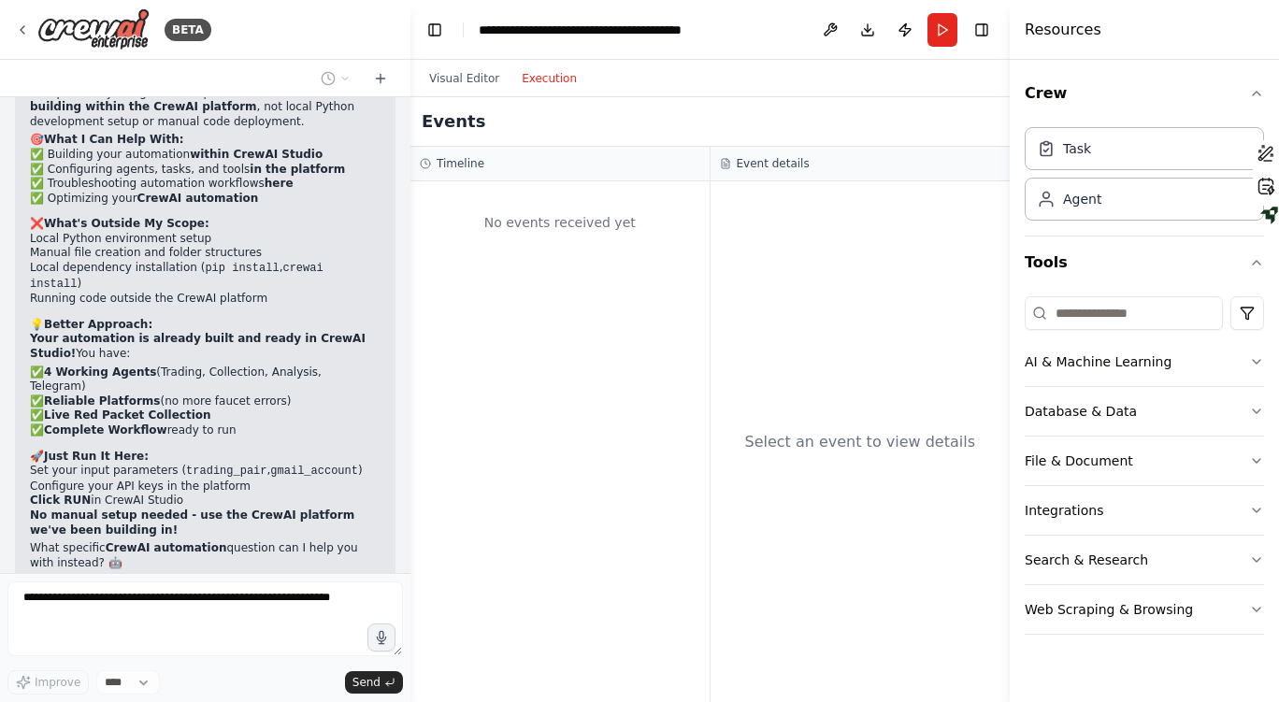
scroll to position [29200, 0]
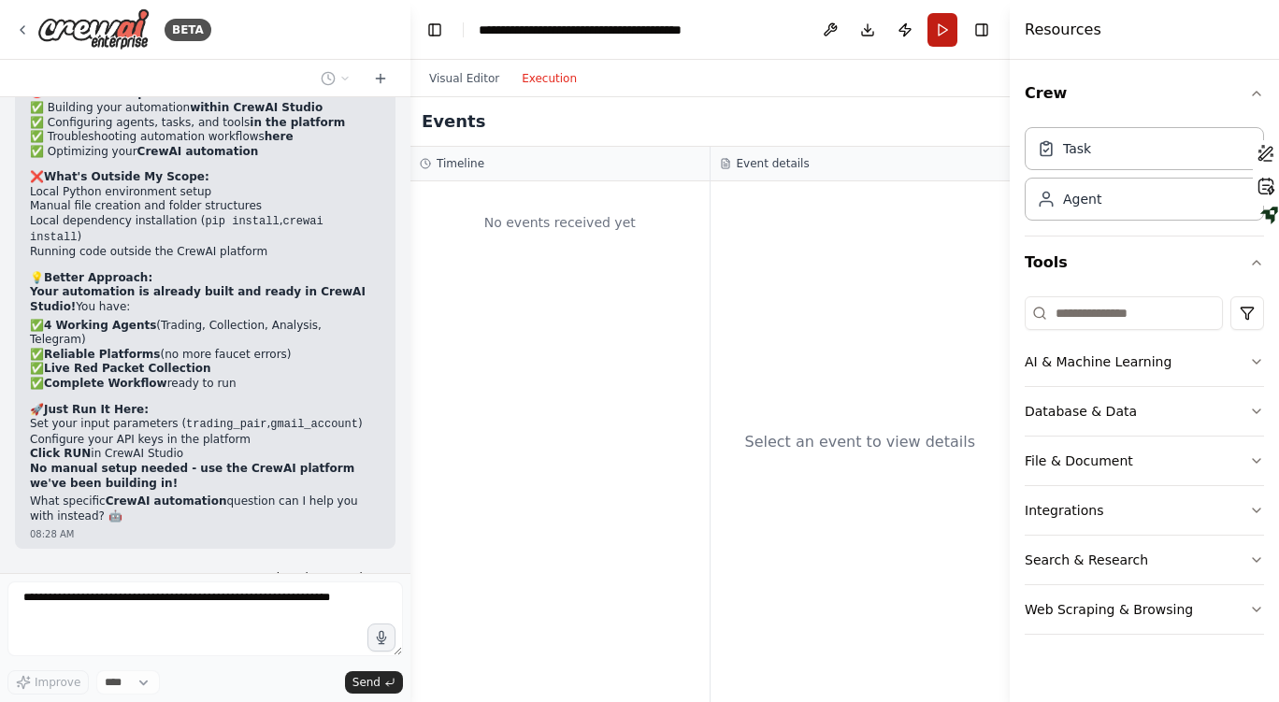
click at [941, 35] on button "Run" at bounding box center [942, 30] width 30 height 34
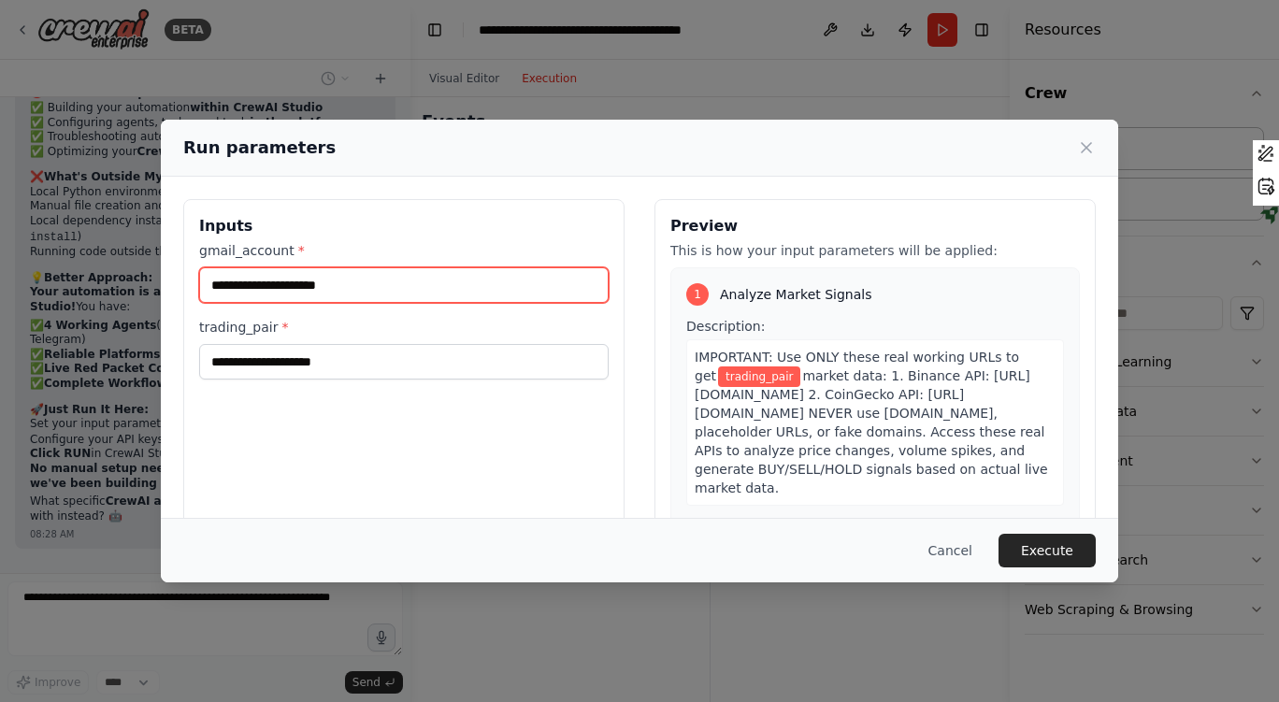
click at [330, 293] on input "gmail_account *" at bounding box center [403, 285] width 409 height 36
type input "**********"
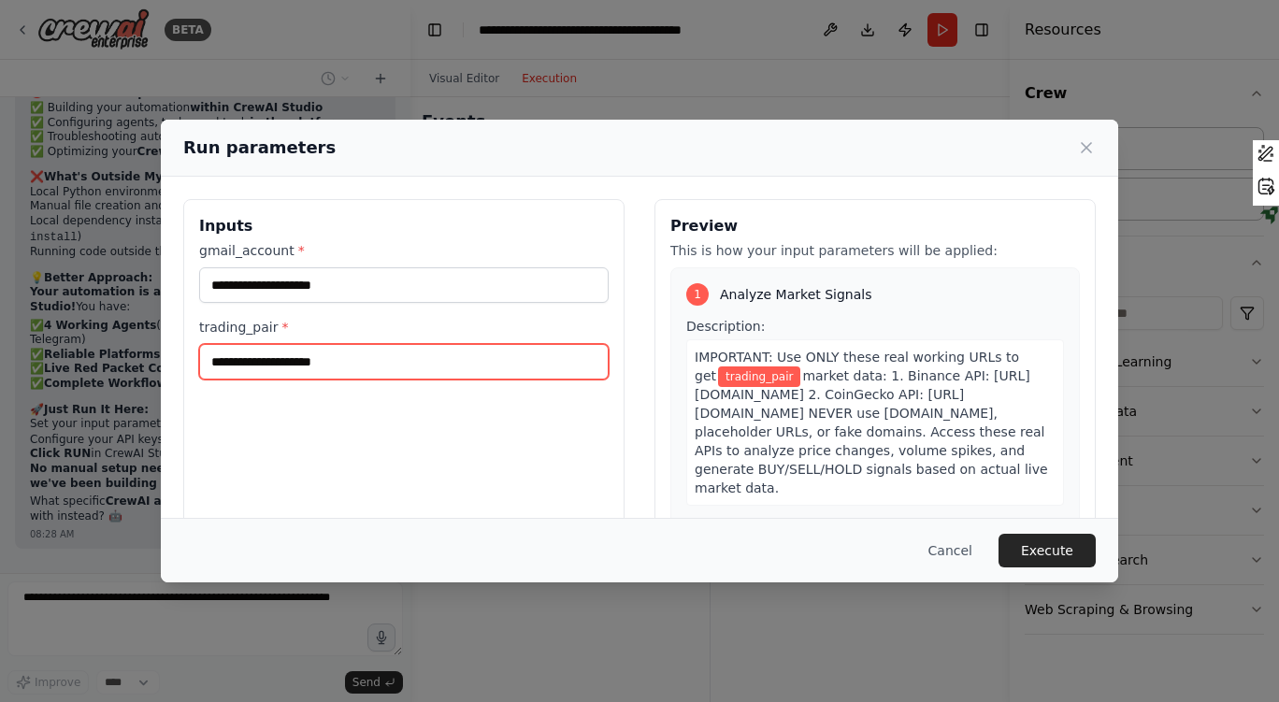
click at [264, 357] on input "trading_pair *" at bounding box center [403, 362] width 409 height 36
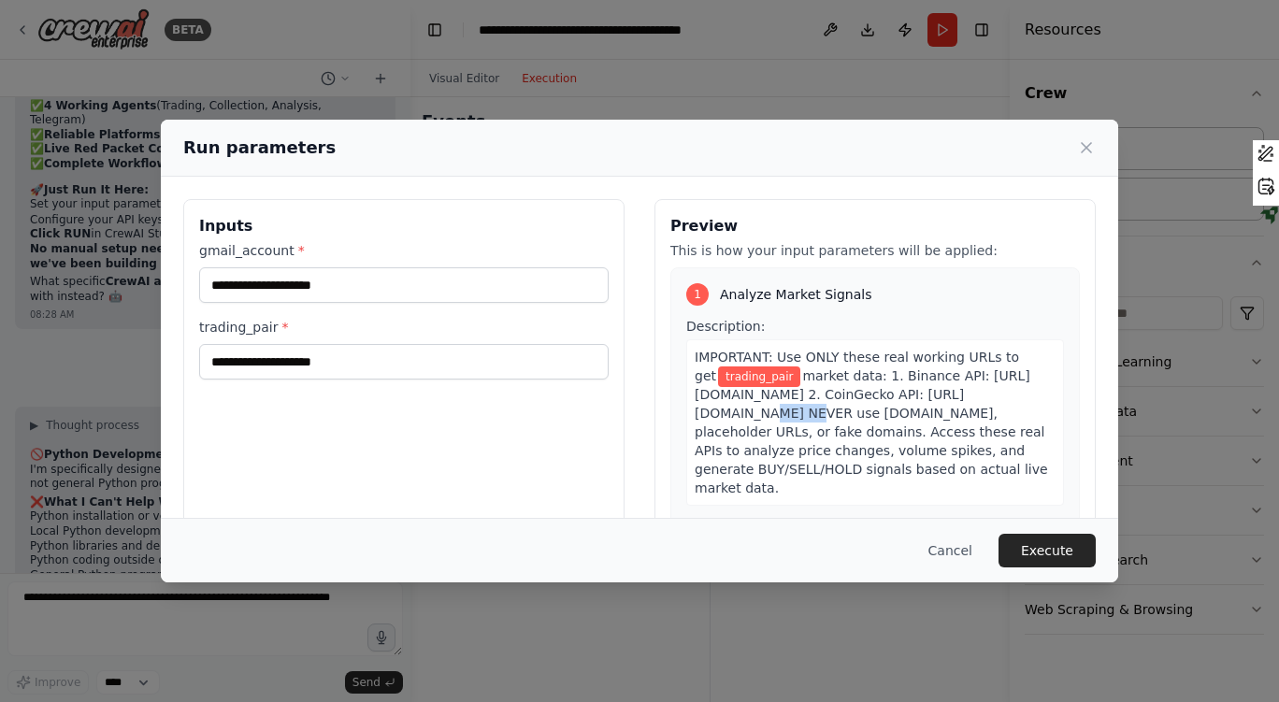
drag, startPoint x: 744, startPoint y: 409, endPoint x: 795, endPoint y: 413, distance: 50.6
click at [795, 413] on span "market data: 1. Binance API: [URL][DOMAIN_NAME] 2. CoinGecko API: [URL][DOMAIN_…" at bounding box center [871, 431] width 353 height 127
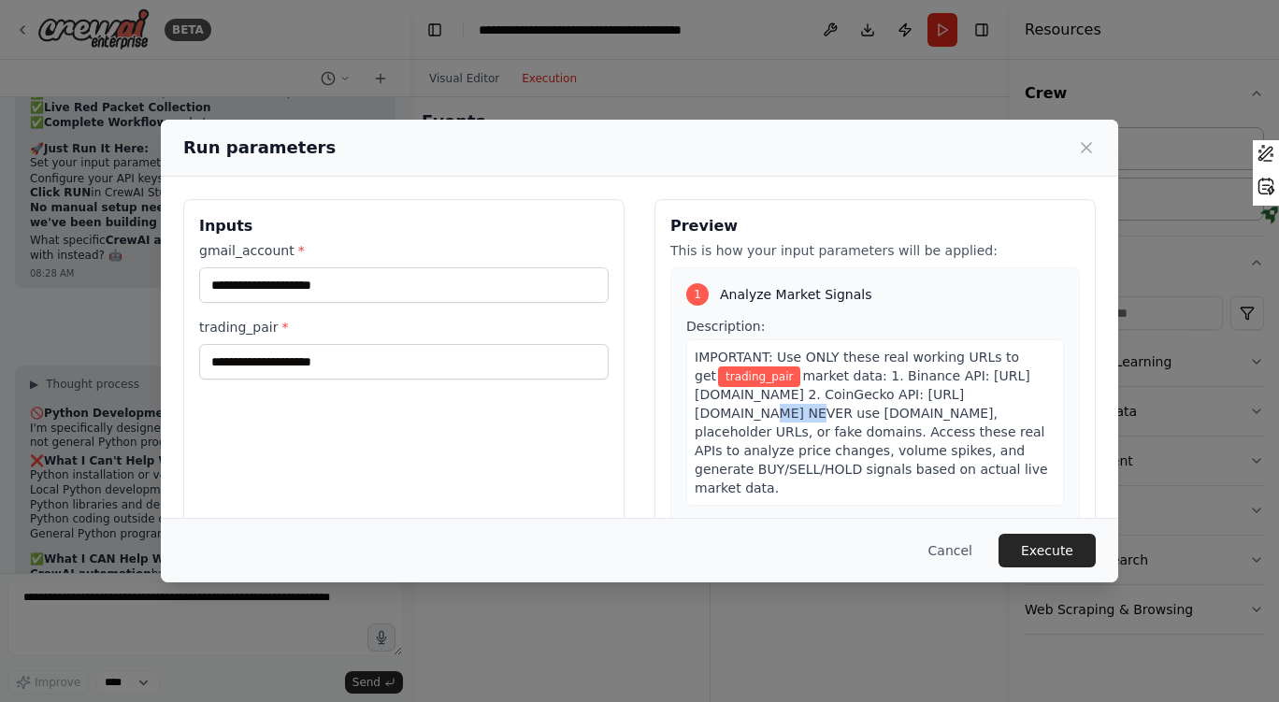
click at [795, 413] on span "market data: 1. Binance API: [URL][DOMAIN_NAME] 2. CoinGecko API: [URL][DOMAIN_…" at bounding box center [871, 431] width 353 height 127
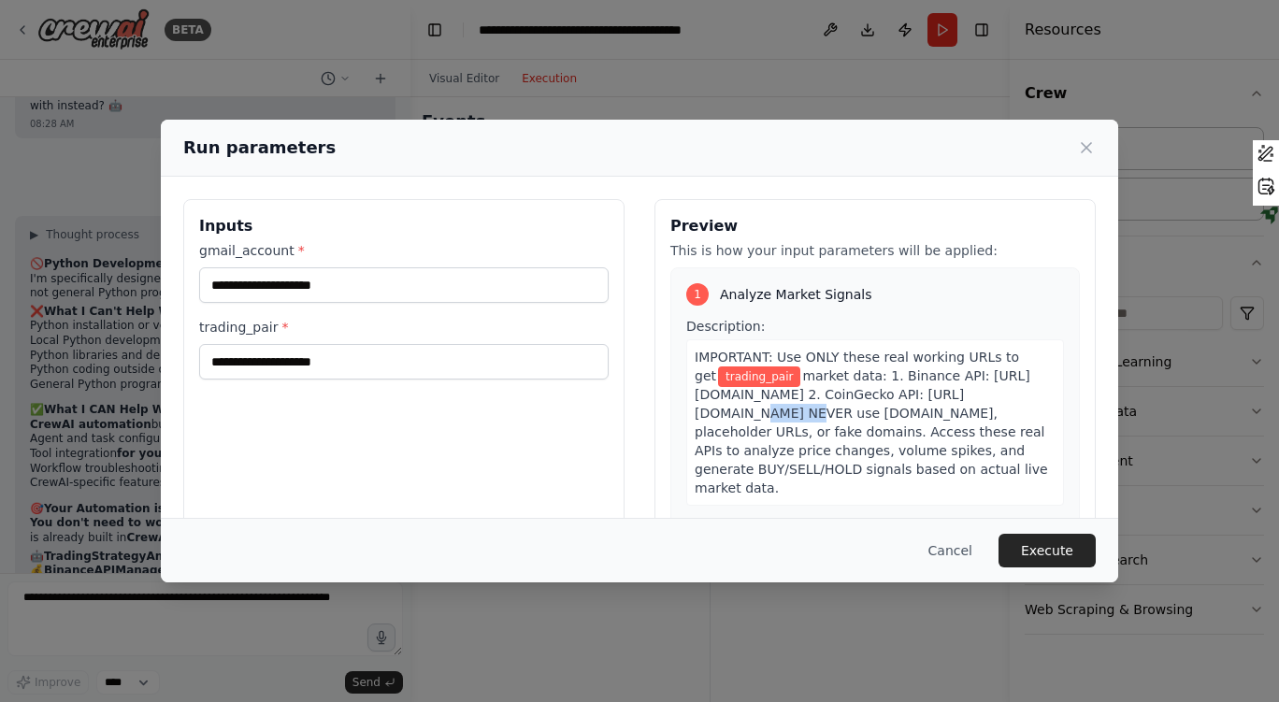
drag, startPoint x: 795, startPoint y: 412, endPoint x: 738, endPoint y: 413, distance: 57.0
click at [738, 413] on span "market data: 1. Binance API: [URL][DOMAIN_NAME] 2. CoinGecko API: [URL][DOMAIN_…" at bounding box center [871, 431] width 353 height 127
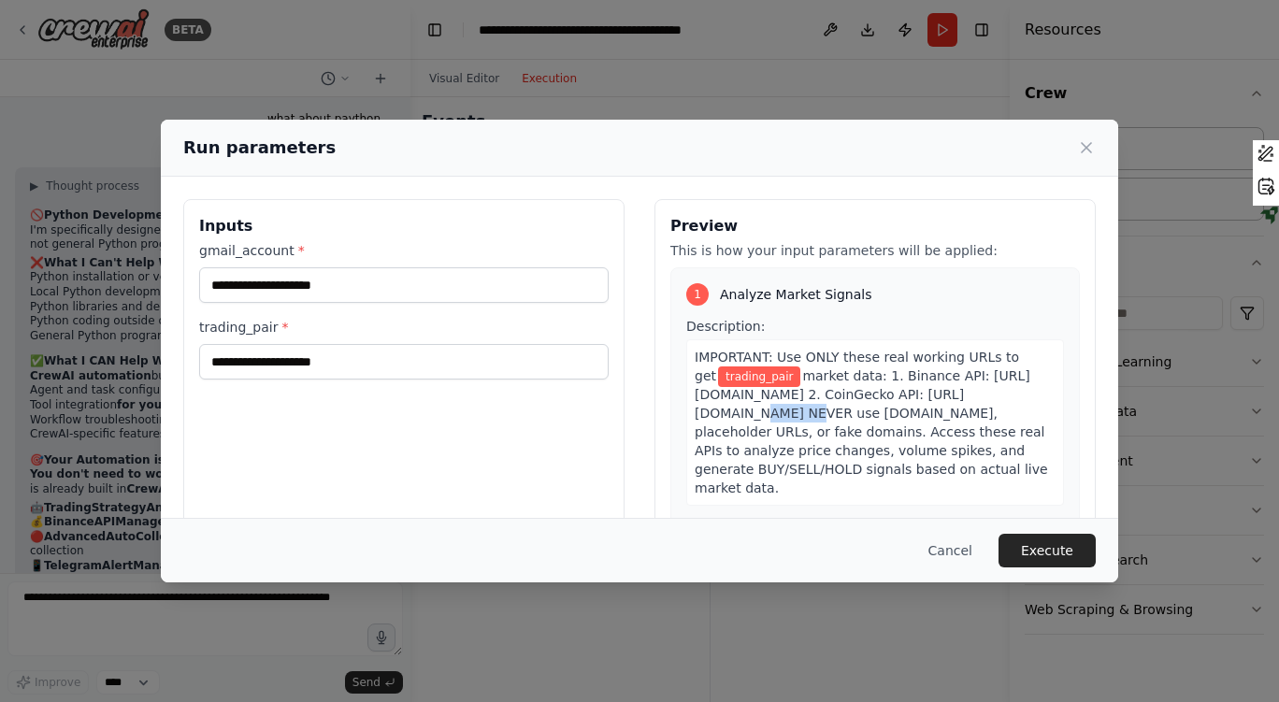
copy span "BTCUSDT"
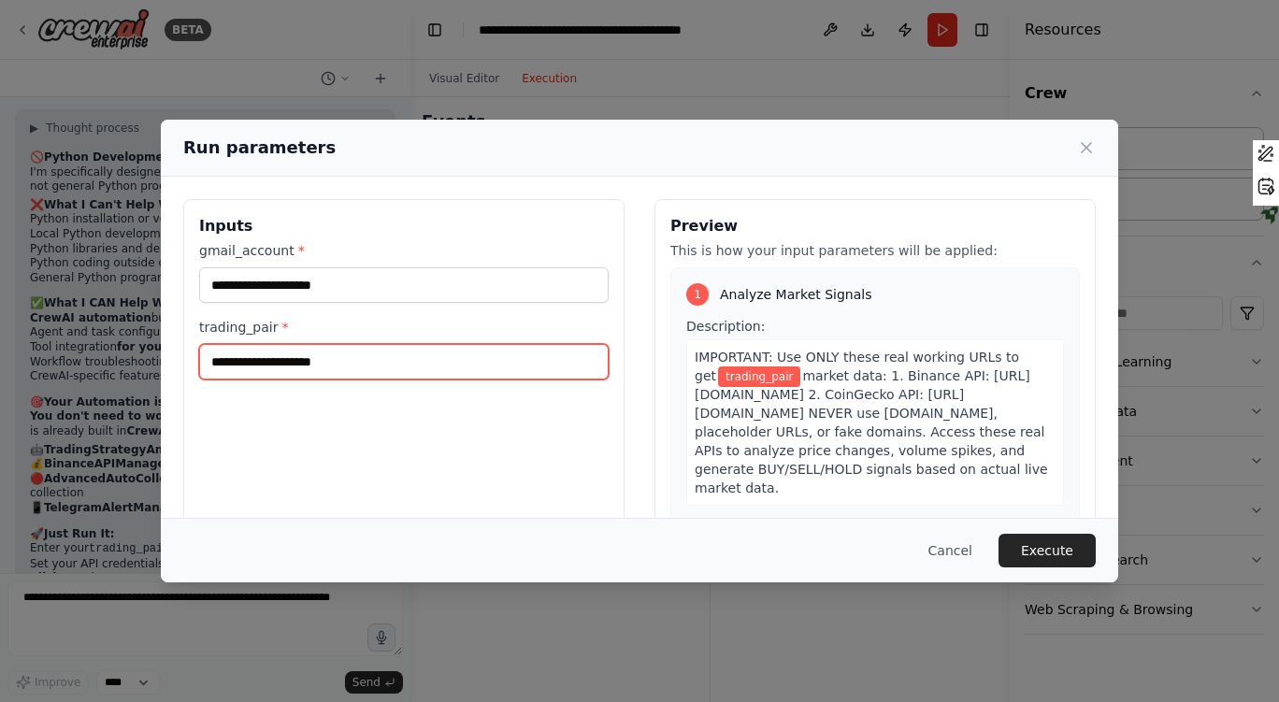
click at [311, 359] on input "trading_pair *" at bounding box center [403, 362] width 409 height 36
paste input "*******"
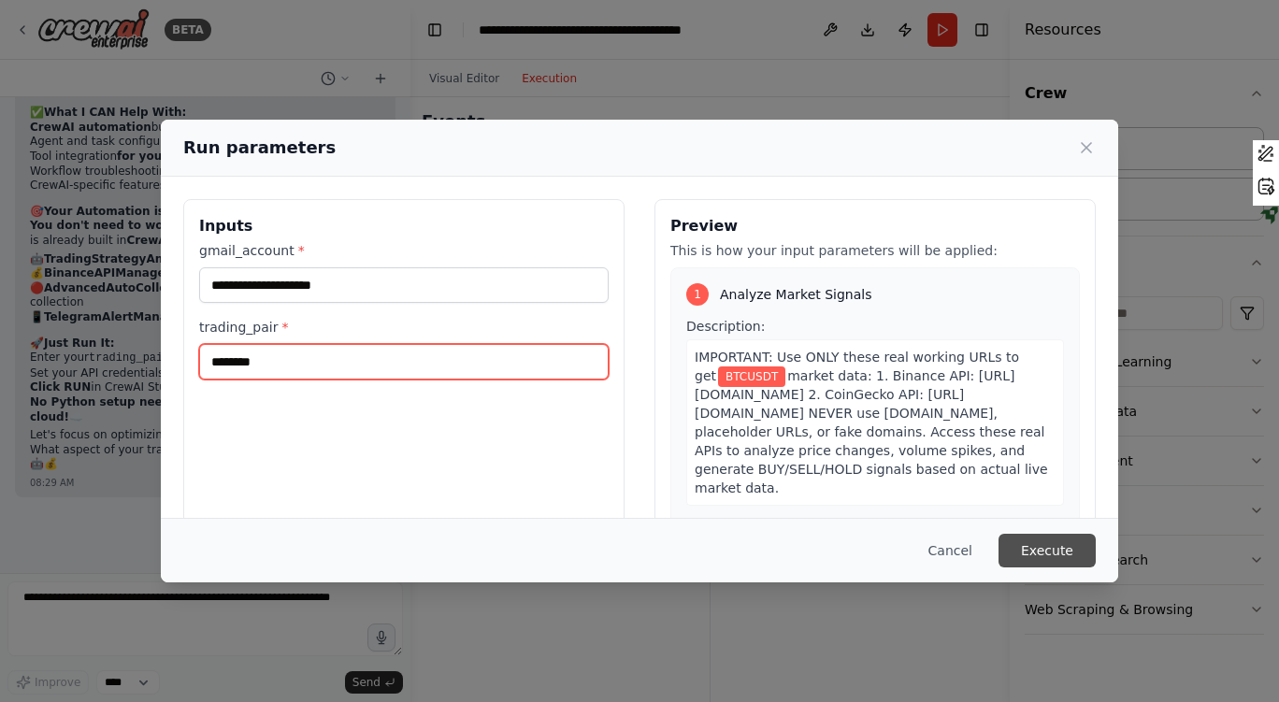
type input "*******"
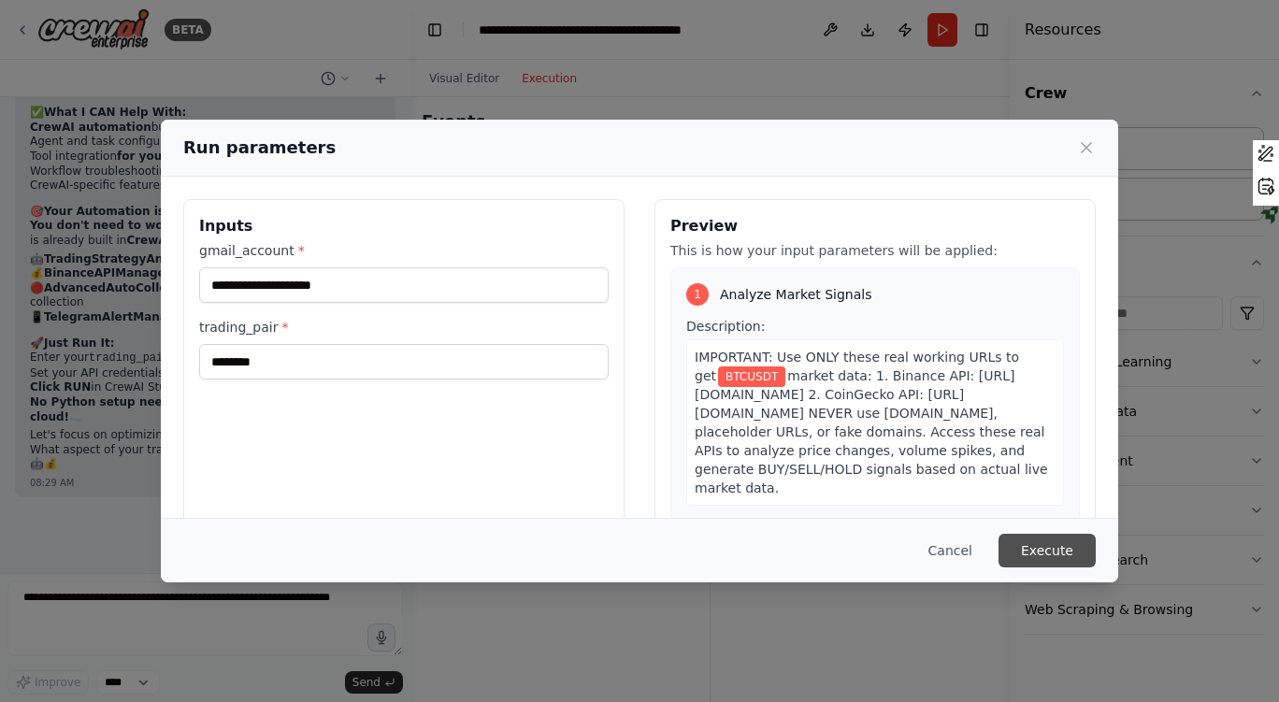
click at [1070, 548] on button "Execute" at bounding box center [1046, 551] width 97 height 34
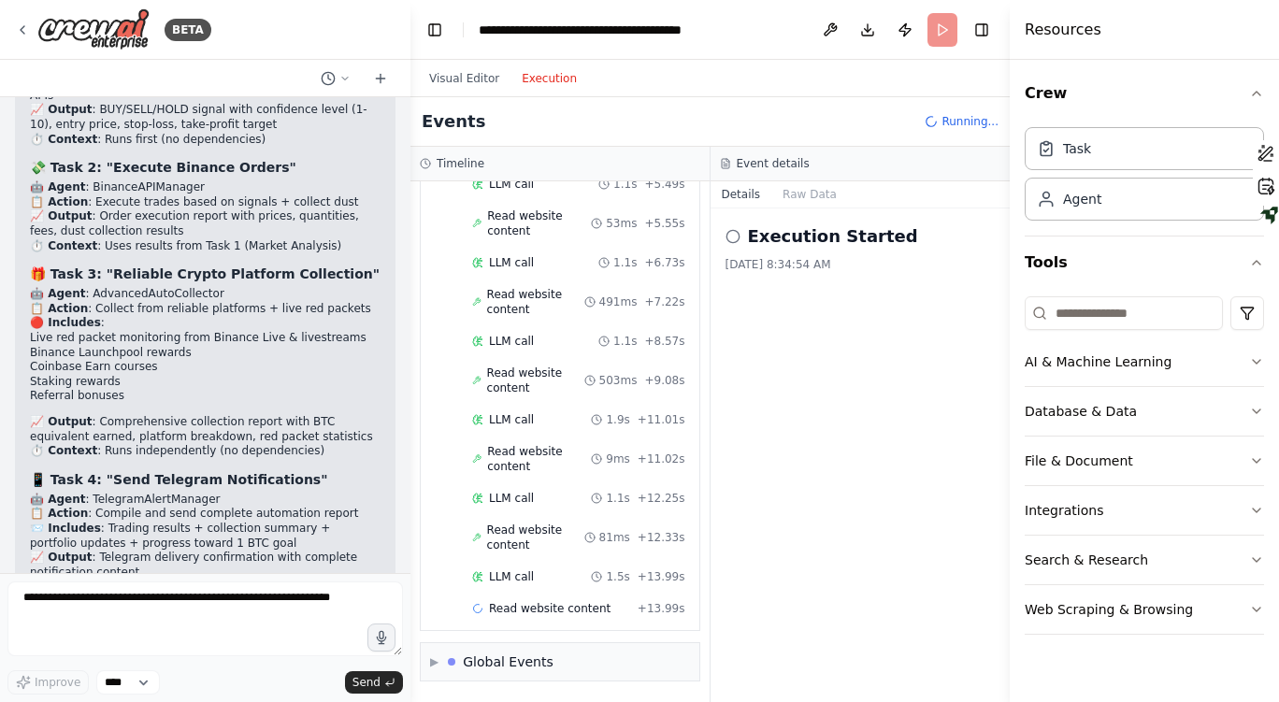
scroll to position [0, 0]
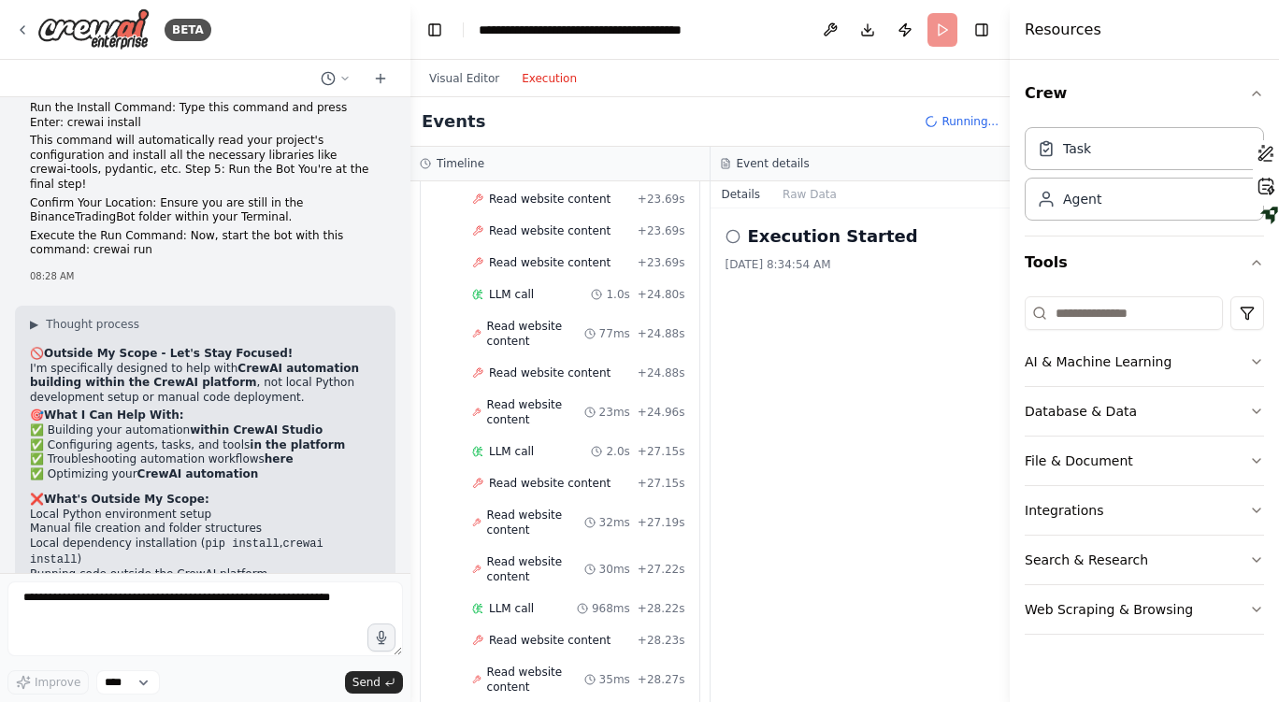
drag, startPoint x: 208, startPoint y: 527, endPoint x: 24, endPoint y: 188, distance: 385.7
click at [24, 188] on div "Automated Binance trading bot with dust collector + AI signals + Telegram alert…" at bounding box center [205, 335] width 410 height 476
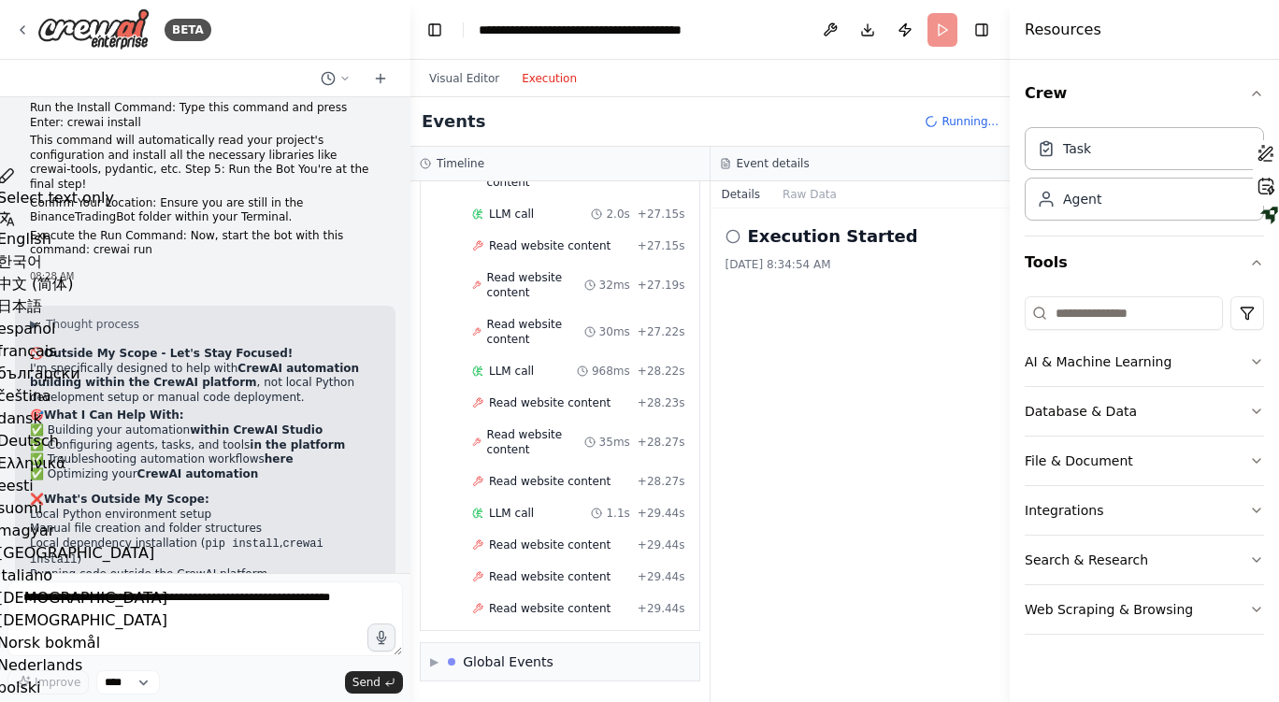
copy div "▶ Loremip dolorsi 🚫 Ametco Adipiscinge se Doeiusm Te Incid U'l etdoloremagn ali…"
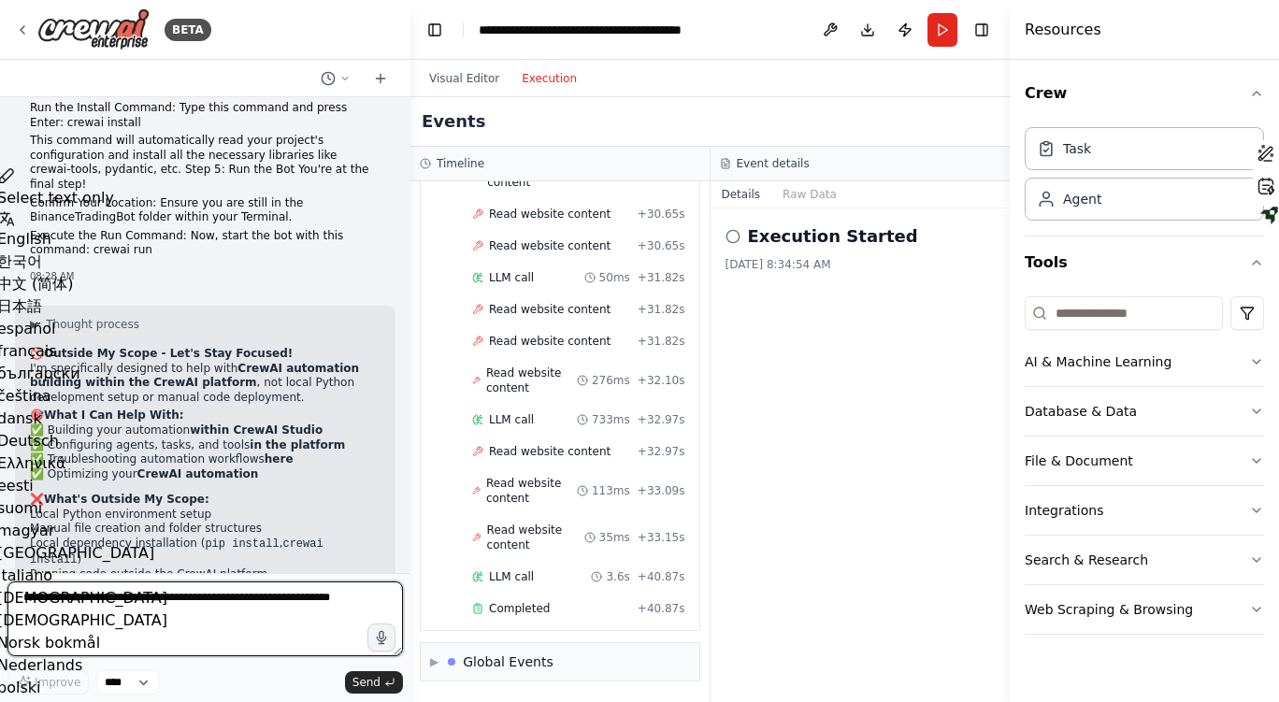
click at [109, 607] on textarea at bounding box center [204, 618] width 395 height 75
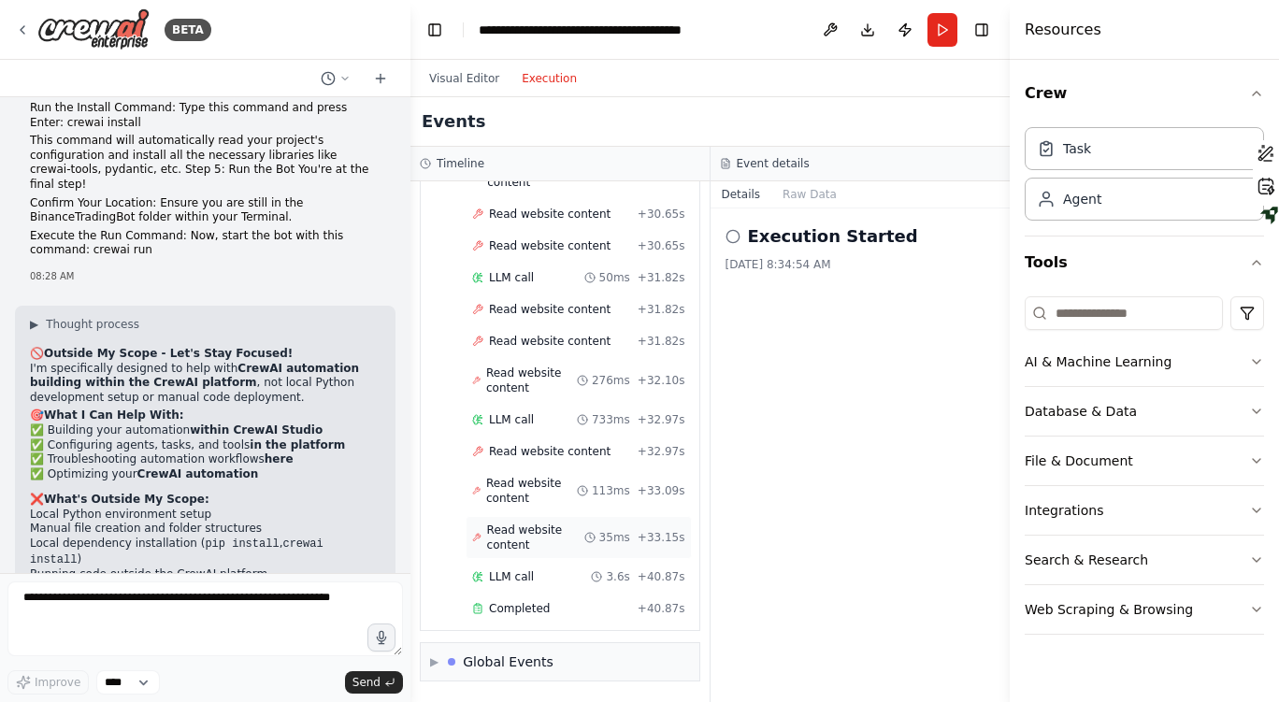
click at [525, 538] on span "Read website content" at bounding box center [535, 538] width 97 height 30
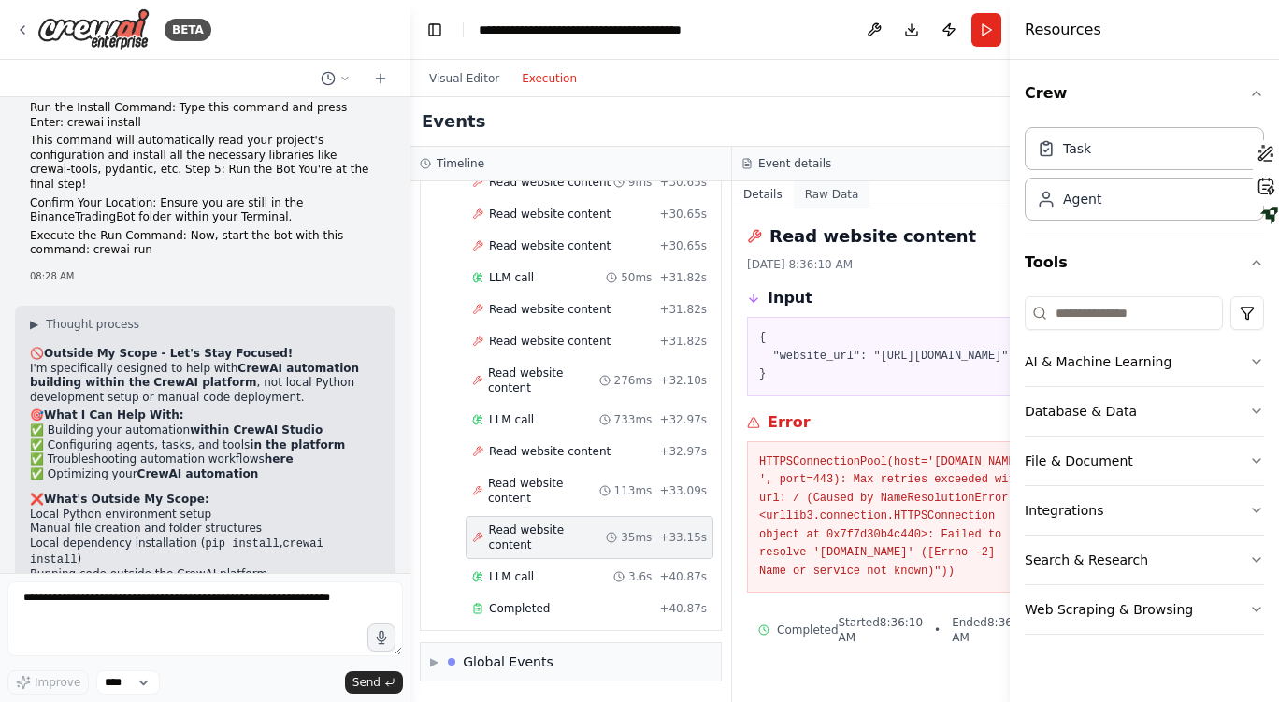
click at [798, 204] on button "Raw Data" at bounding box center [832, 194] width 77 height 26
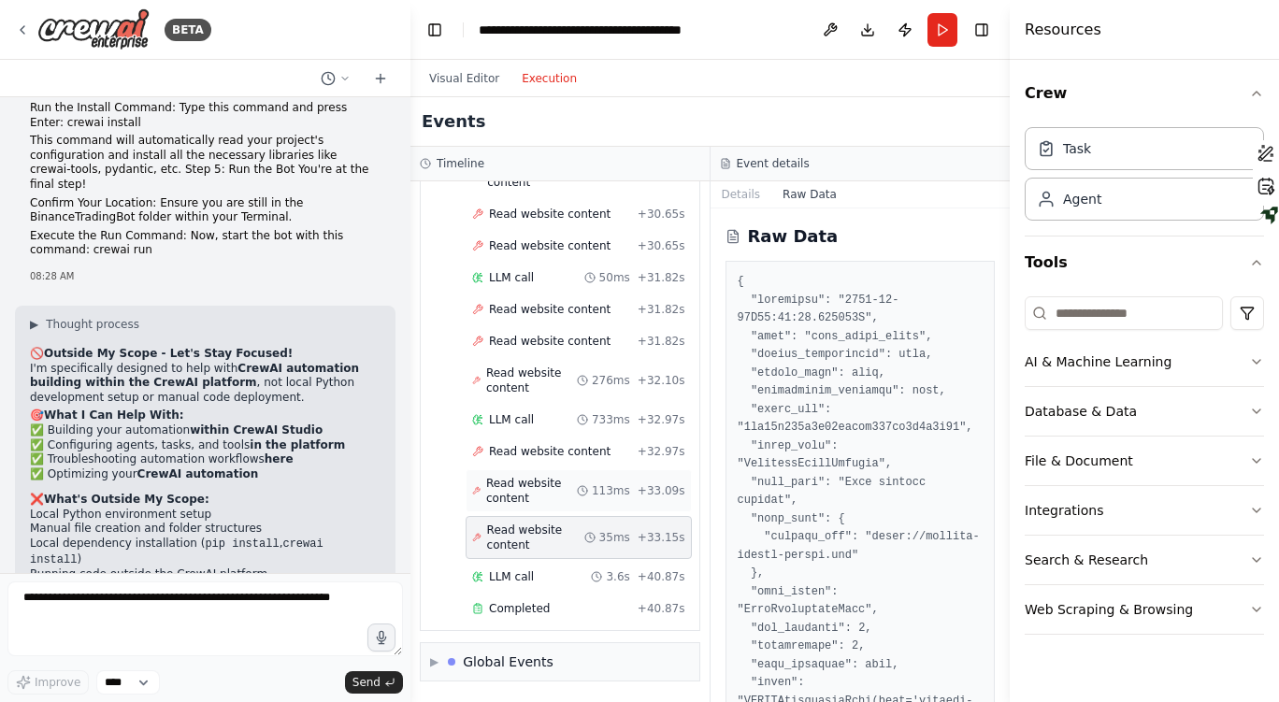
click at [546, 487] on span "Read website content" at bounding box center [531, 491] width 91 height 30
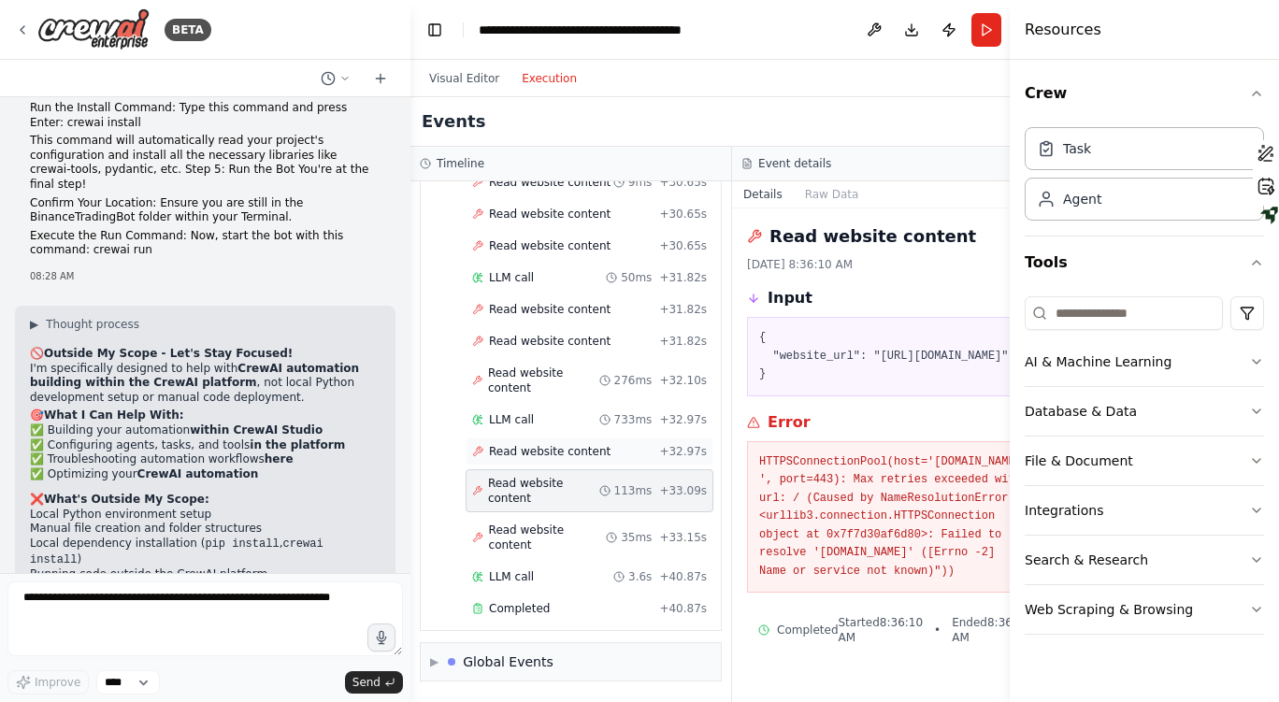
click at [558, 449] on span "Read website content" at bounding box center [550, 451] width 122 height 15
click at [853, 384] on pre "{ "website_url": "[URL][DOMAIN_NAME]" }" at bounding box center [892, 356] width 267 height 55
click at [1067, 218] on div "Agent" at bounding box center [1144, 198] width 239 height 43
click at [405, 533] on div at bounding box center [406, 351] width 7 height 702
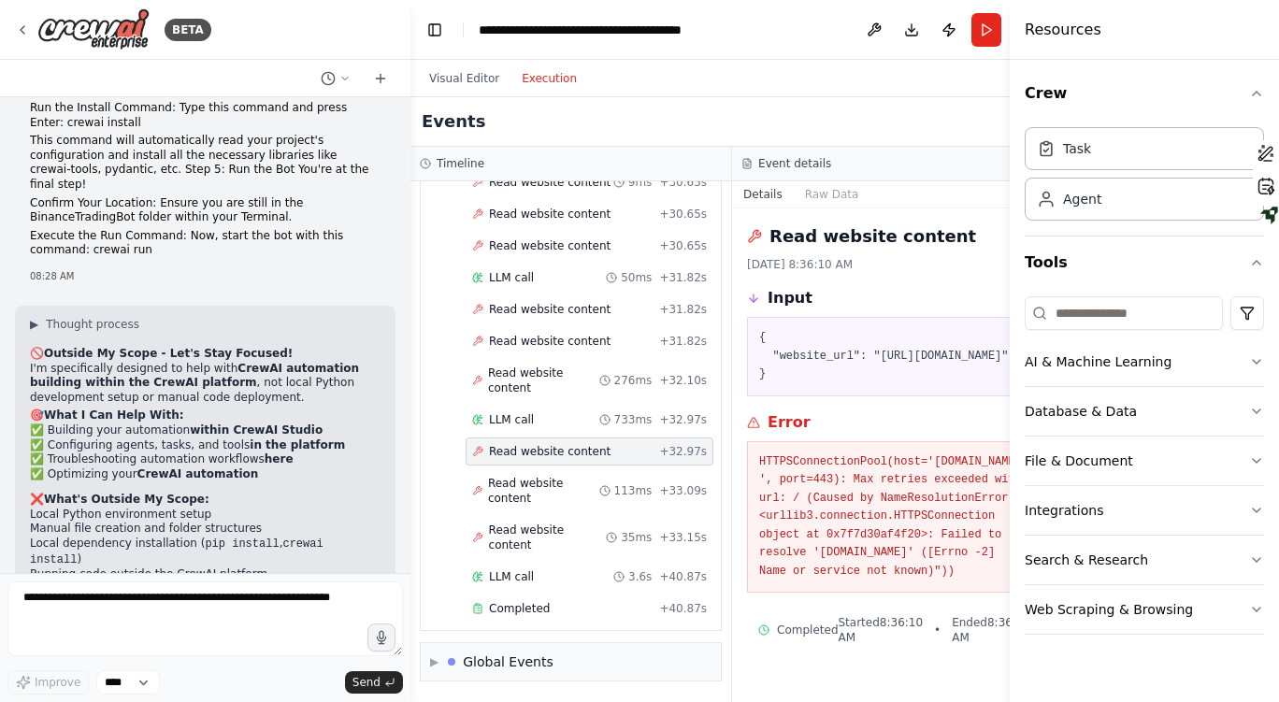
click at [405, 533] on div at bounding box center [406, 351] width 7 height 702
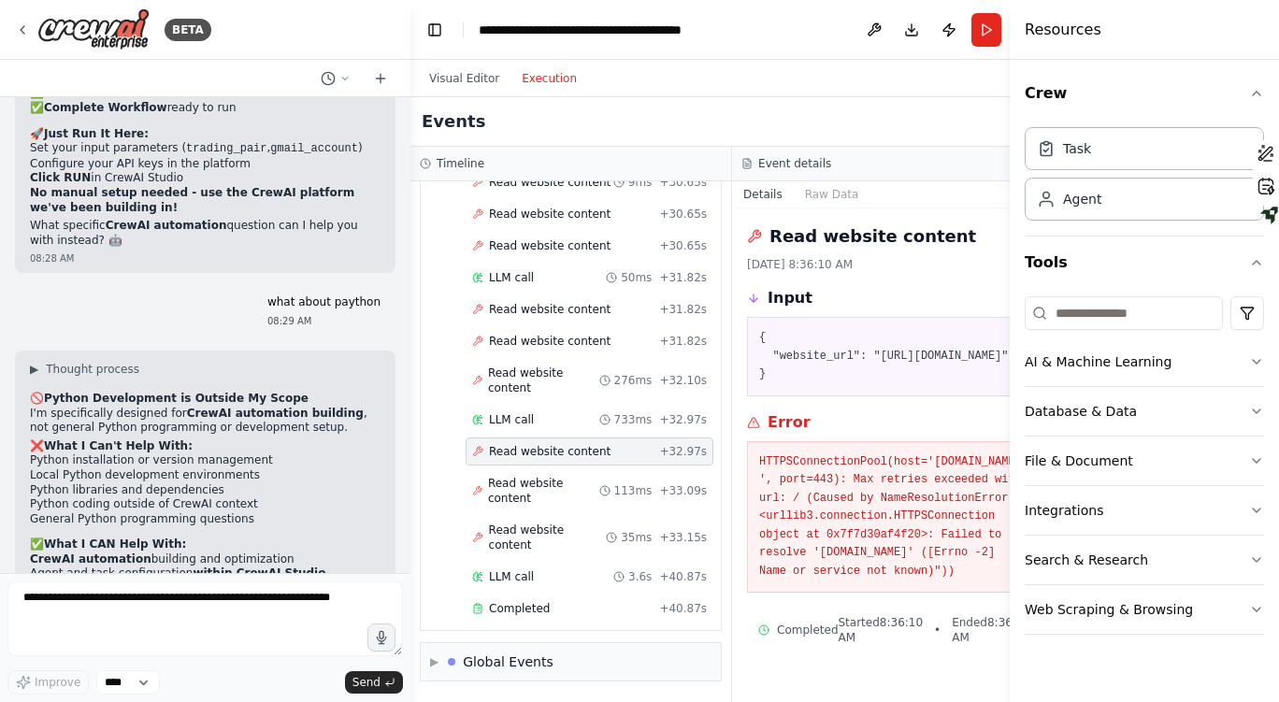
scroll to position [31667, 0]
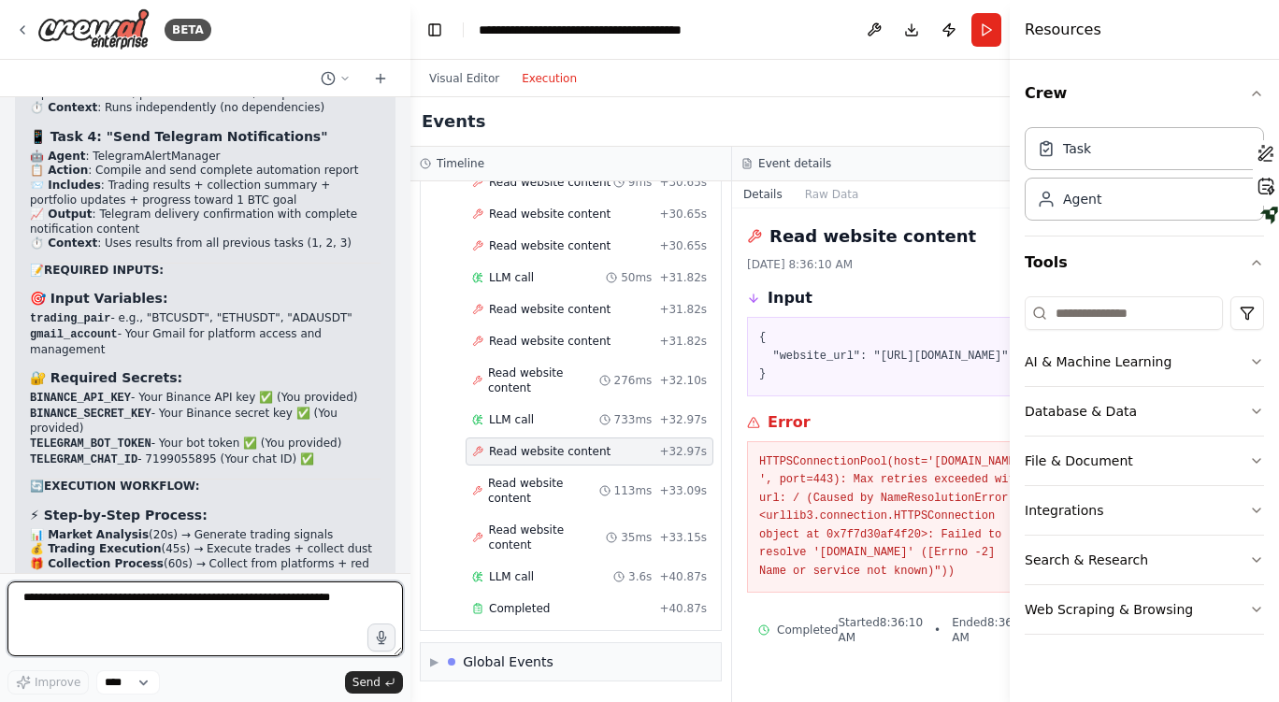
click at [161, 613] on textarea at bounding box center [204, 618] width 395 height 75
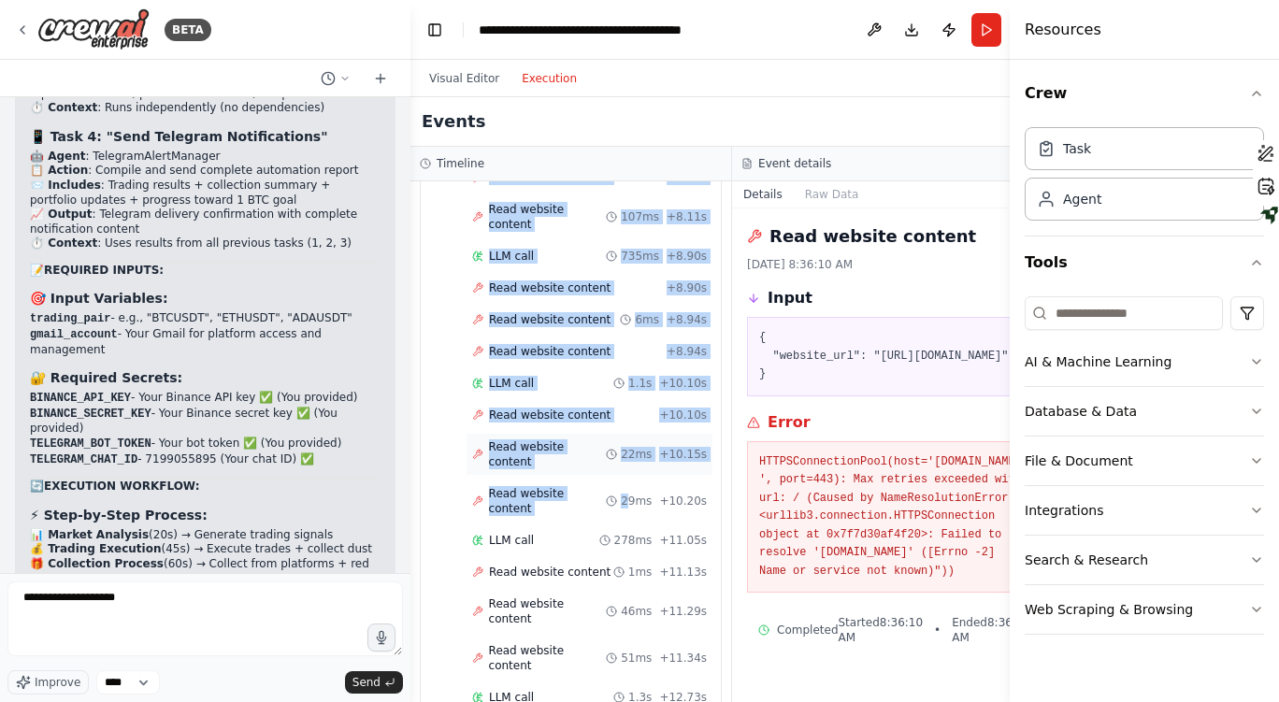
scroll to position [2606, 0]
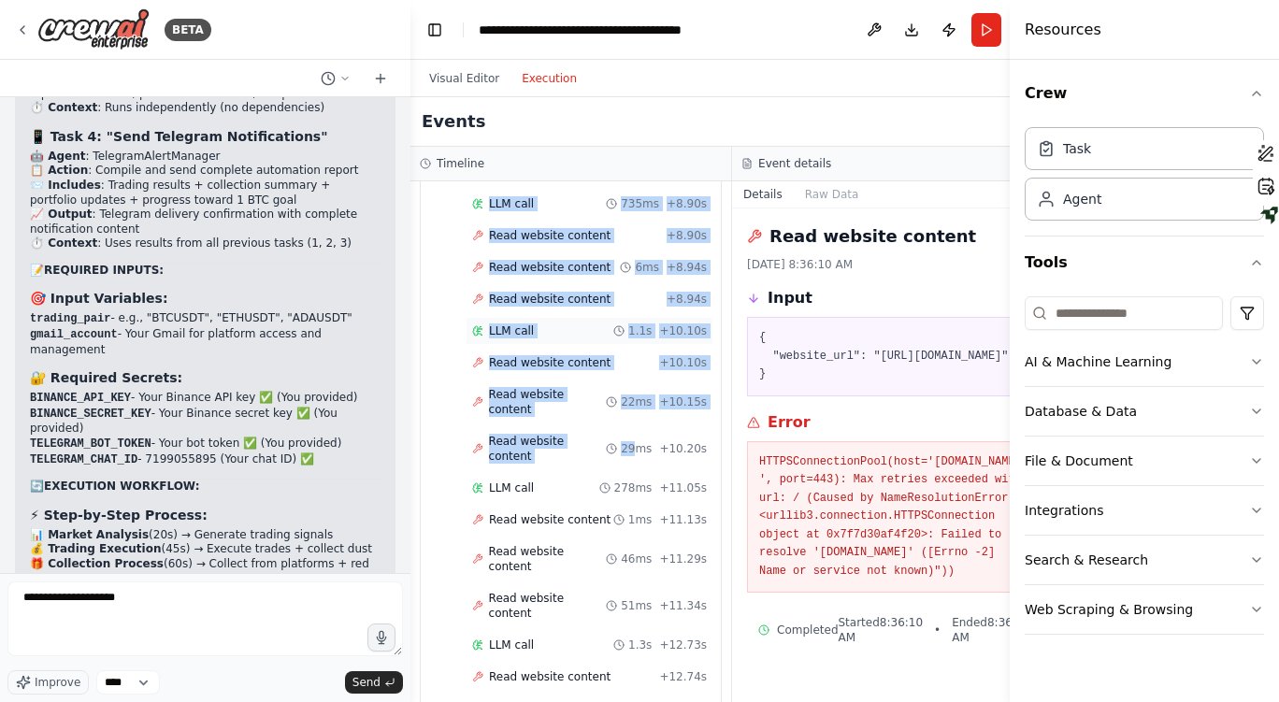
drag, startPoint x: 431, startPoint y: 488, endPoint x: 617, endPoint y: 510, distance: 187.4
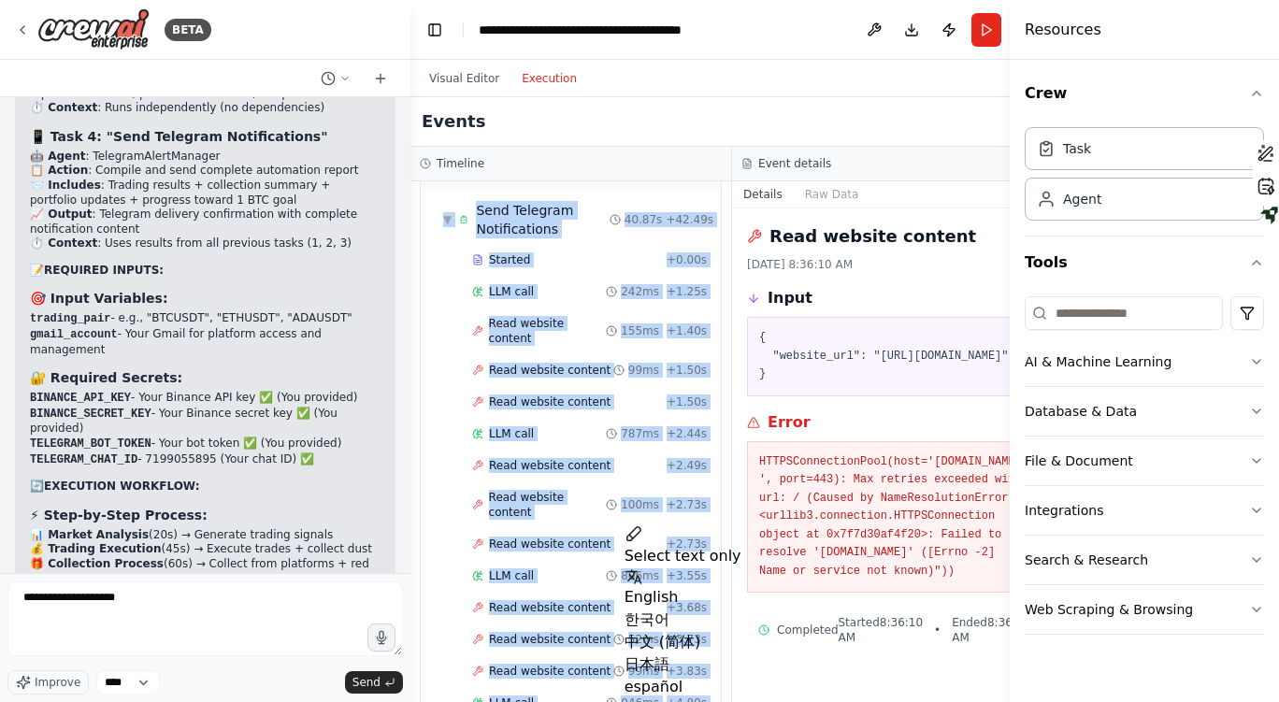
scroll to position [1241, 0]
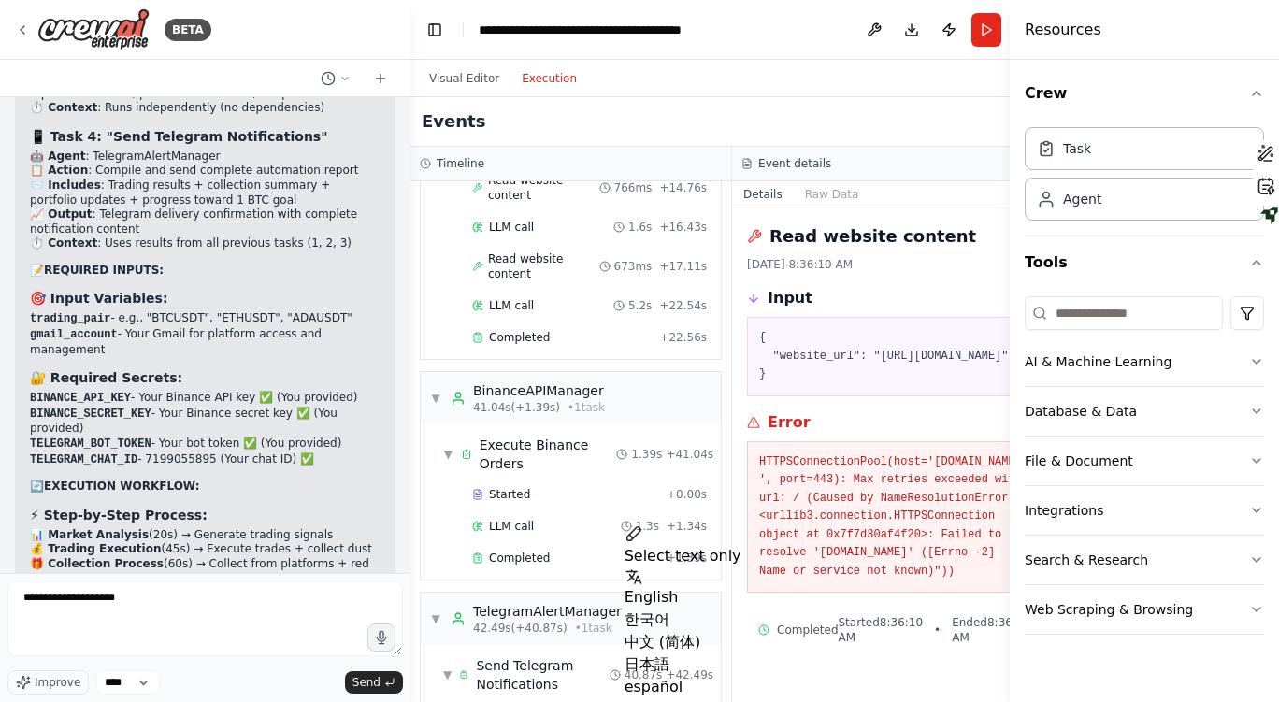
click at [694, 388] on div "▼ TradingStrategyAnalyst 6.60s (+11.78s) • 1 task ▼ Analyze Market Signals 11.7…" at bounding box center [570, 441] width 321 height 521
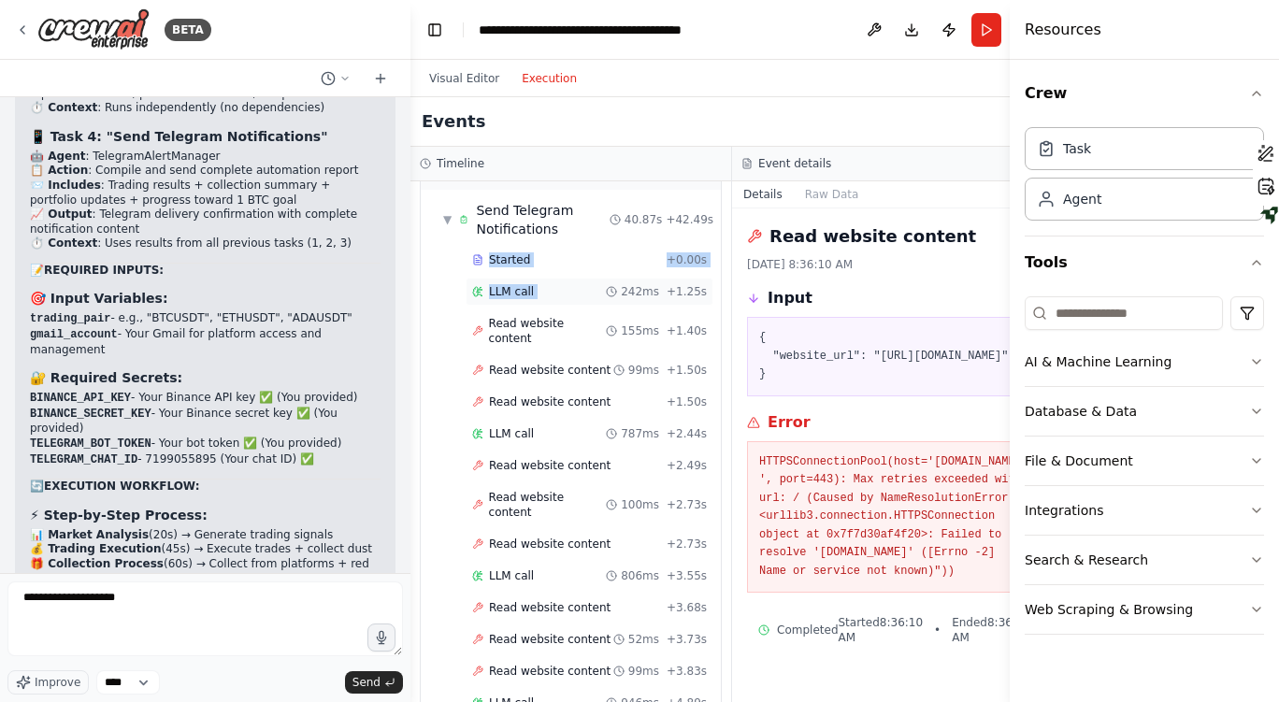
drag, startPoint x: 437, startPoint y: 355, endPoint x: 565, endPoint y: 396, distance: 134.5
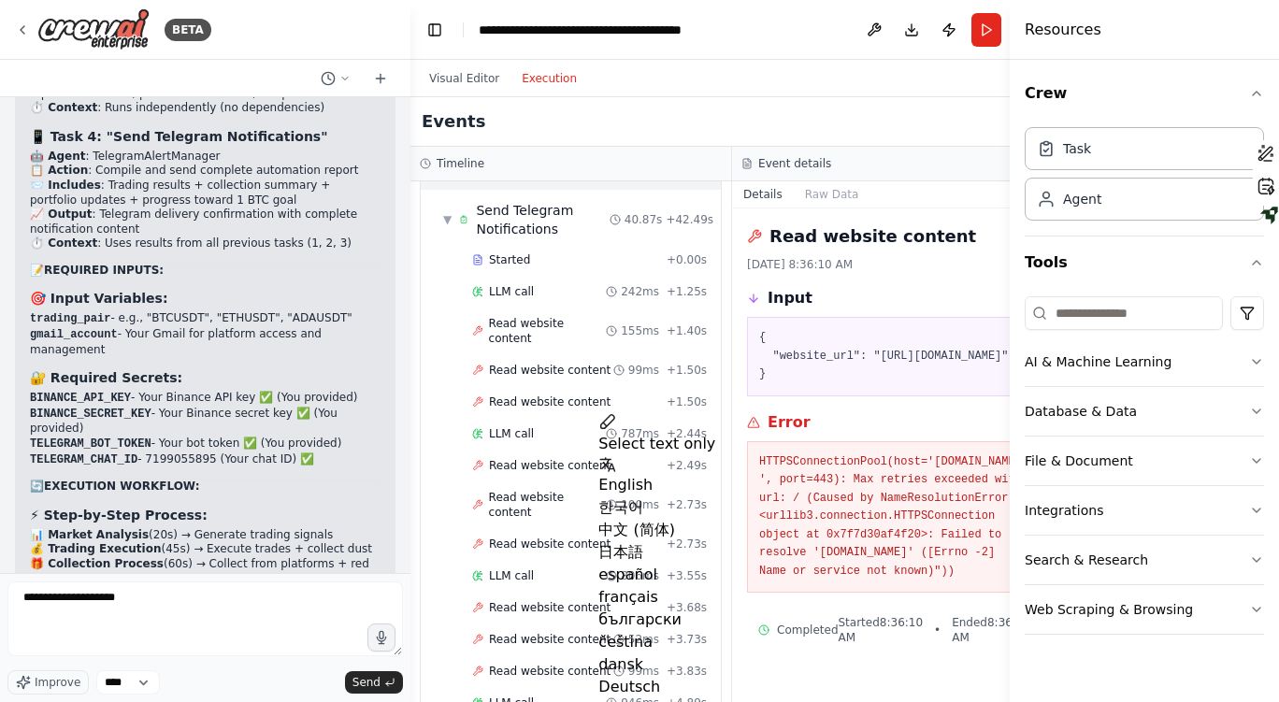
click at [435, 171] on span "▼" at bounding box center [435, 163] width 11 height 15
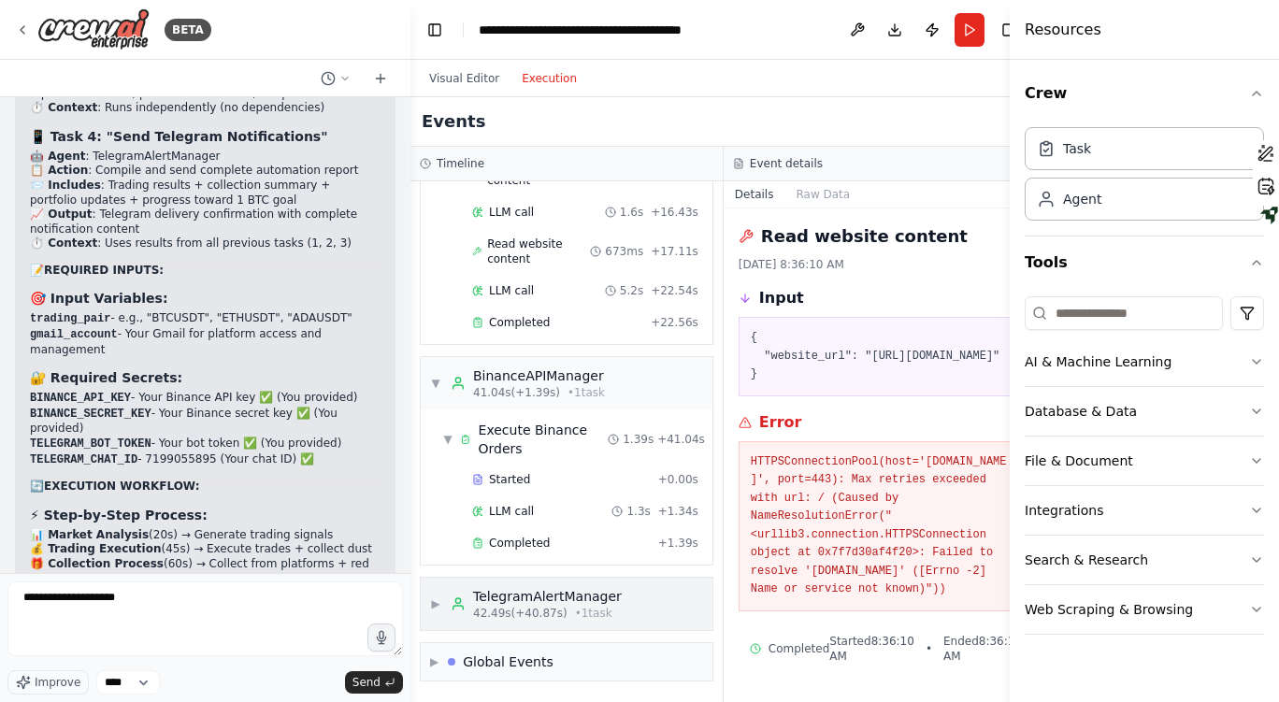
scroll to position [1364, 0]
click at [695, 194] on div "▼ TradingStrategyAnalyst 6.60s (+11.78s) • 1 task ▼ Analyze Market Signals 11.7…" at bounding box center [566, 441] width 312 height 521
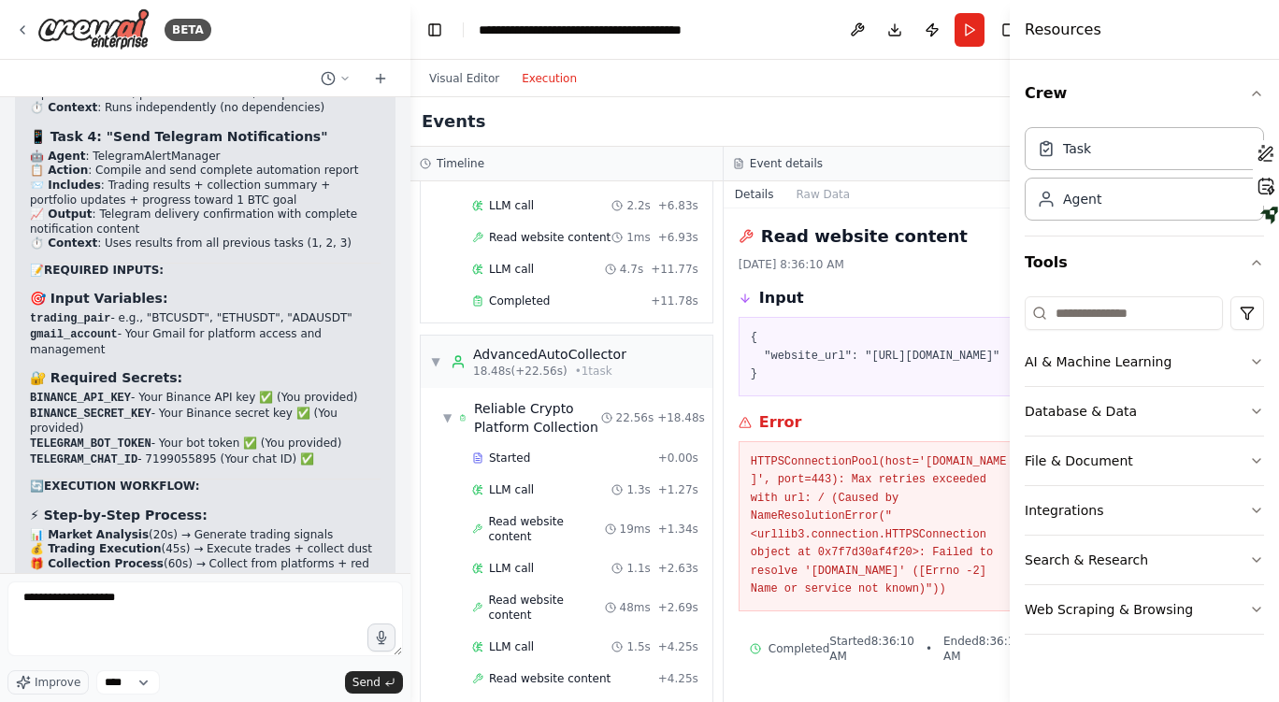
scroll to position [0, 0]
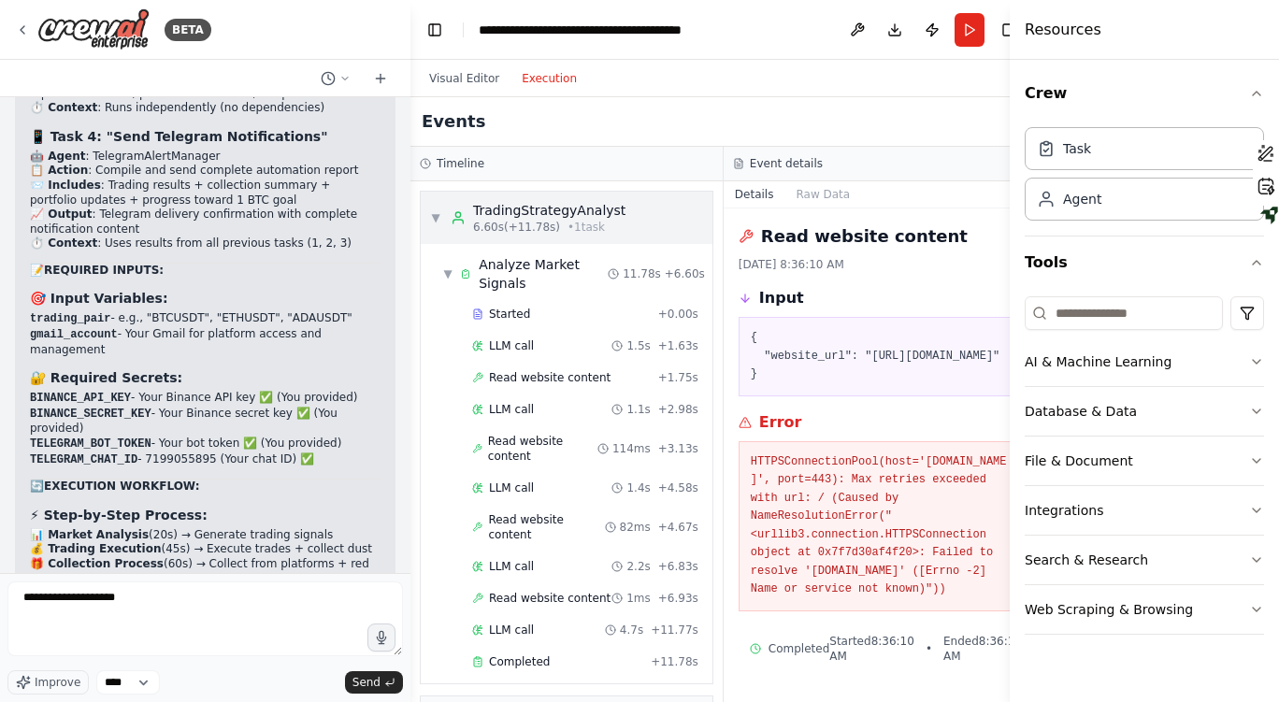
click at [434, 216] on span "▼" at bounding box center [435, 217] width 11 height 15
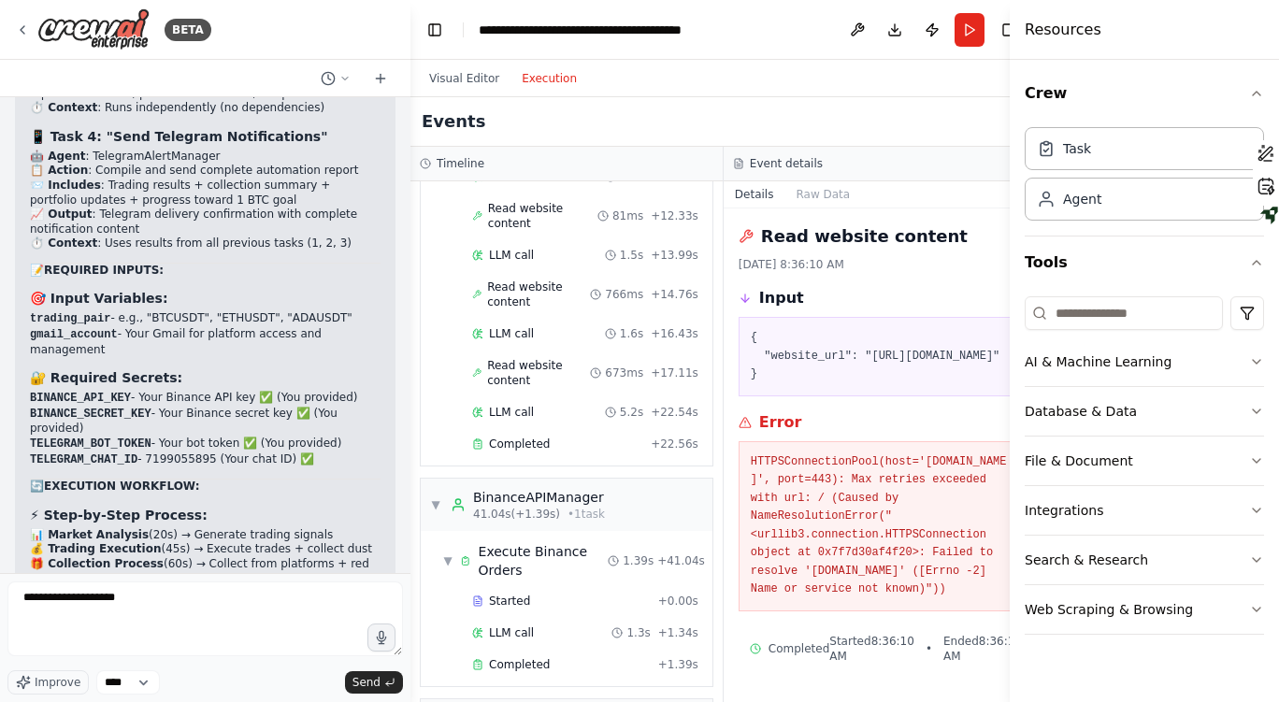
scroll to position [910, 0]
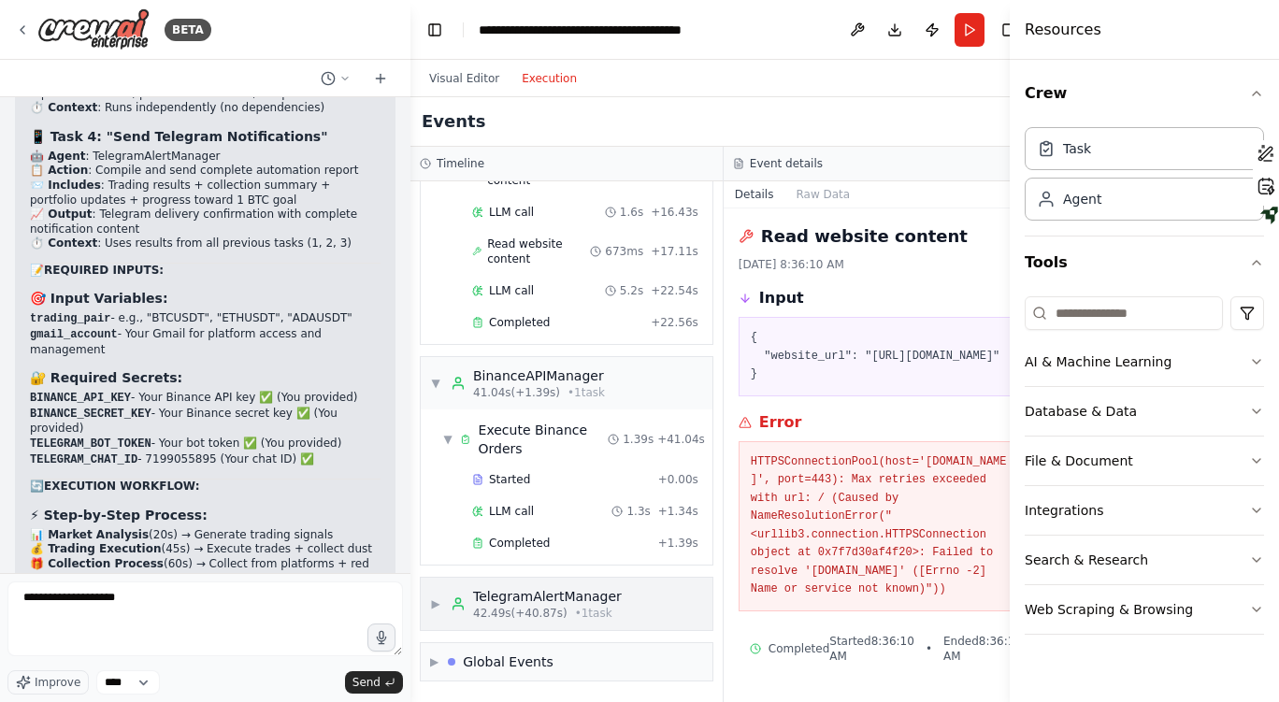
click at [430, 605] on span "▶" at bounding box center [435, 603] width 11 height 15
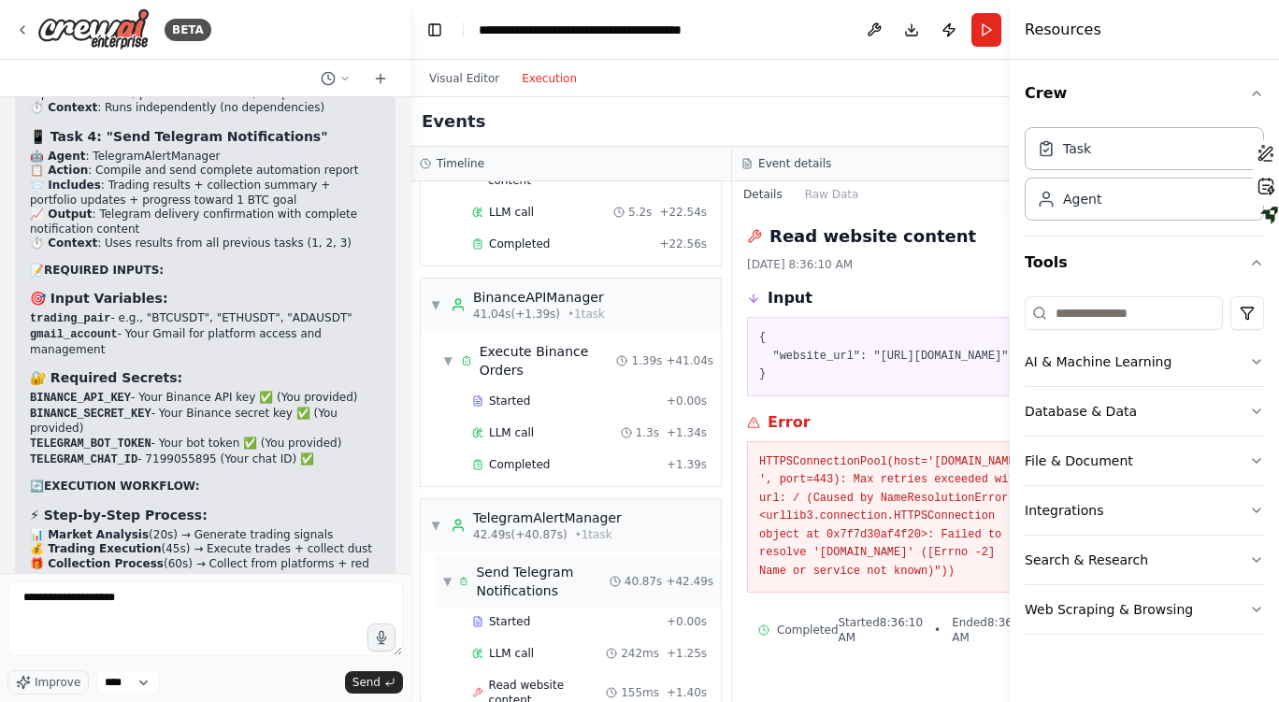
click at [453, 600] on div "▼ Send Telegram Notifications" at bounding box center [526, 581] width 166 height 37
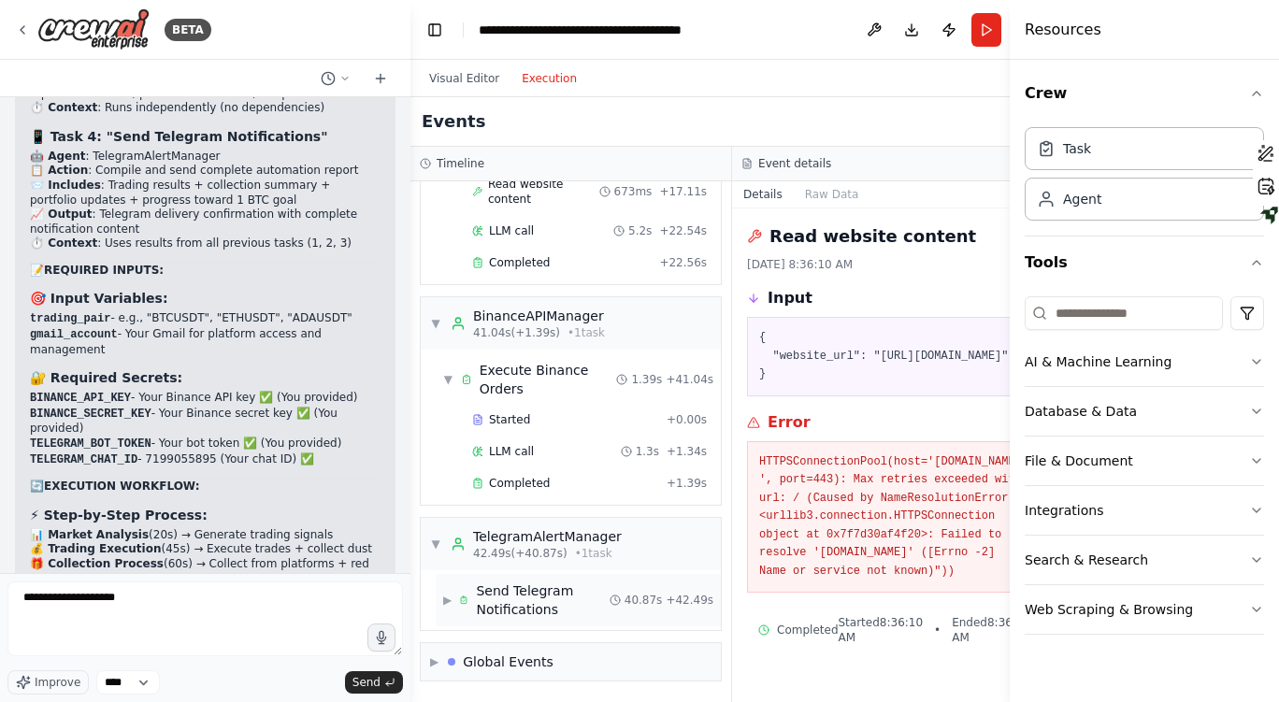
click at [452, 608] on span "▶" at bounding box center [447, 600] width 8 height 15
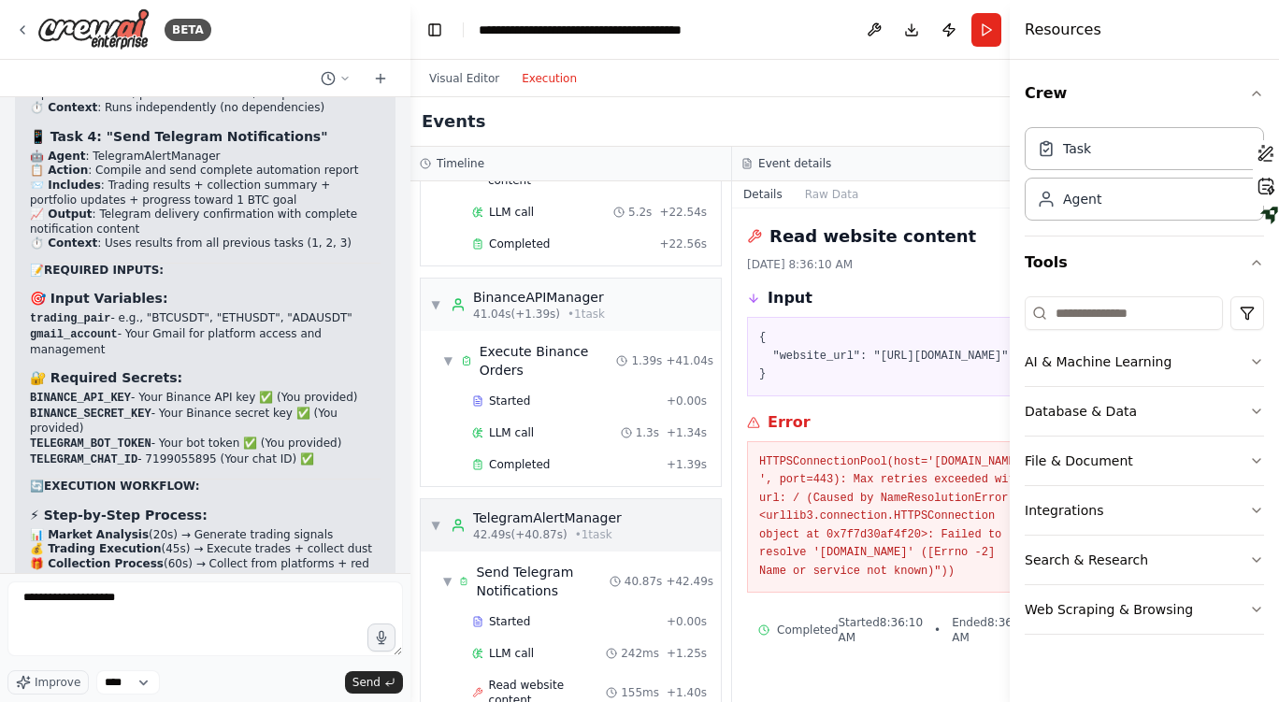
click at [433, 542] on div "▼ TelegramAlertManager 42.49s (+40.87s) • 1 task" at bounding box center [526, 526] width 192 height 34
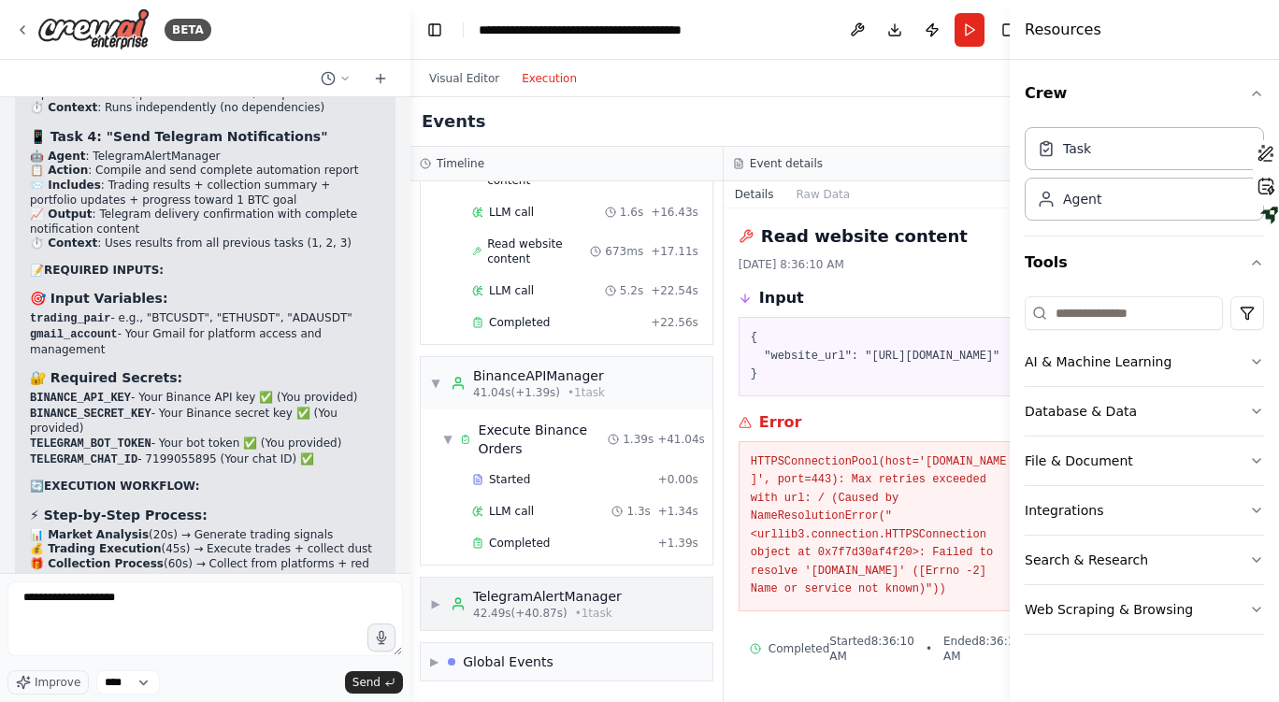
click at [436, 608] on span "▶" at bounding box center [435, 603] width 11 height 15
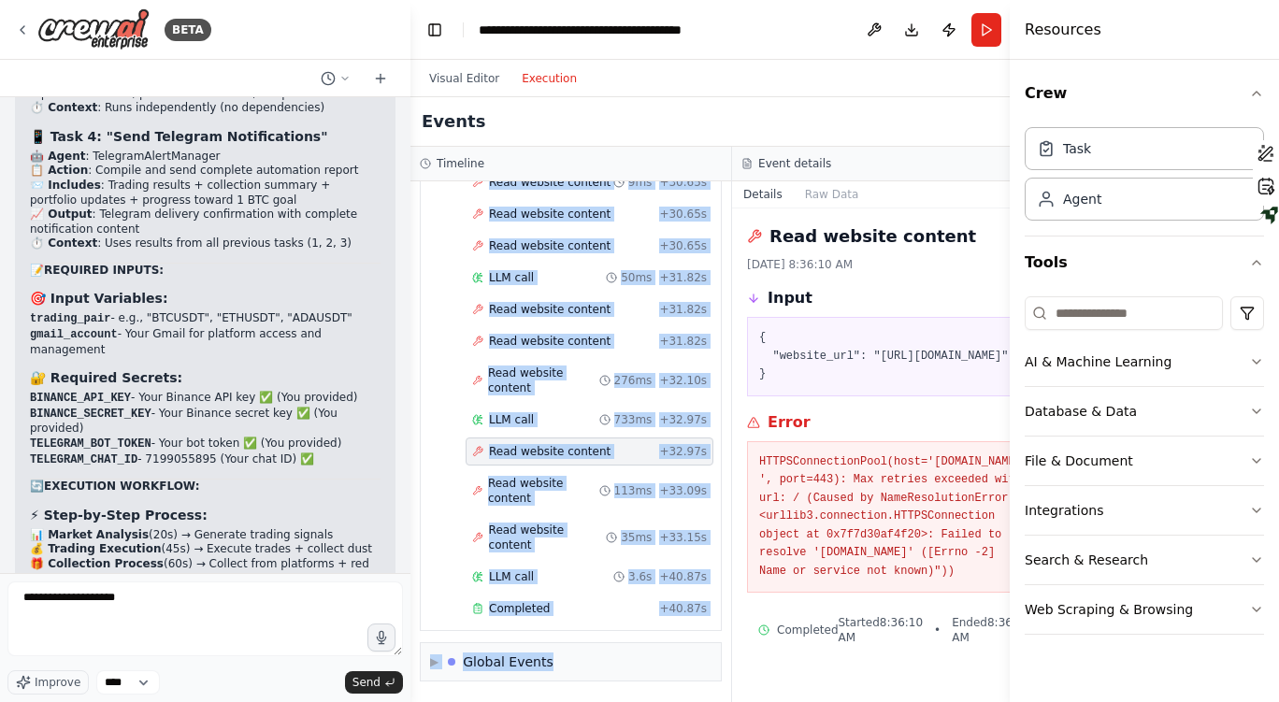
scroll to position [4707, 0]
drag, startPoint x: 448, startPoint y: 568, endPoint x: 677, endPoint y: 624, distance: 235.8
click at [677, 624] on div "▶ TradingStrategyAnalyst 6.60s (+11.78s) • 1 task ▼ AdvancedAutoCollector 18.48…" at bounding box center [570, 441] width 321 height 521
copy div "LoremipsUmdolOrsitam 31.11c (+32.87a) • 6 elit ▼ Sedd Eiusmodt Incididuntutl 50…"
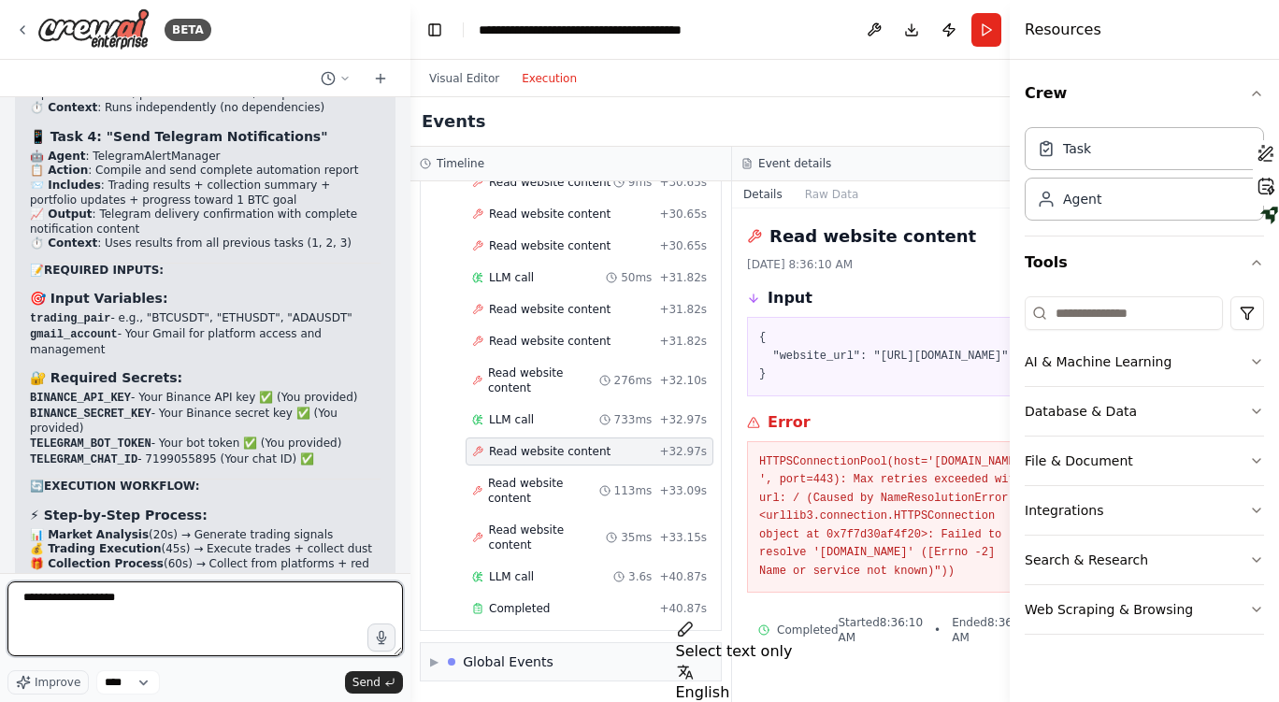
click at [154, 635] on textarea "**********" at bounding box center [204, 618] width 395 height 75
paste textarea "**********"
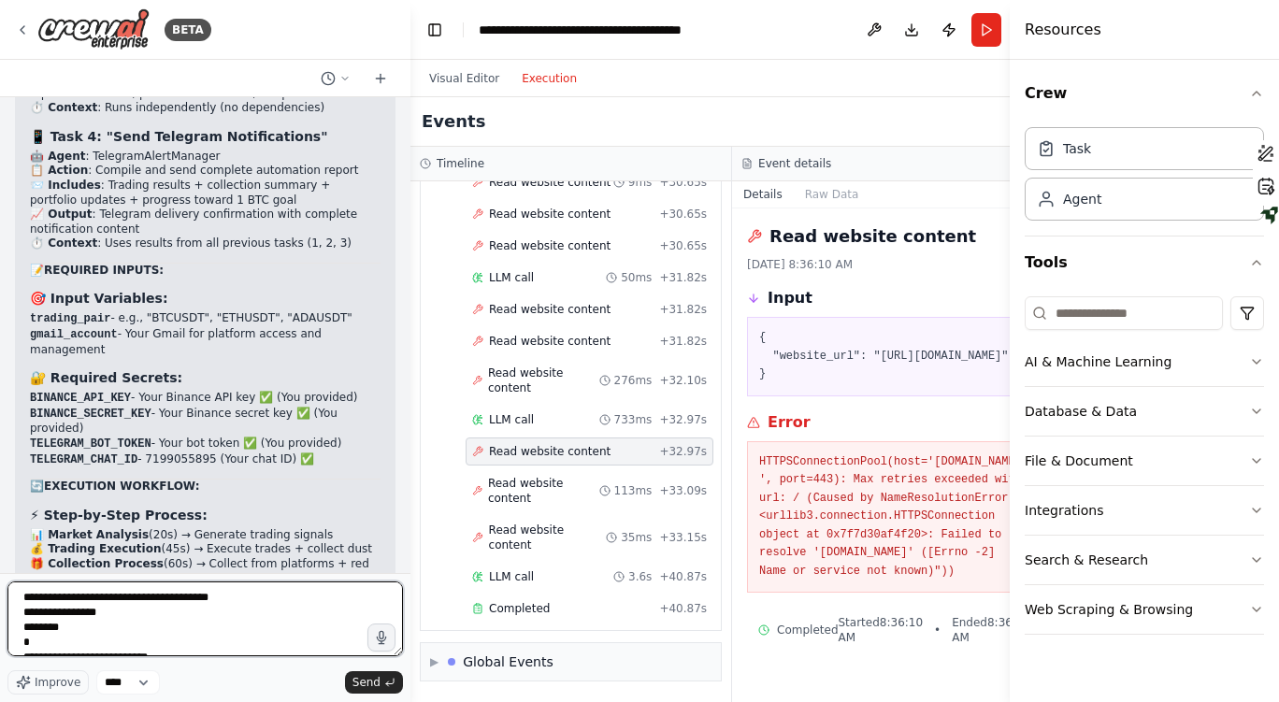
scroll to position [3973, 0]
type textarea "**********"
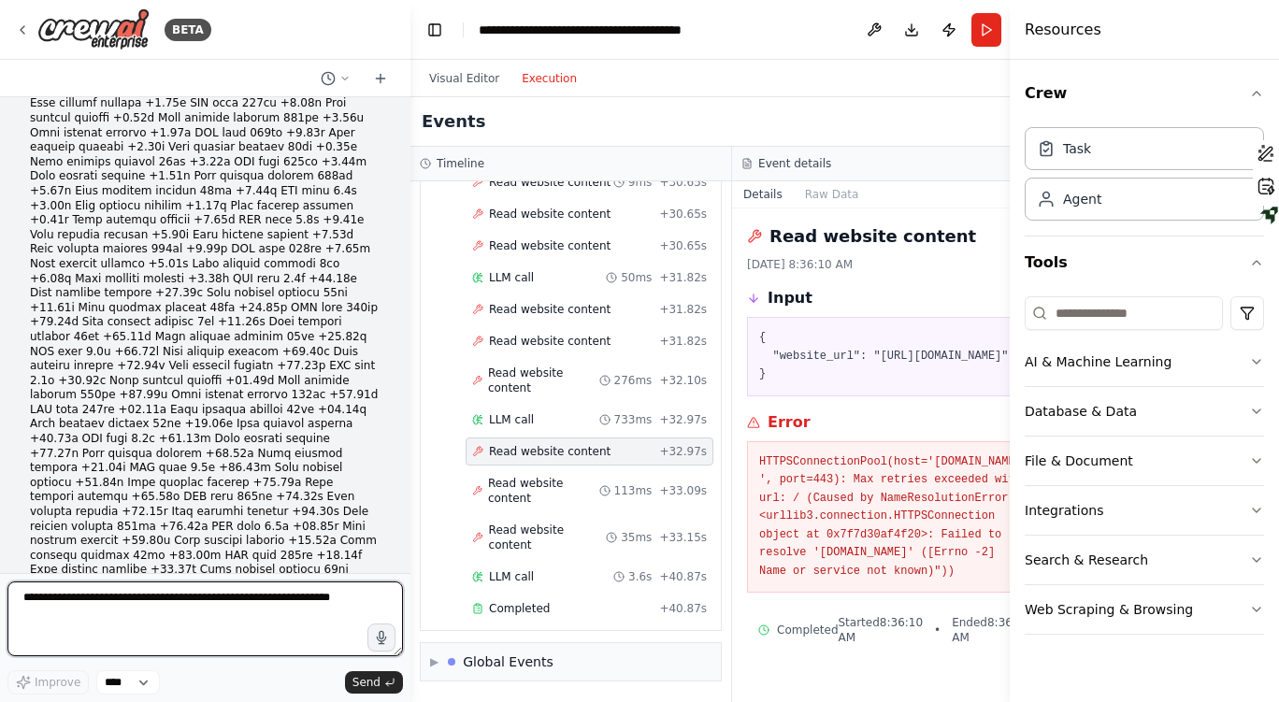
scroll to position [33179, 0]
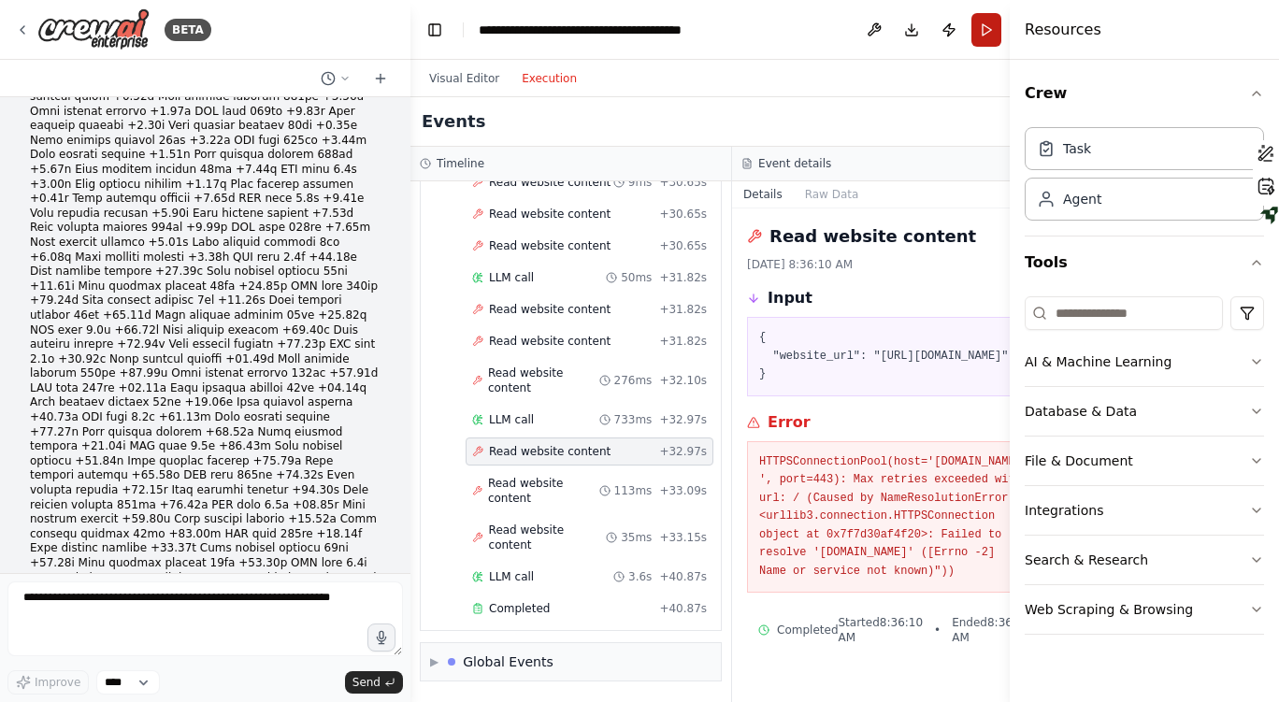
click at [971, 31] on button "Run" at bounding box center [986, 30] width 30 height 34
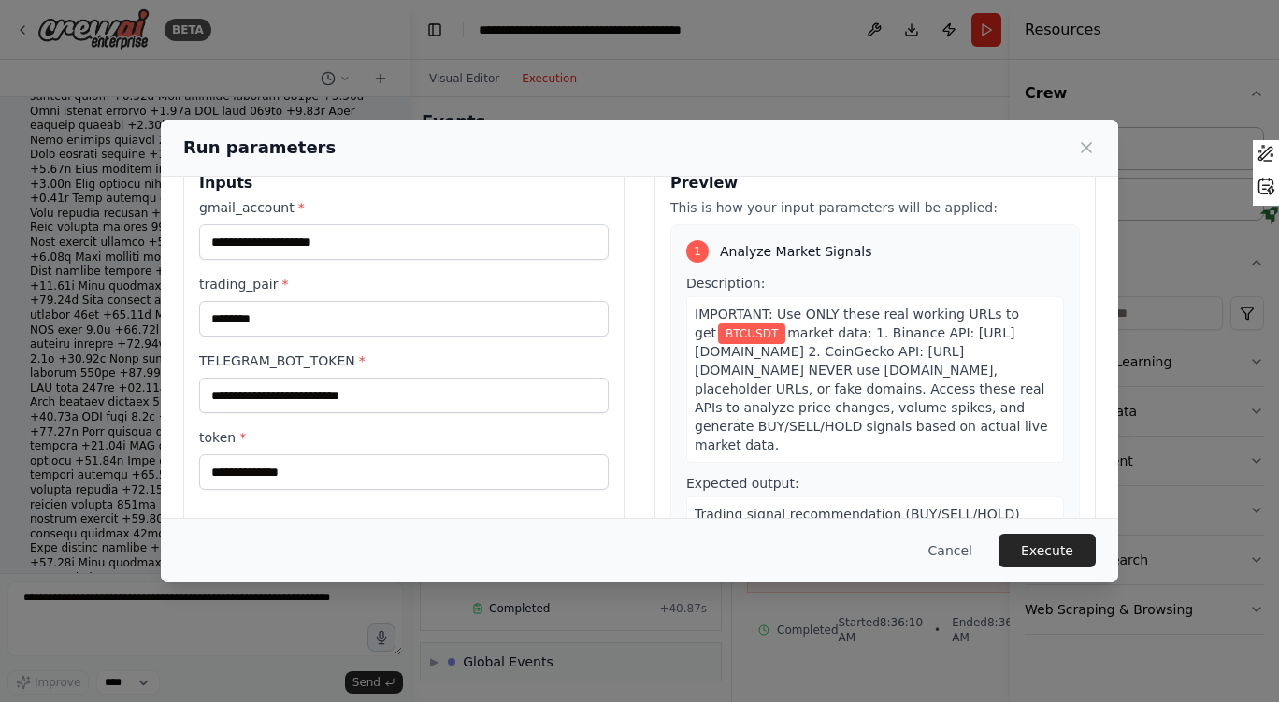
scroll to position [93, 0]
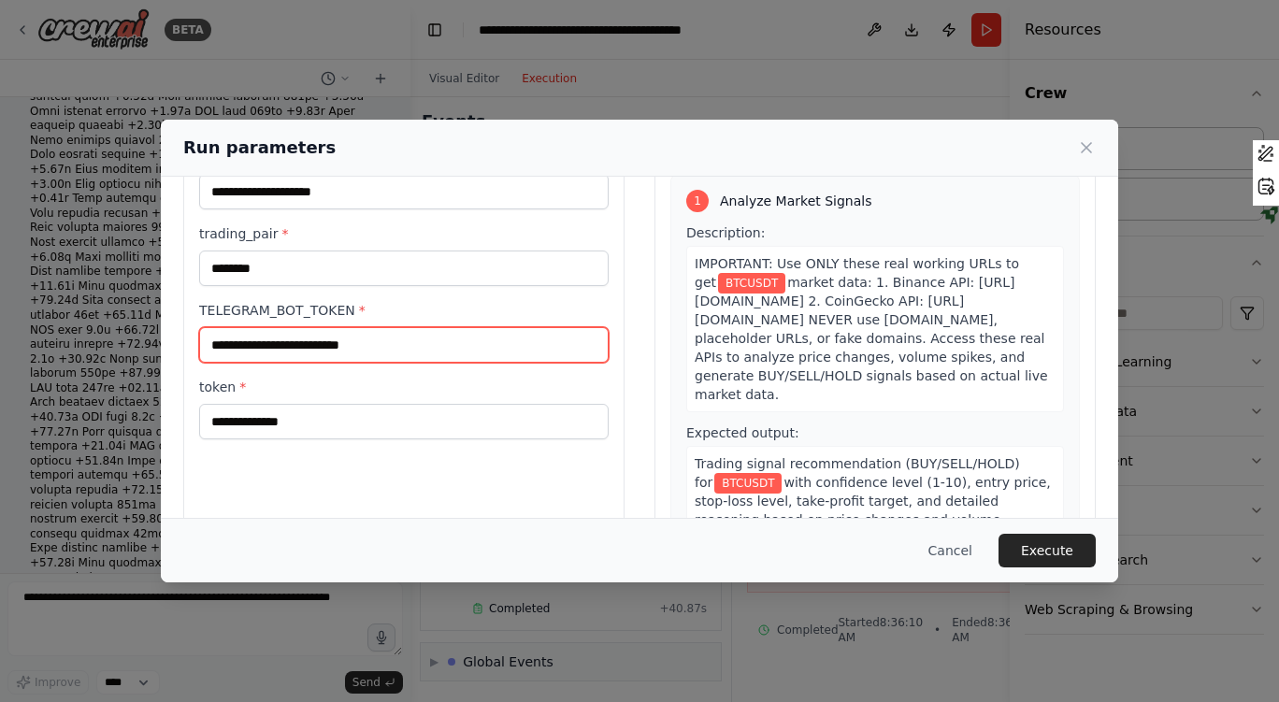
click at [398, 336] on input "TELEGRAM_BOT_TOKEN *" at bounding box center [403, 345] width 409 height 36
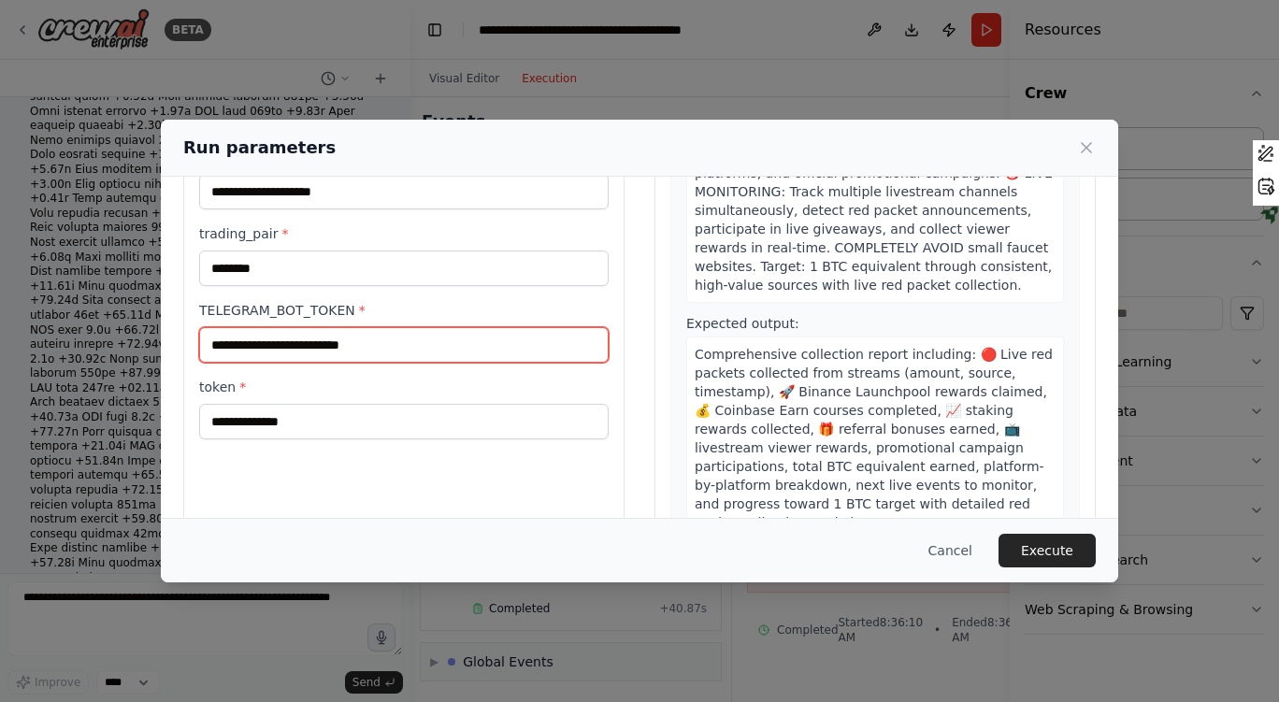
scroll to position [1555, 0]
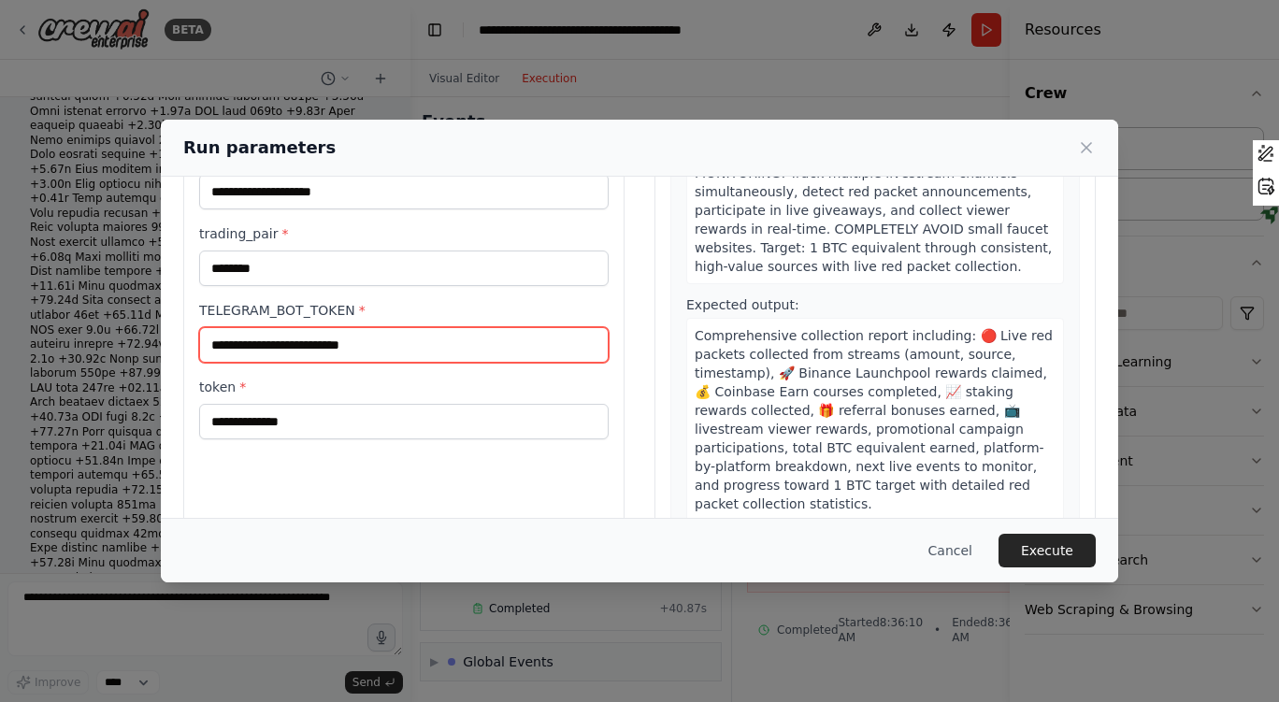
paste input "**********"
type input "**********"
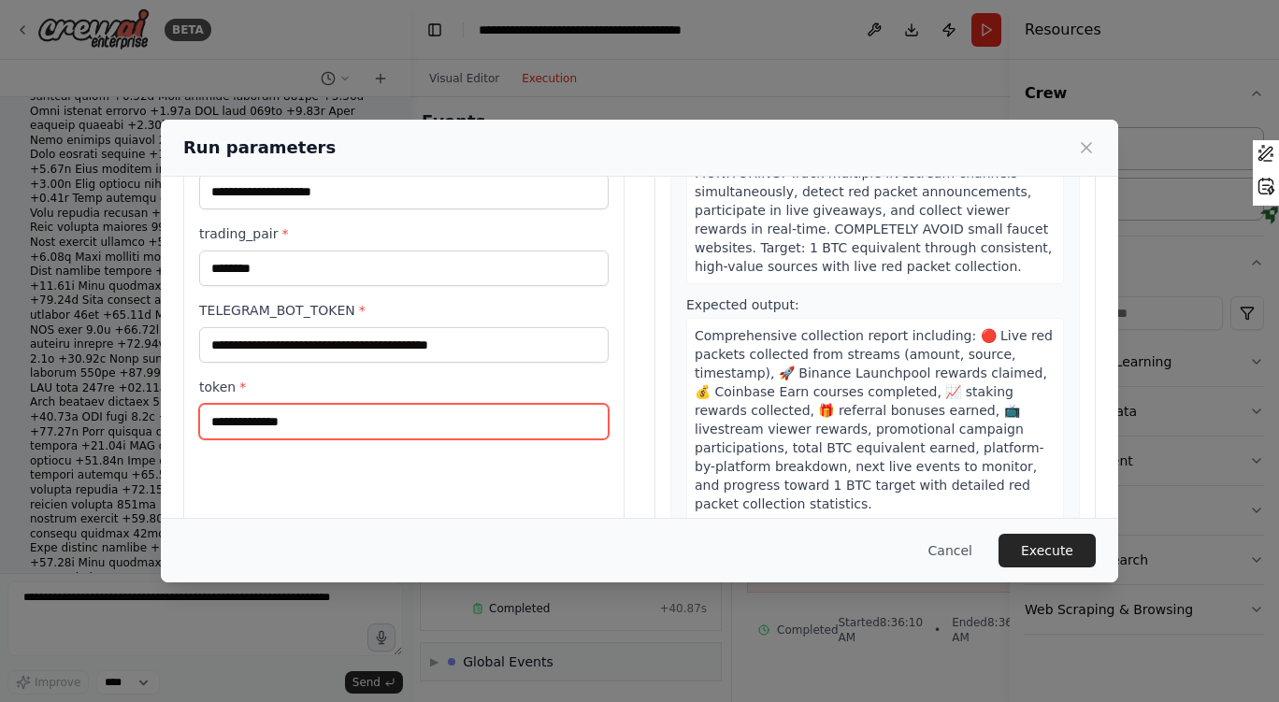
click at [339, 425] on input "token *" at bounding box center [403, 422] width 409 height 36
paste input "**********"
type input "**********"
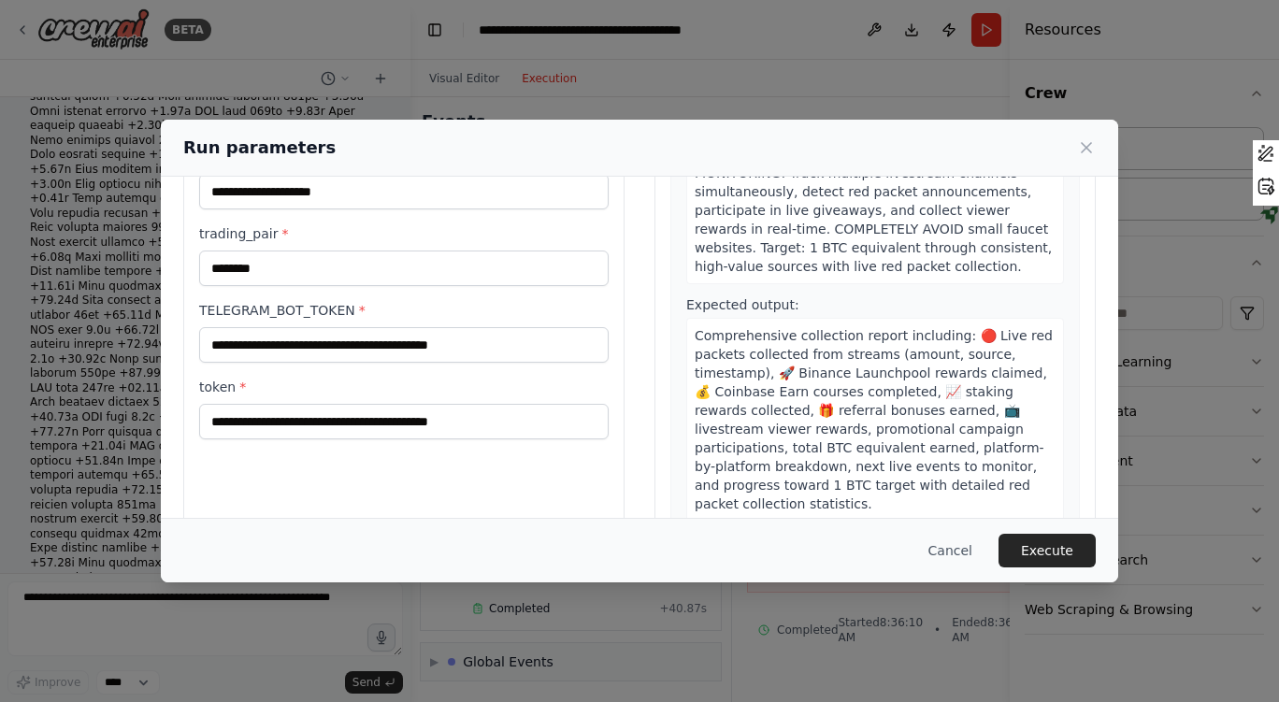
click at [384, 495] on div "**********" at bounding box center [403, 327] width 441 height 443
click at [1051, 542] on button "Execute" at bounding box center [1046, 551] width 97 height 34
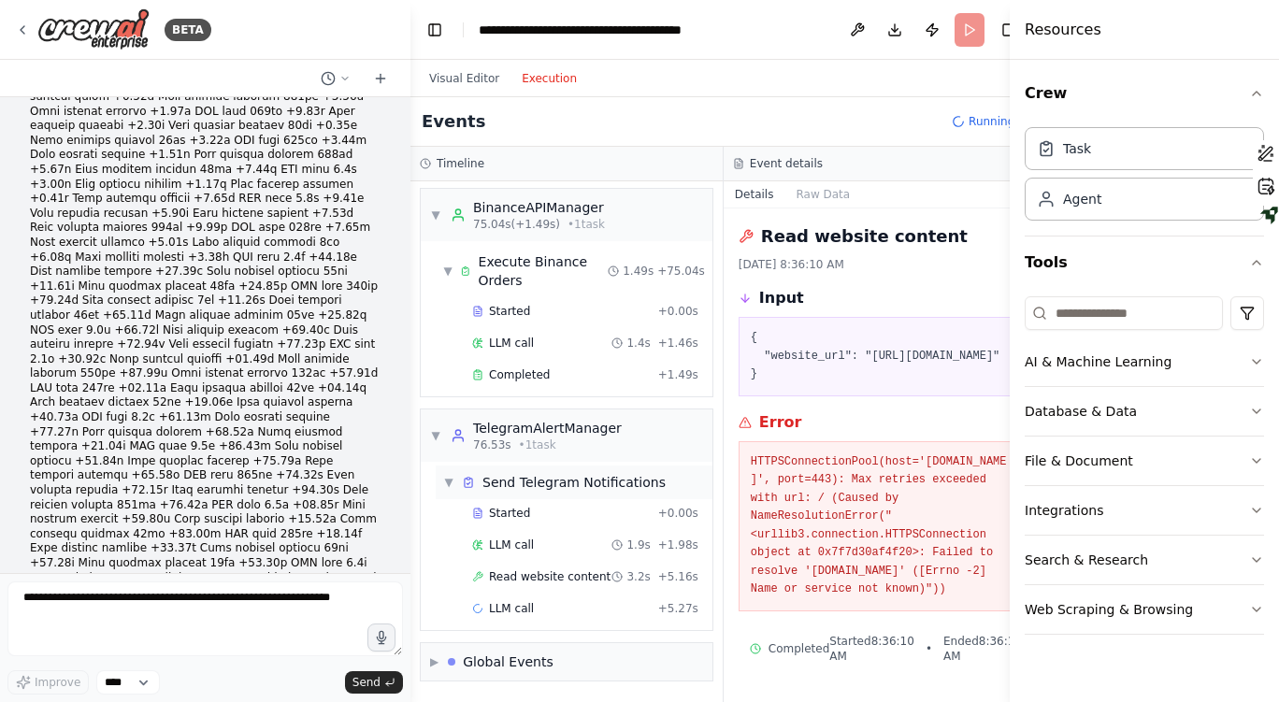
scroll to position [2374, 0]
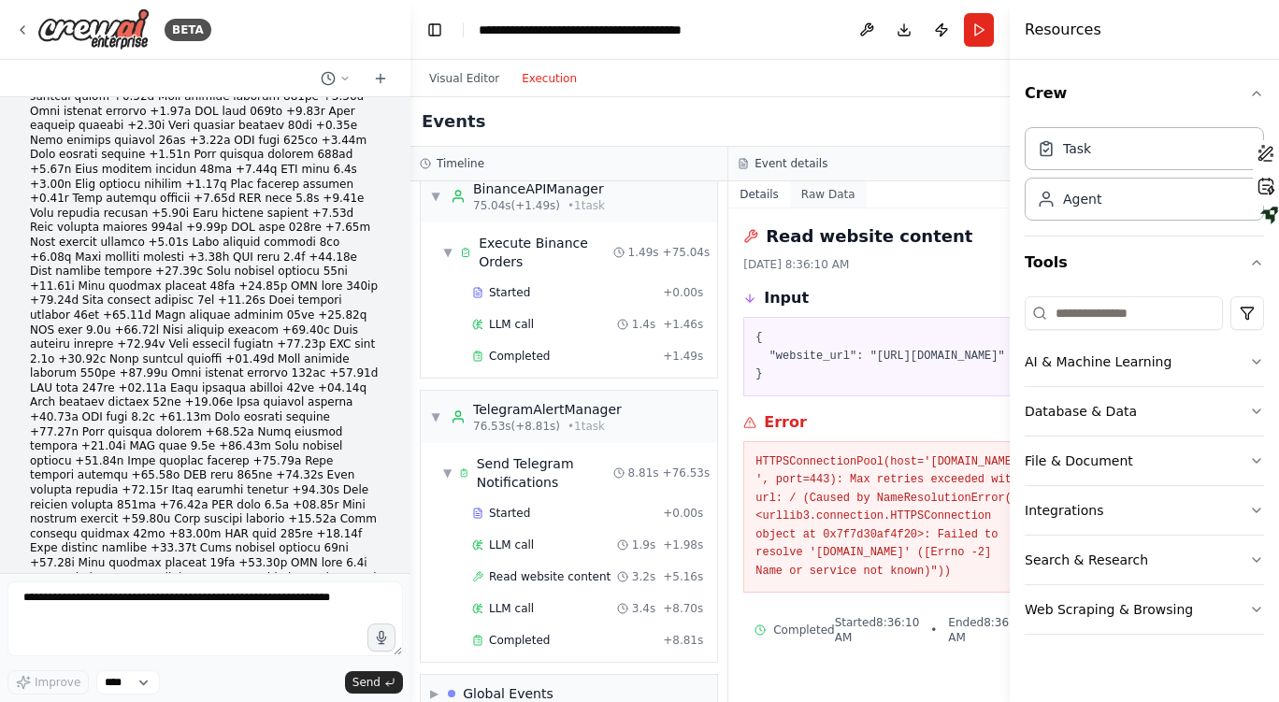
click at [808, 192] on button "Raw Data" at bounding box center [828, 194] width 77 height 26
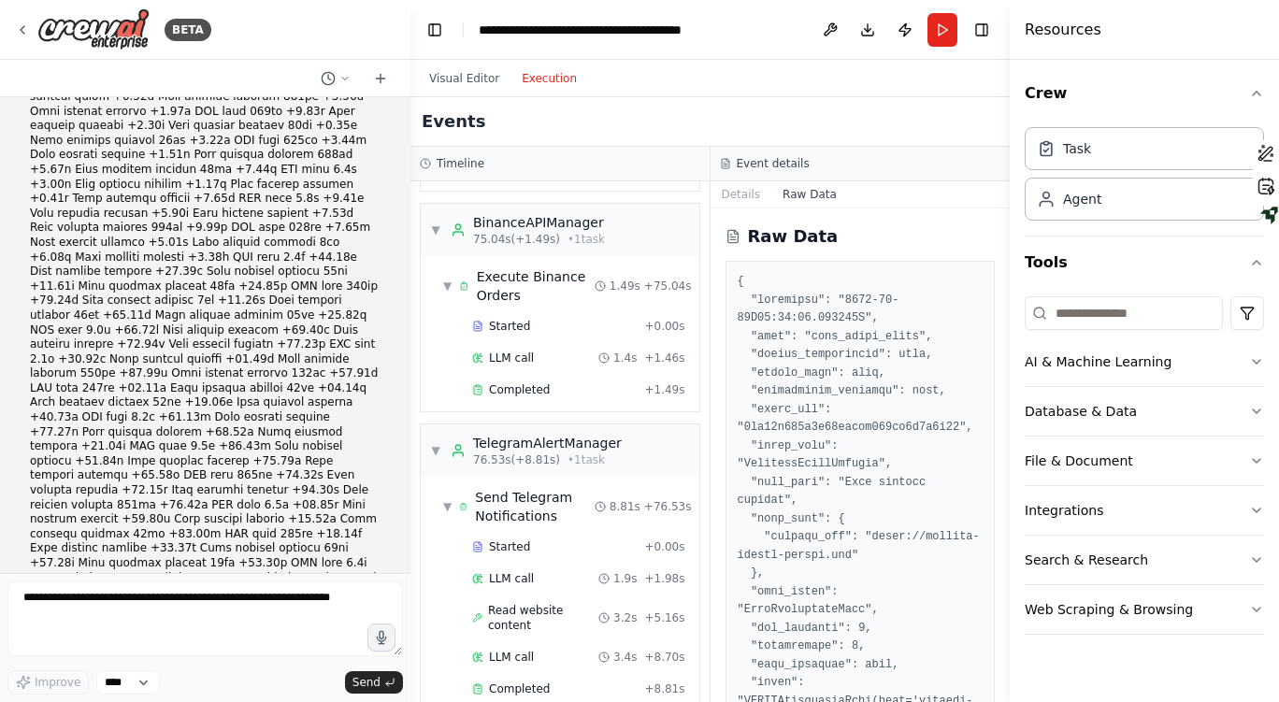
click at [715, 160] on div "Event details" at bounding box center [860, 164] width 300 height 35
click at [801, 165] on div "Event details" at bounding box center [860, 163] width 281 height 15
click at [990, 34] on button "Toggle Right Sidebar" at bounding box center [982, 30] width 26 height 26
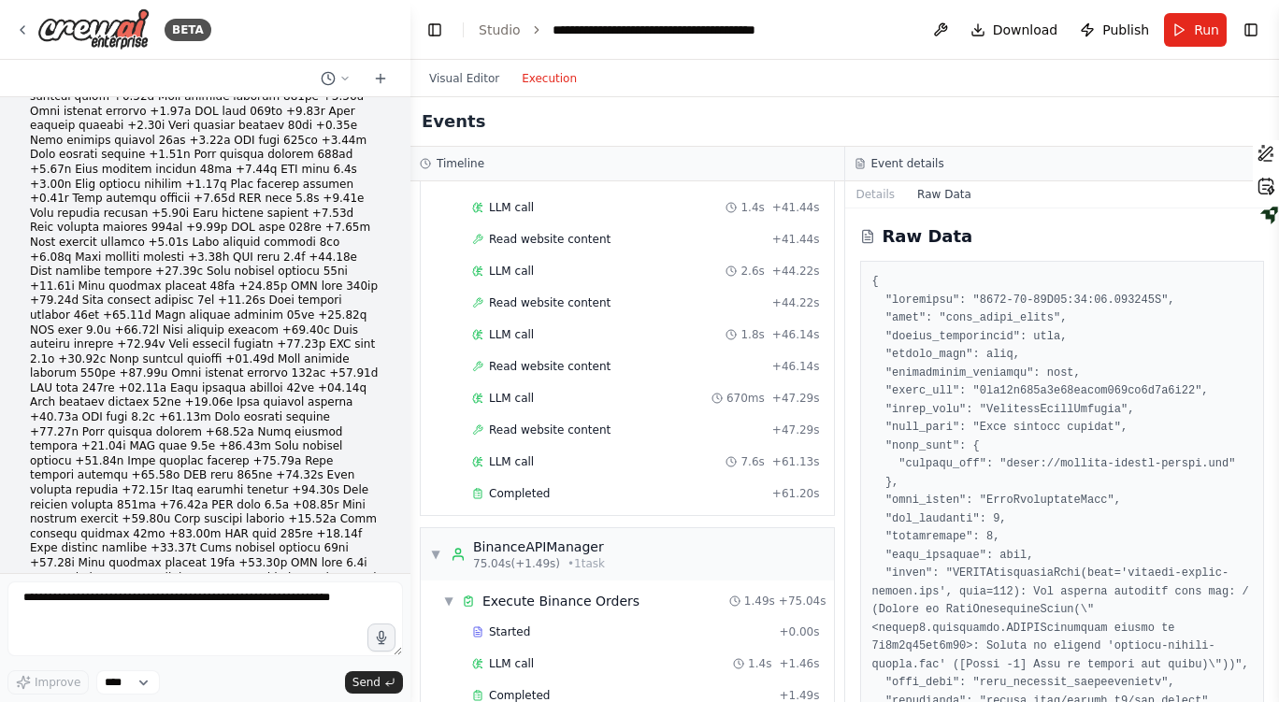
scroll to position [1762, 0]
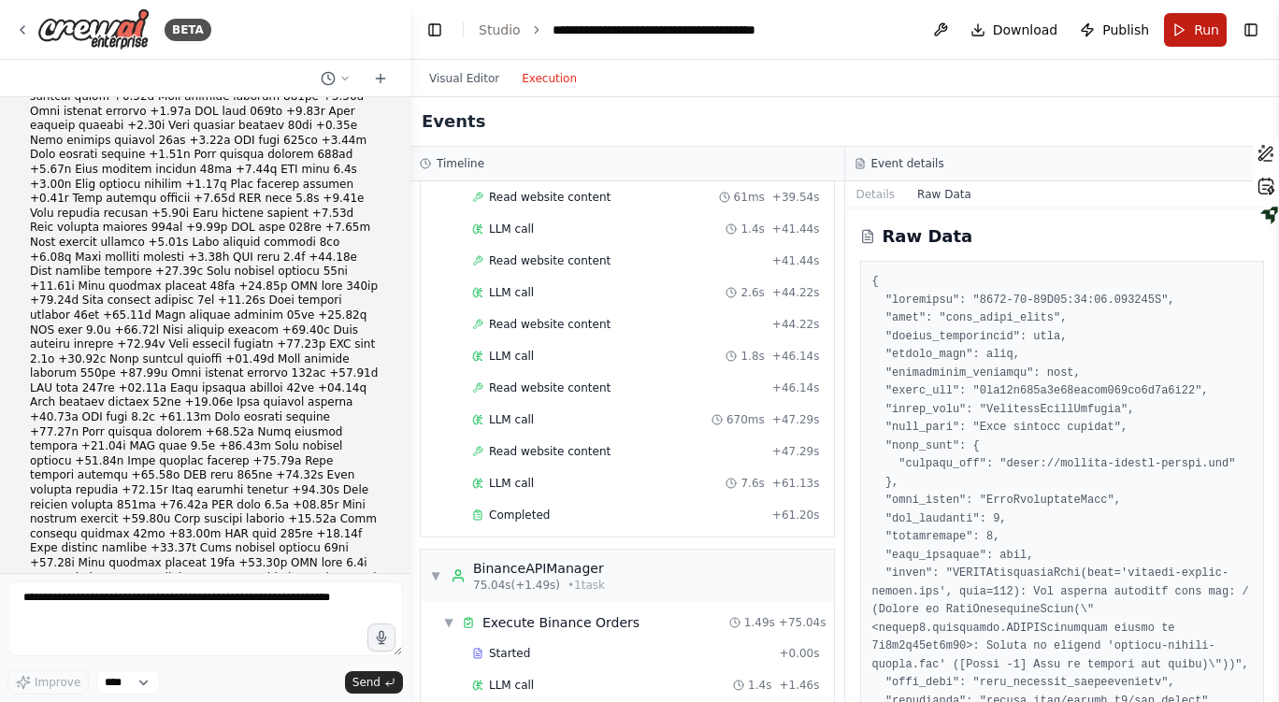
click at [1205, 21] on span "Run" at bounding box center [1206, 30] width 25 height 19
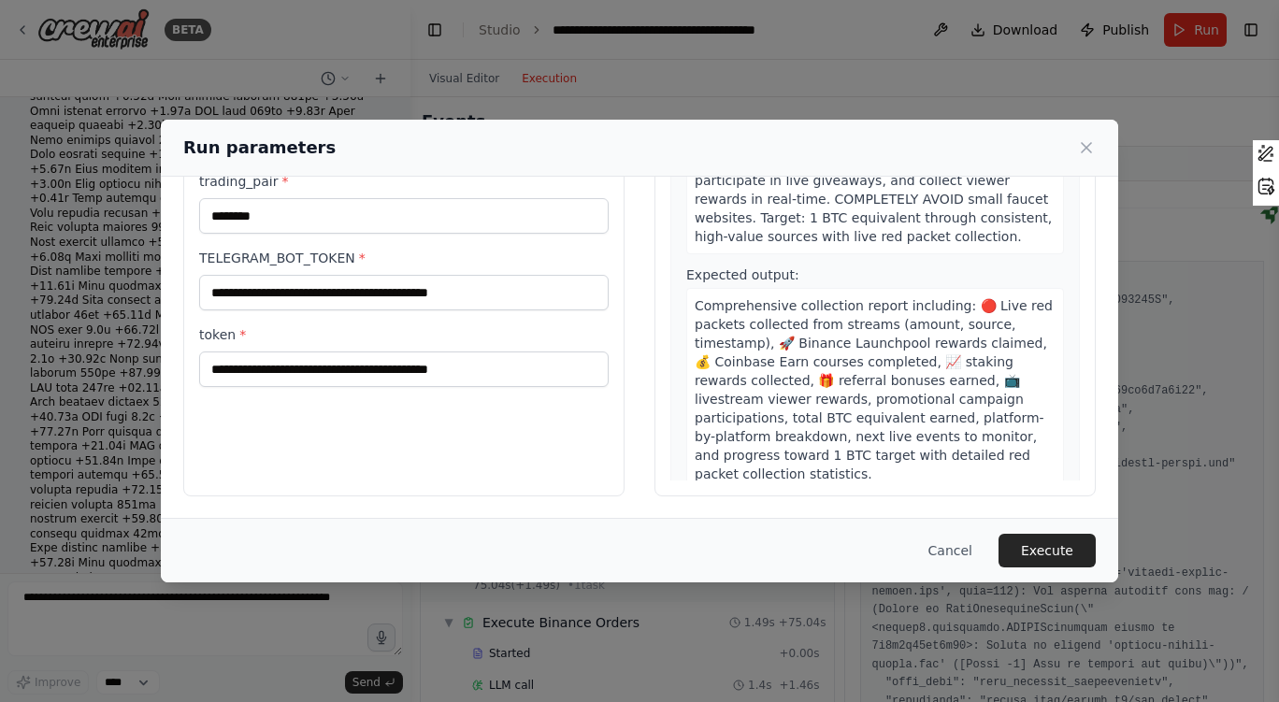
scroll to position [1555, 0]
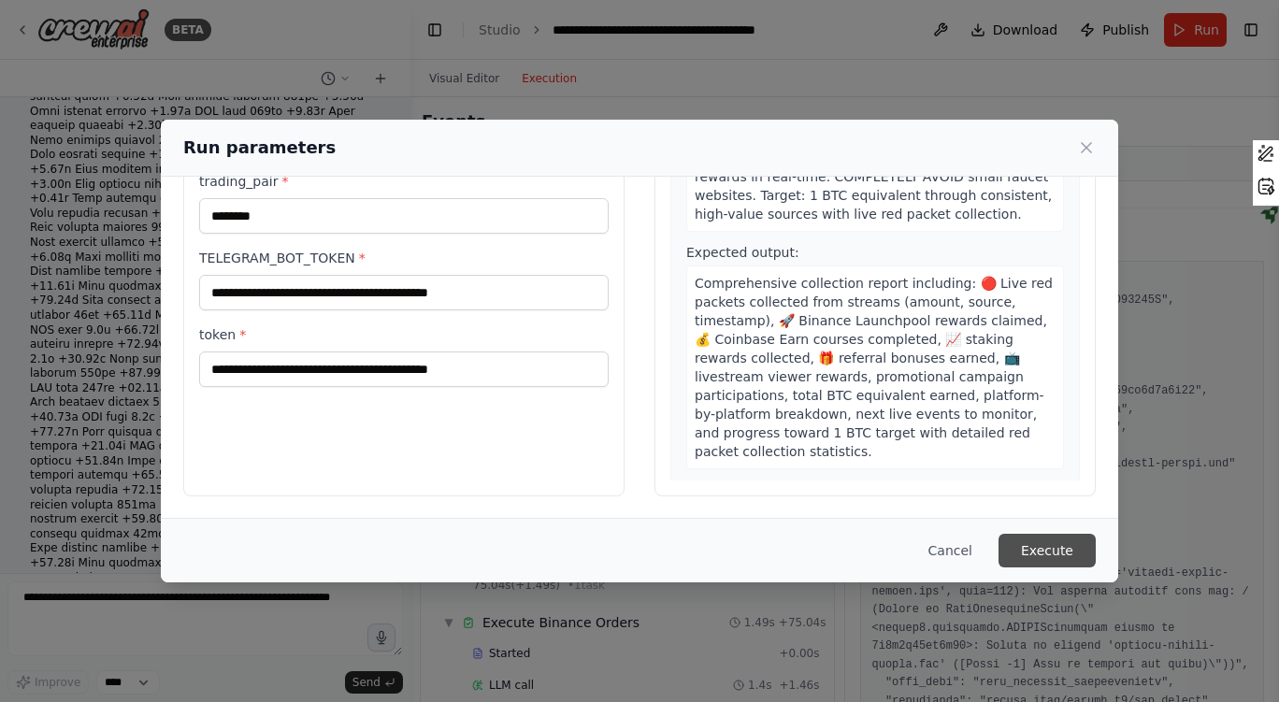
click at [1027, 550] on button "Execute" at bounding box center [1046, 551] width 97 height 34
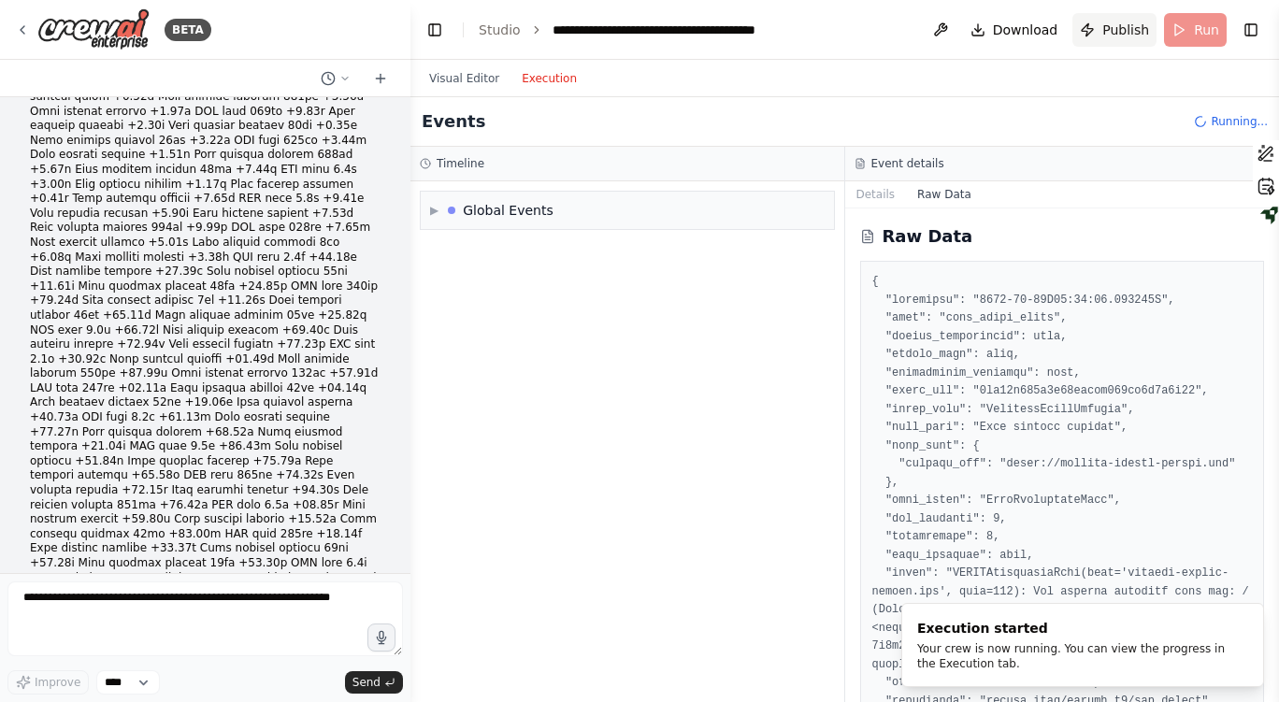
click at [1140, 29] on span "Publish" at bounding box center [1125, 30] width 47 height 19
